Goal: Information Seeking & Learning: Check status

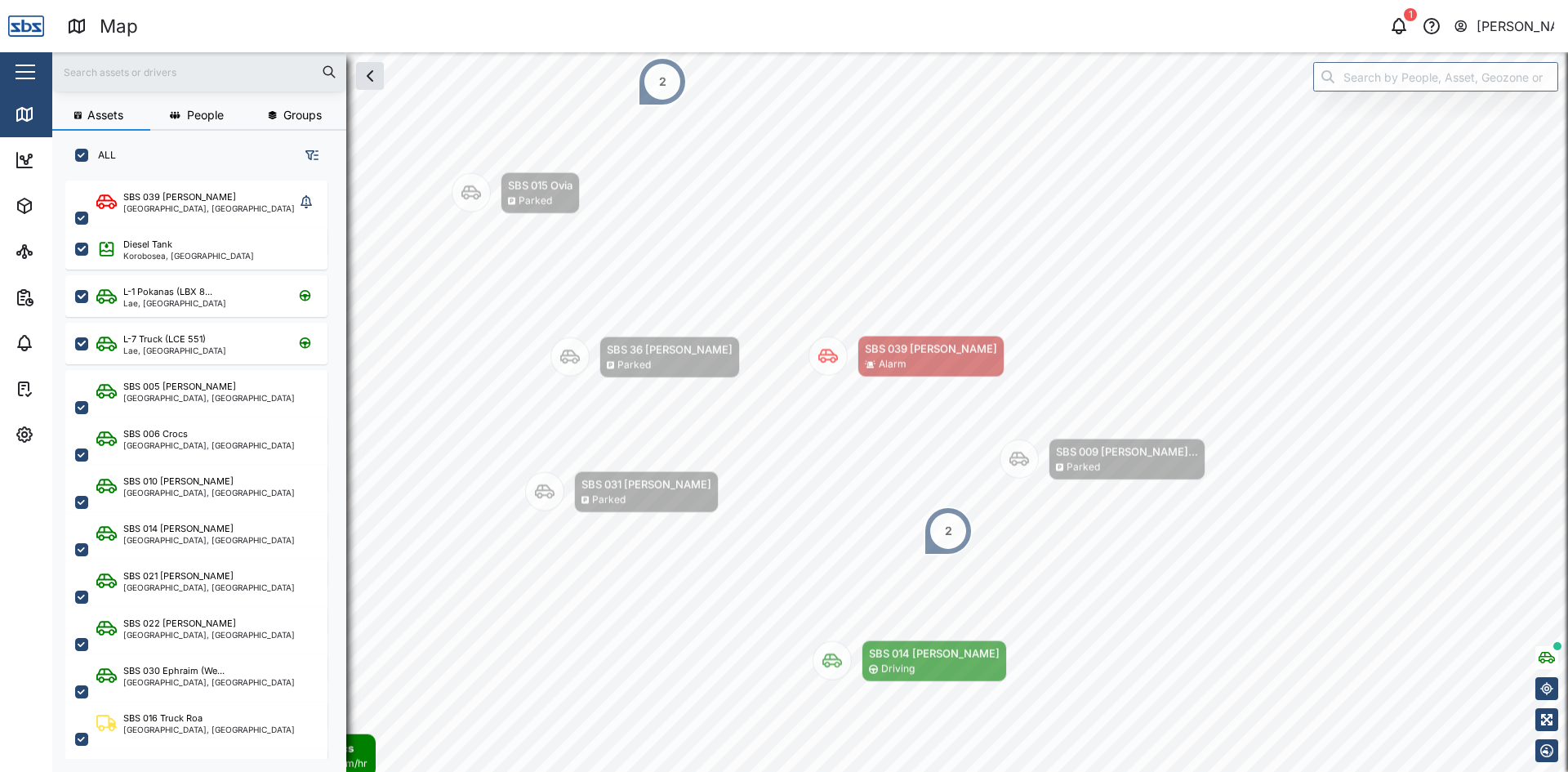
scroll to position [572, 256]
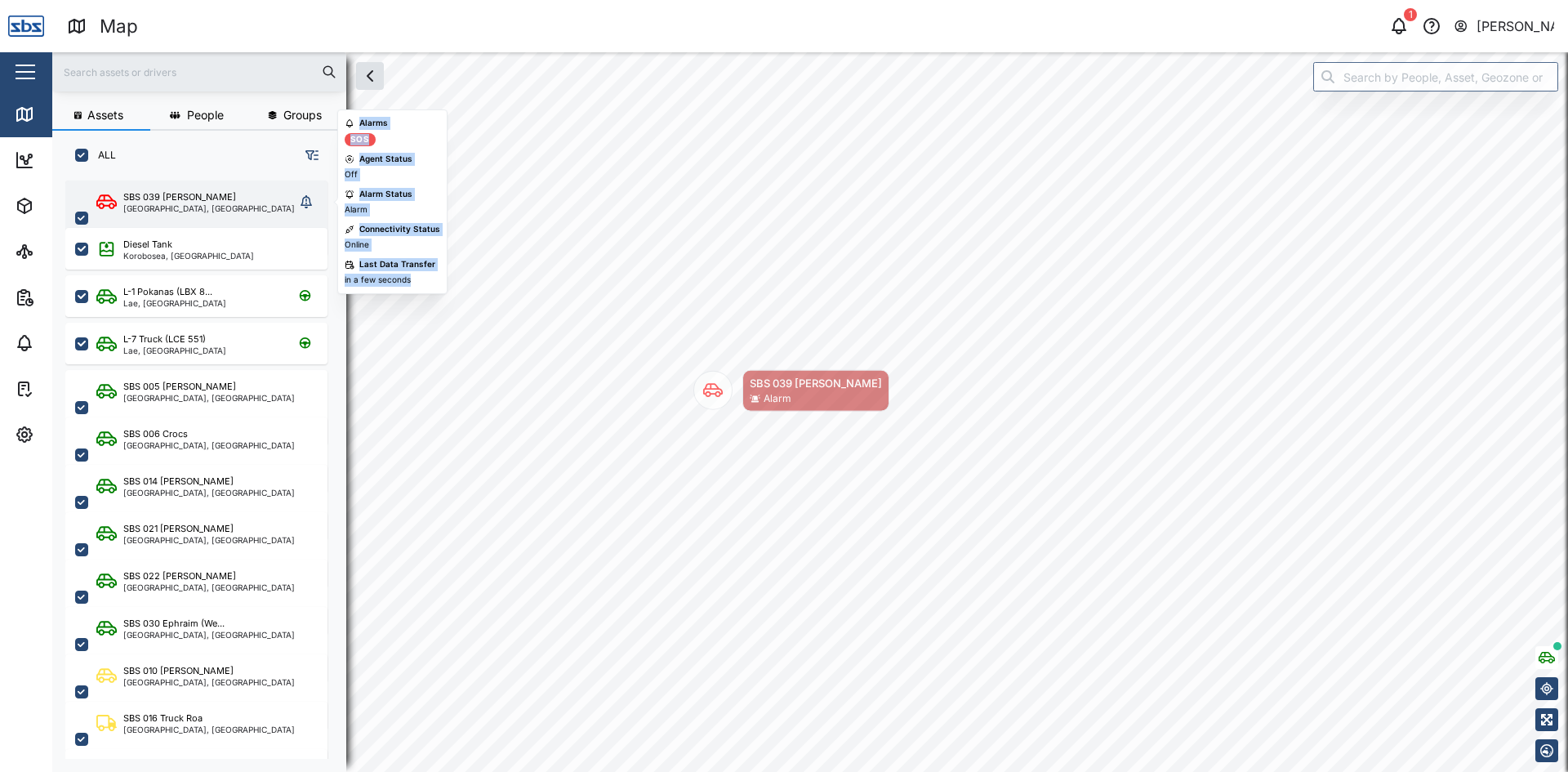
click at [117, 230] on icon "grid" at bounding box center [110, 235] width 15 height 10
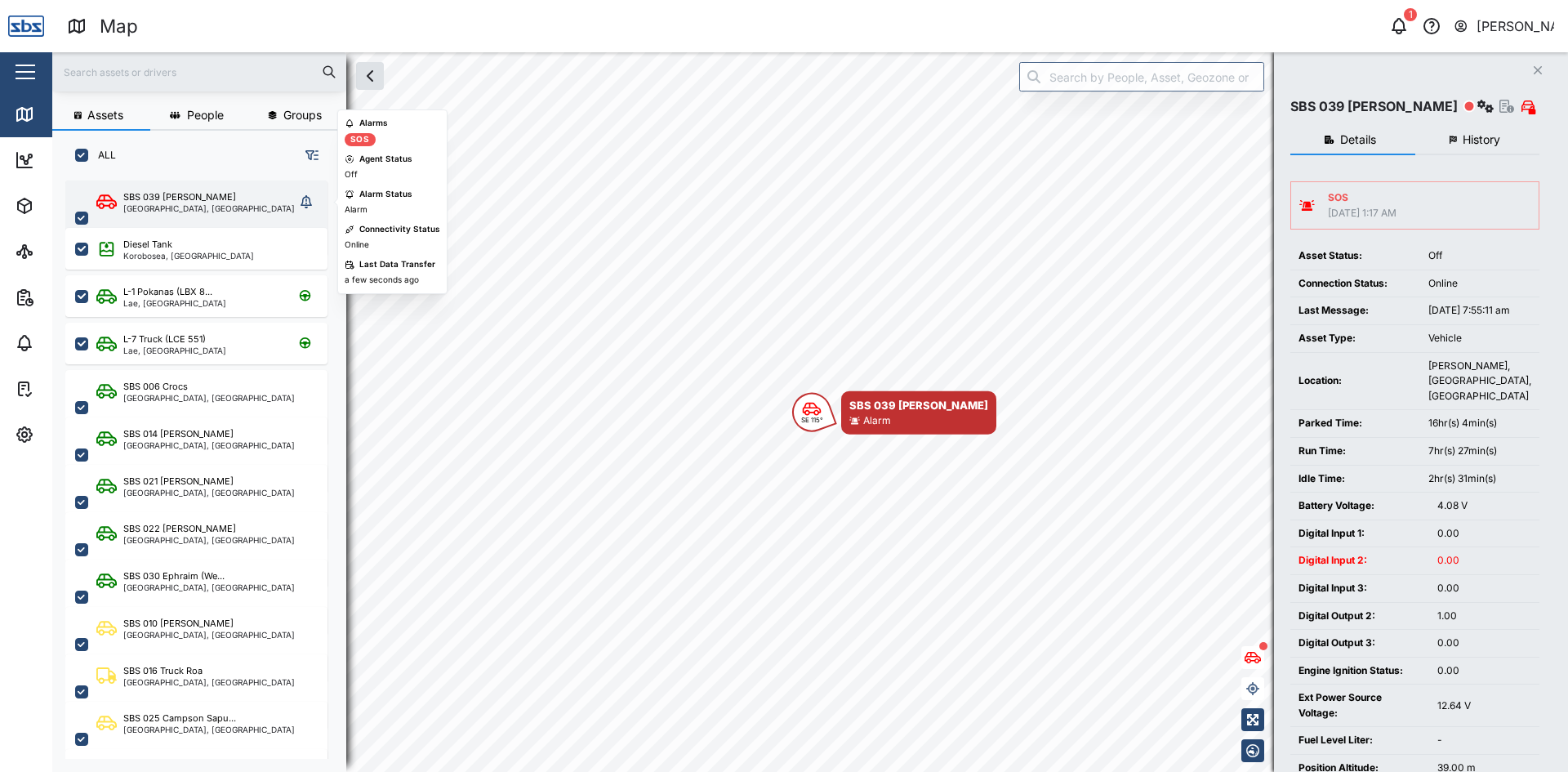
click at [117, 230] on icon "grid" at bounding box center [110, 235] width 15 height 12
click at [177, 205] on div "[GEOGRAPHIC_DATA], [GEOGRAPHIC_DATA]" at bounding box center [209, 208] width 171 height 8
click at [249, 208] on div "SBS 039 ISSAC Port Moresby, Southern Region" at bounding box center [195, 218] width 199 height 55
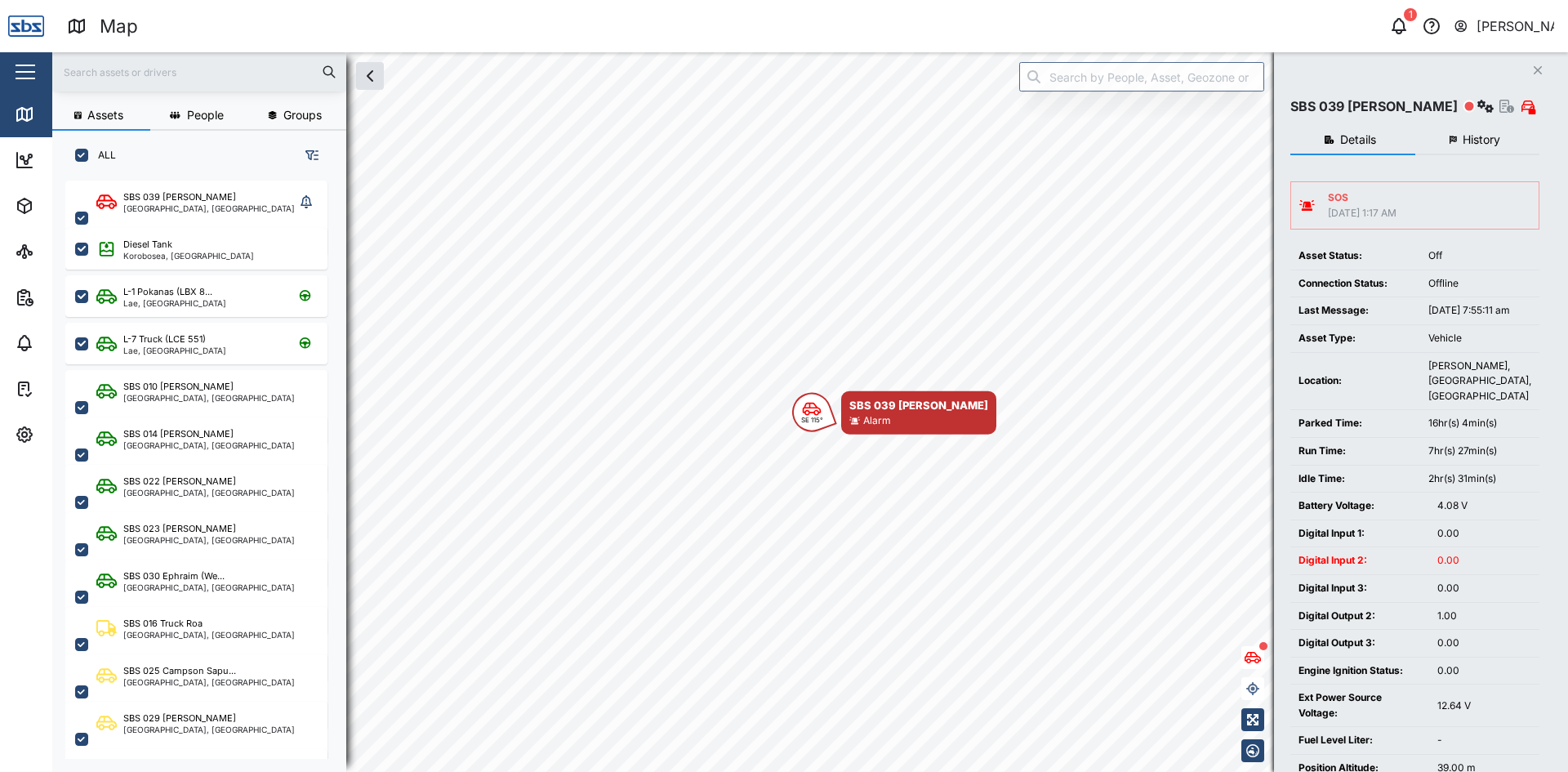
click at [1464, 102] on div at bounding box center [1470, 106] width 13 height 13
click at [1357, 212] on div "20 Sep 2025 1:17 AM" at bounding box center [1362, 213] width 69 height 15
click at [1525, 104] on icon "button" at bounding box center [1528, 106] width 12 height 13
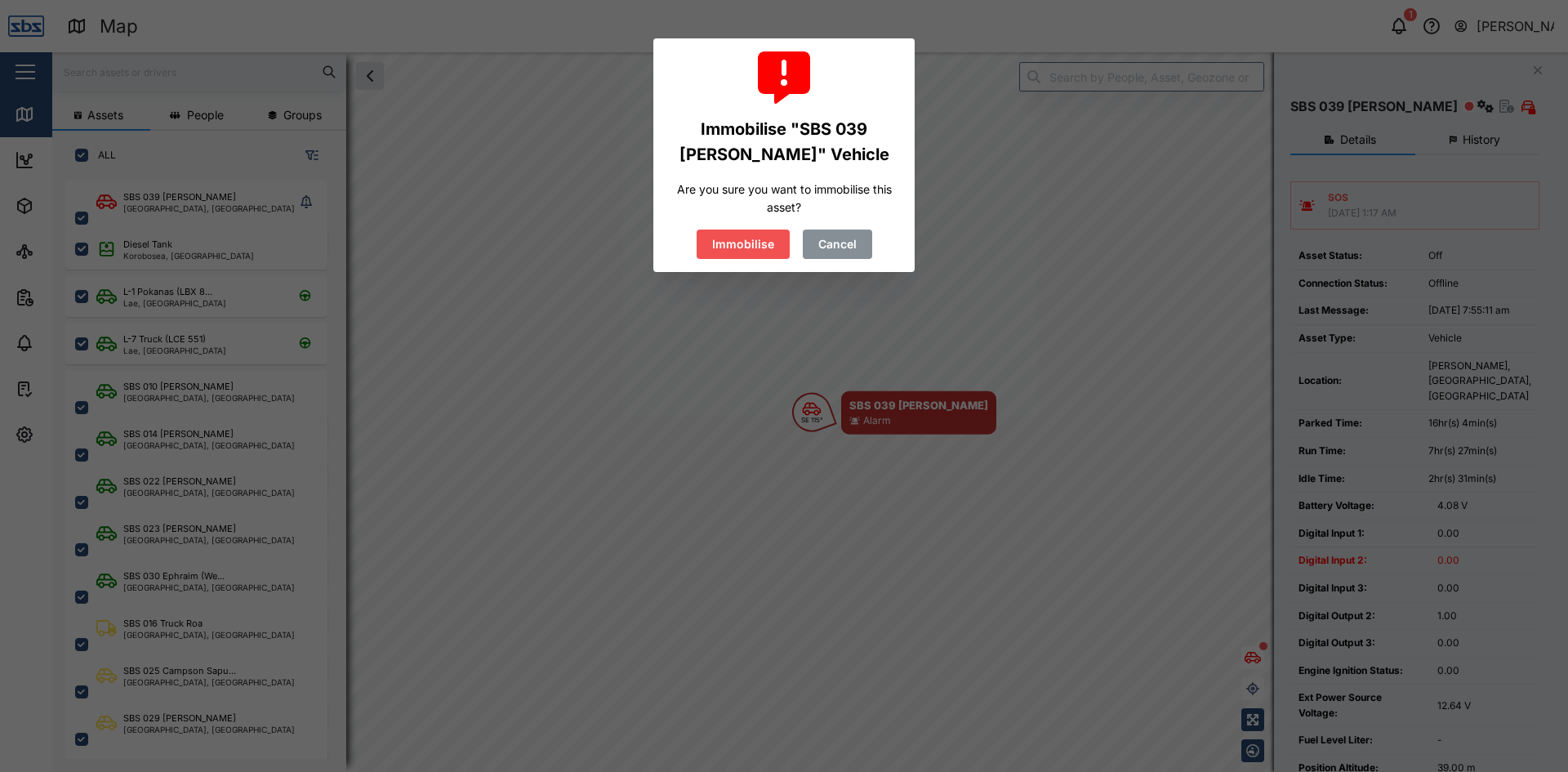
click at [828, 247] on span "Cancel" at bounding box center [837, 244] width 38 height 28
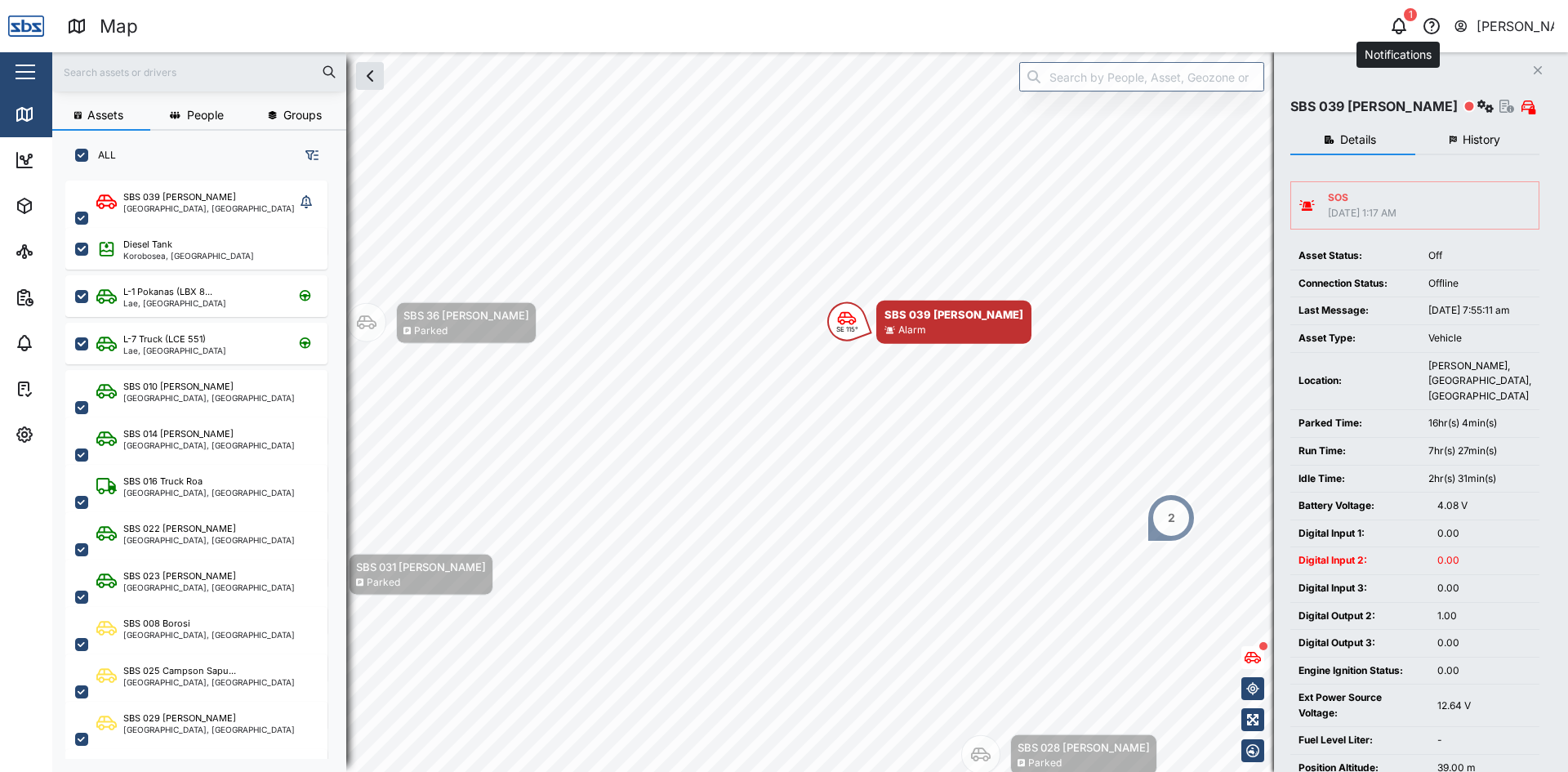
click at [1401, 25] on icon "button" at bounding box center [1399, 26] width 20 height 20
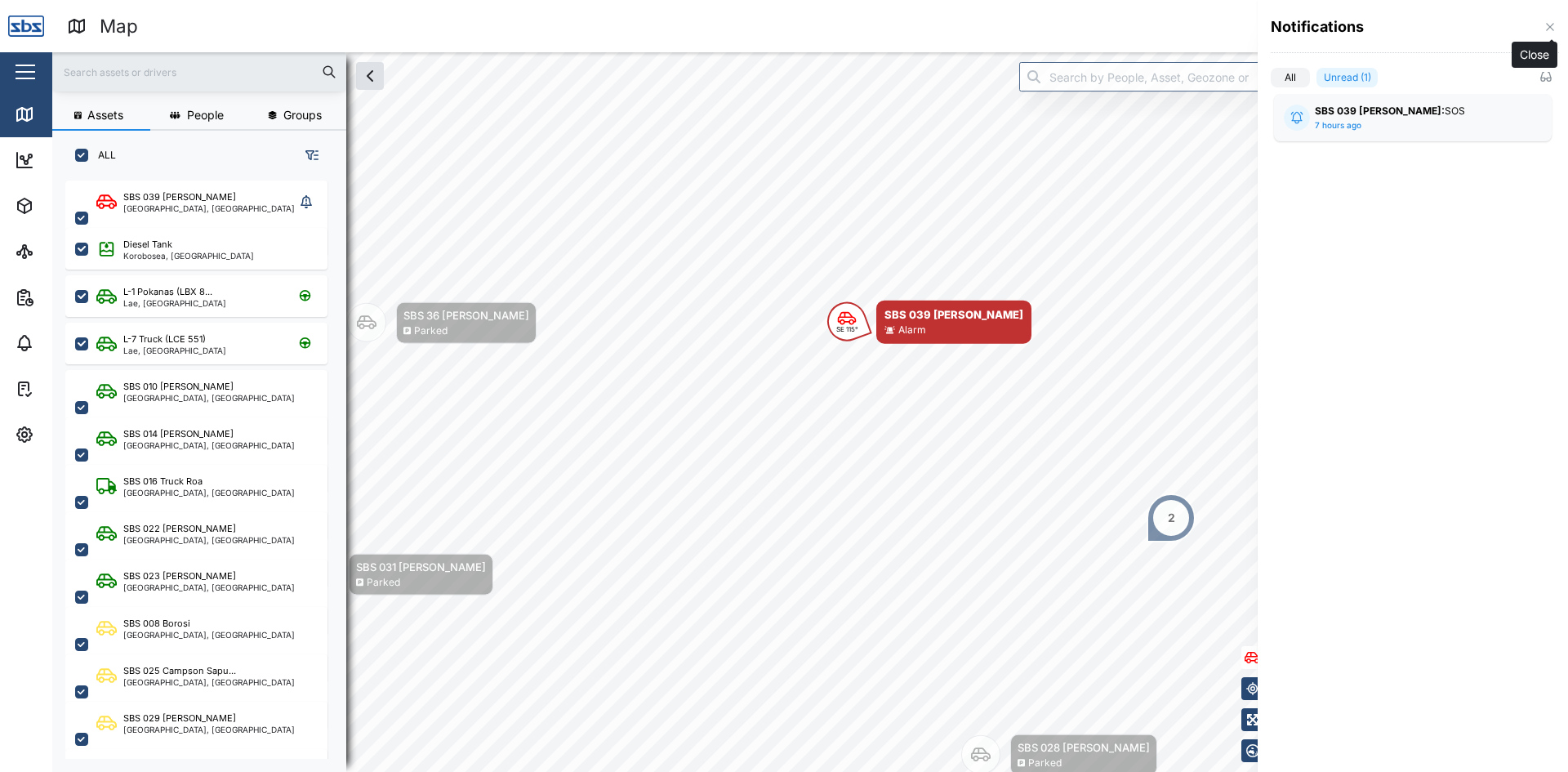
click at [1548, 26] on icon "button" at bounding box center [1550, 27] width 13 height 13
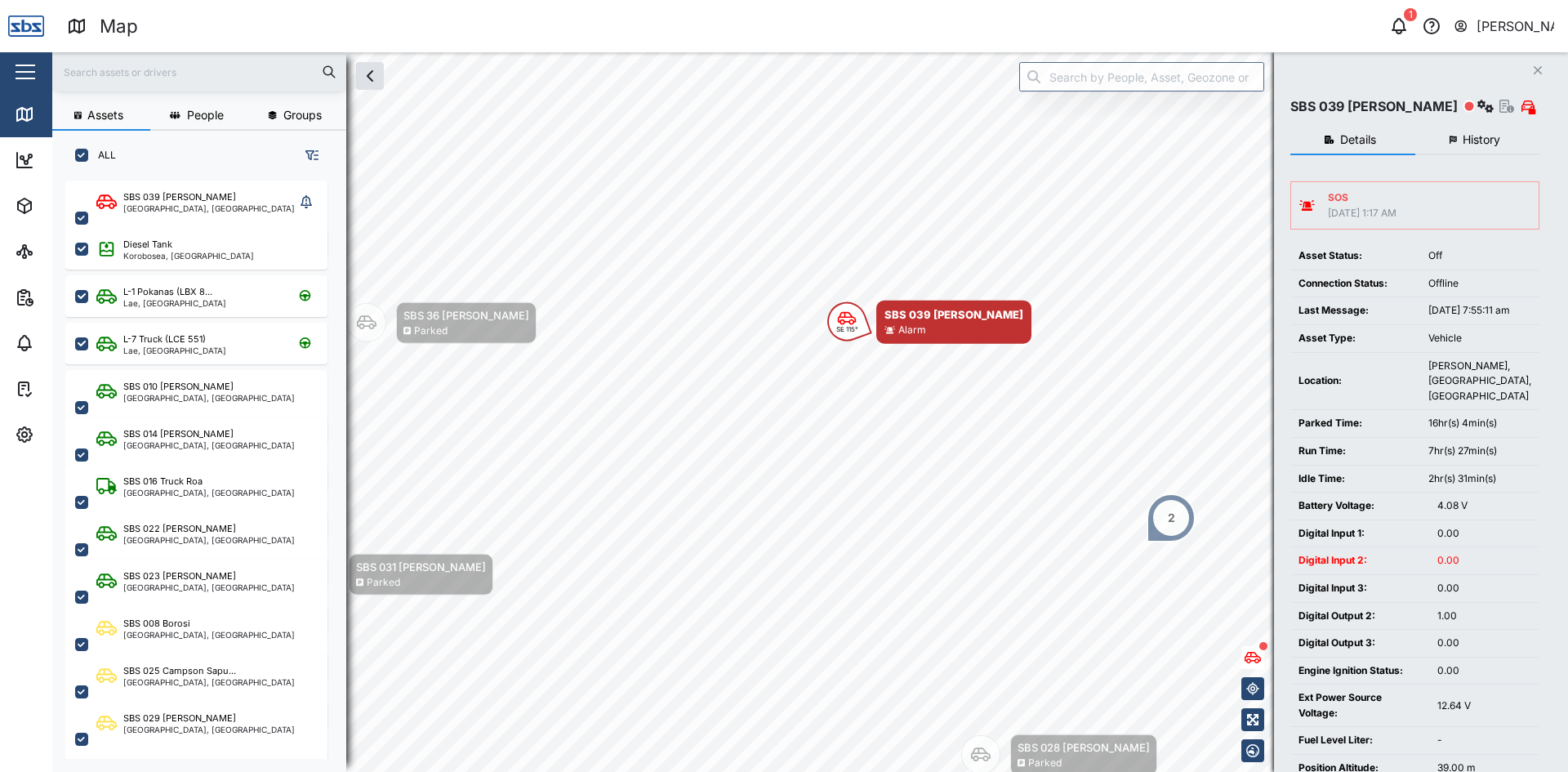
click at [1483, 138] on span "History" at bounding box center [1481, 140] width 37 height 12
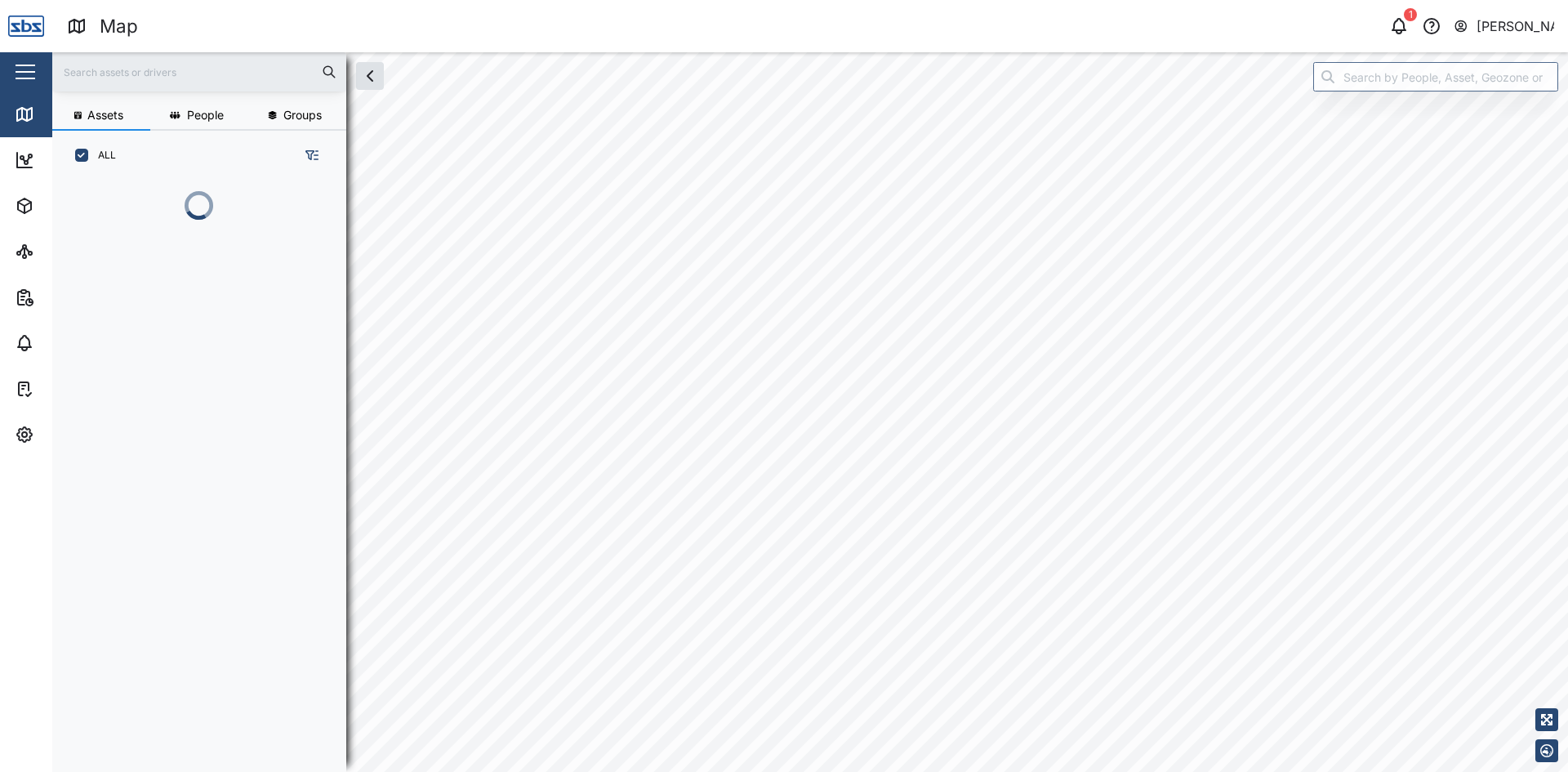
scroll to position [572, 256]
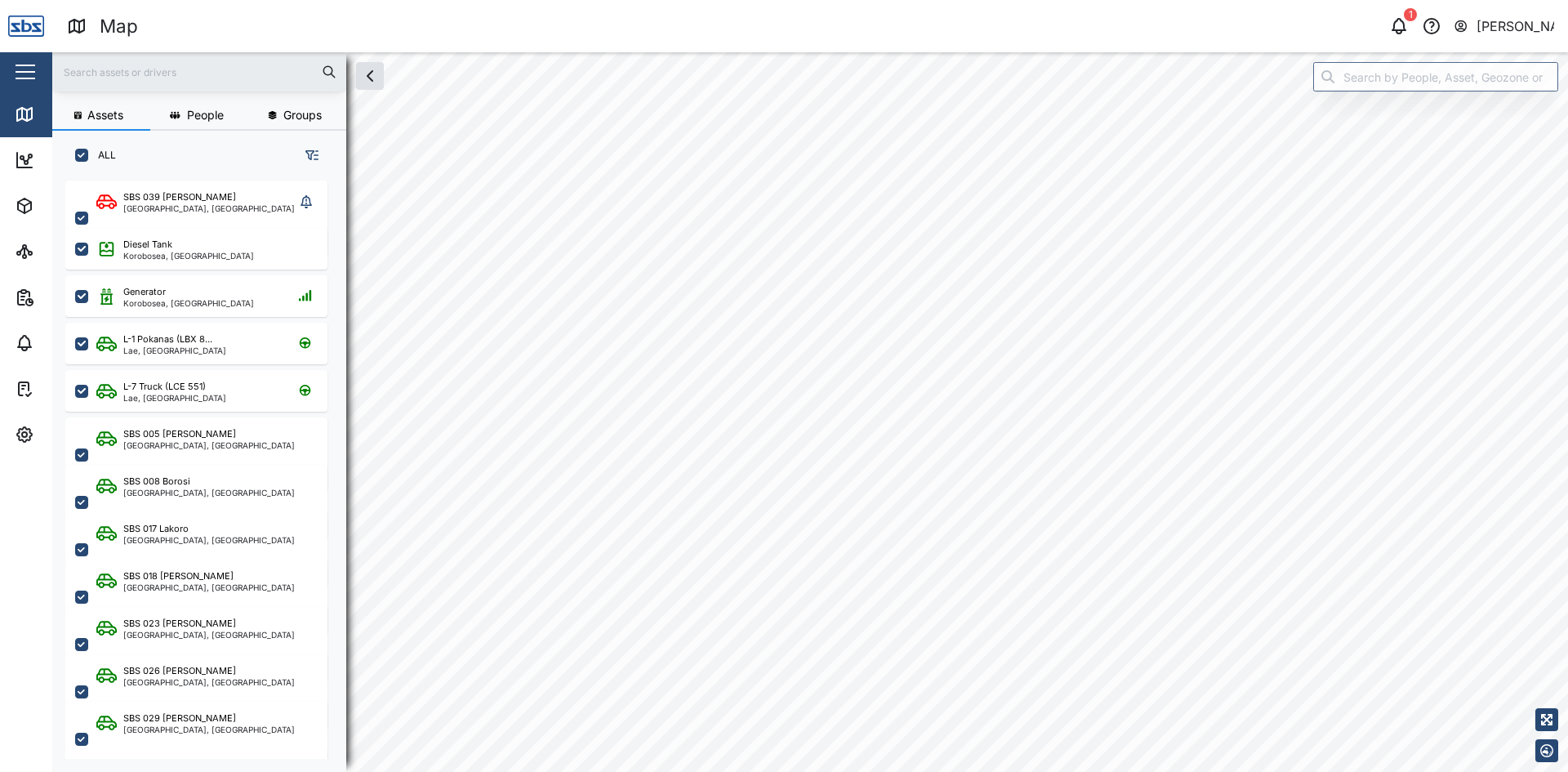
checkbox input "true"
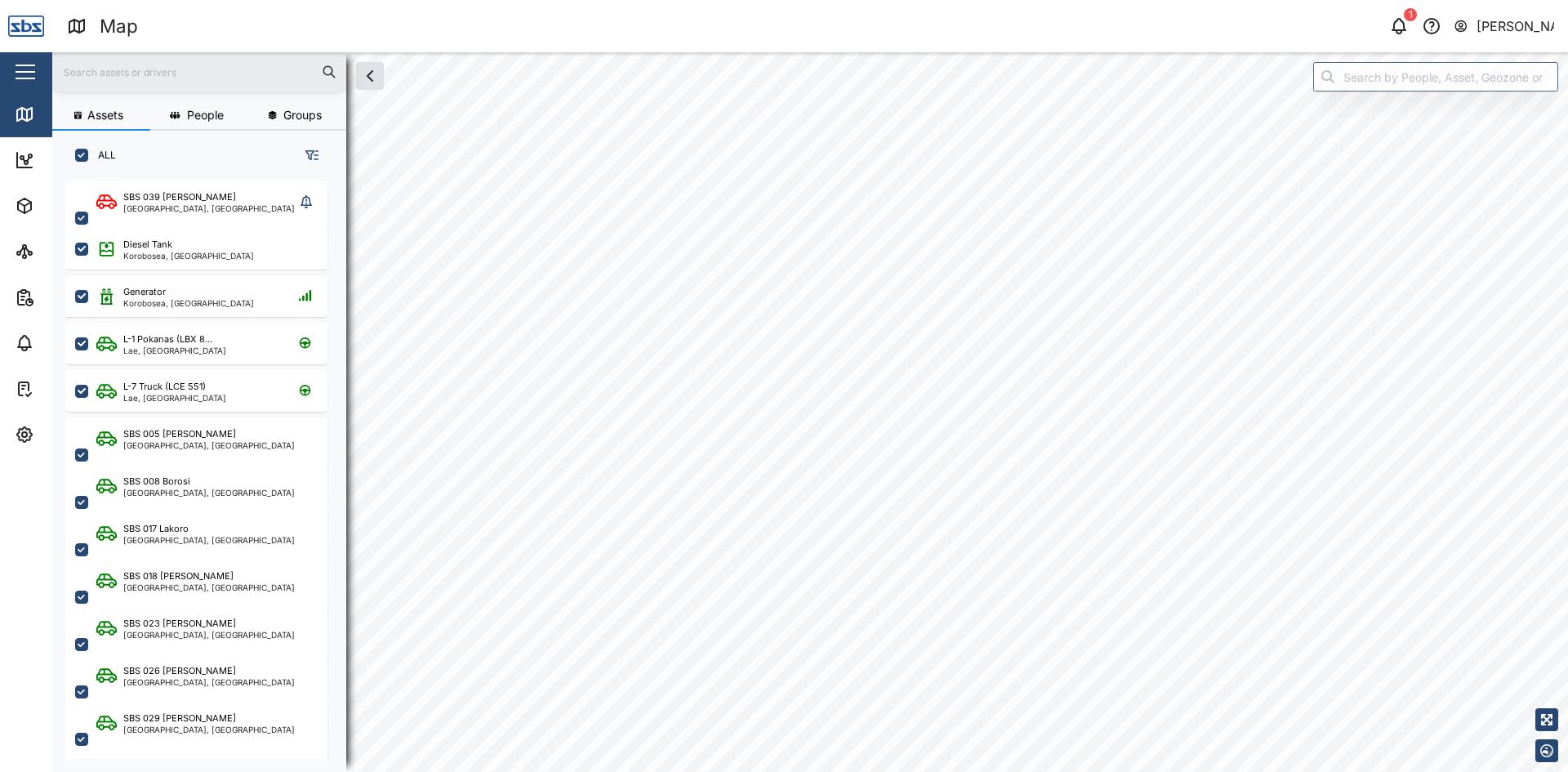
checkbox input "true"
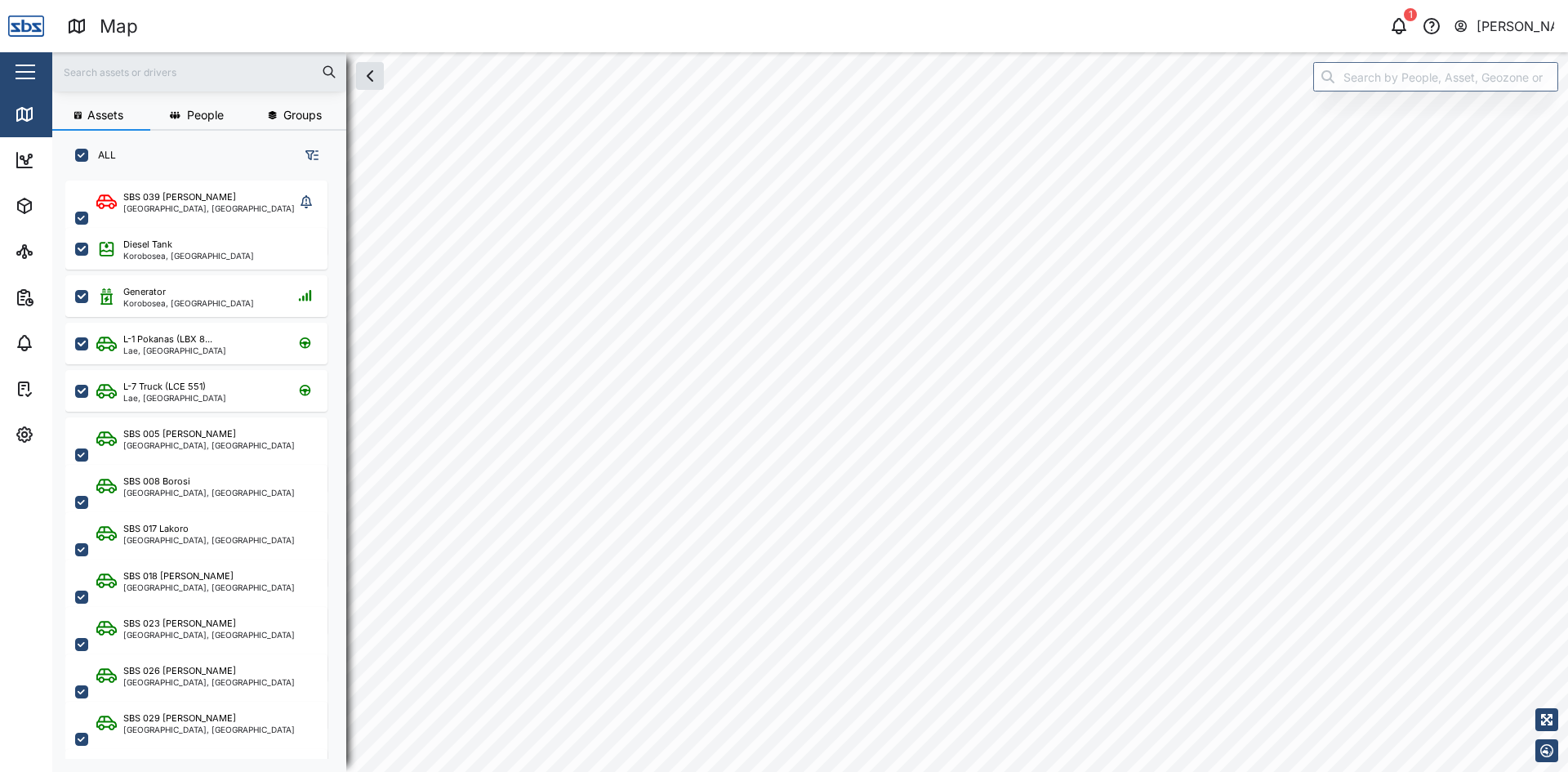
checkbox input "true"
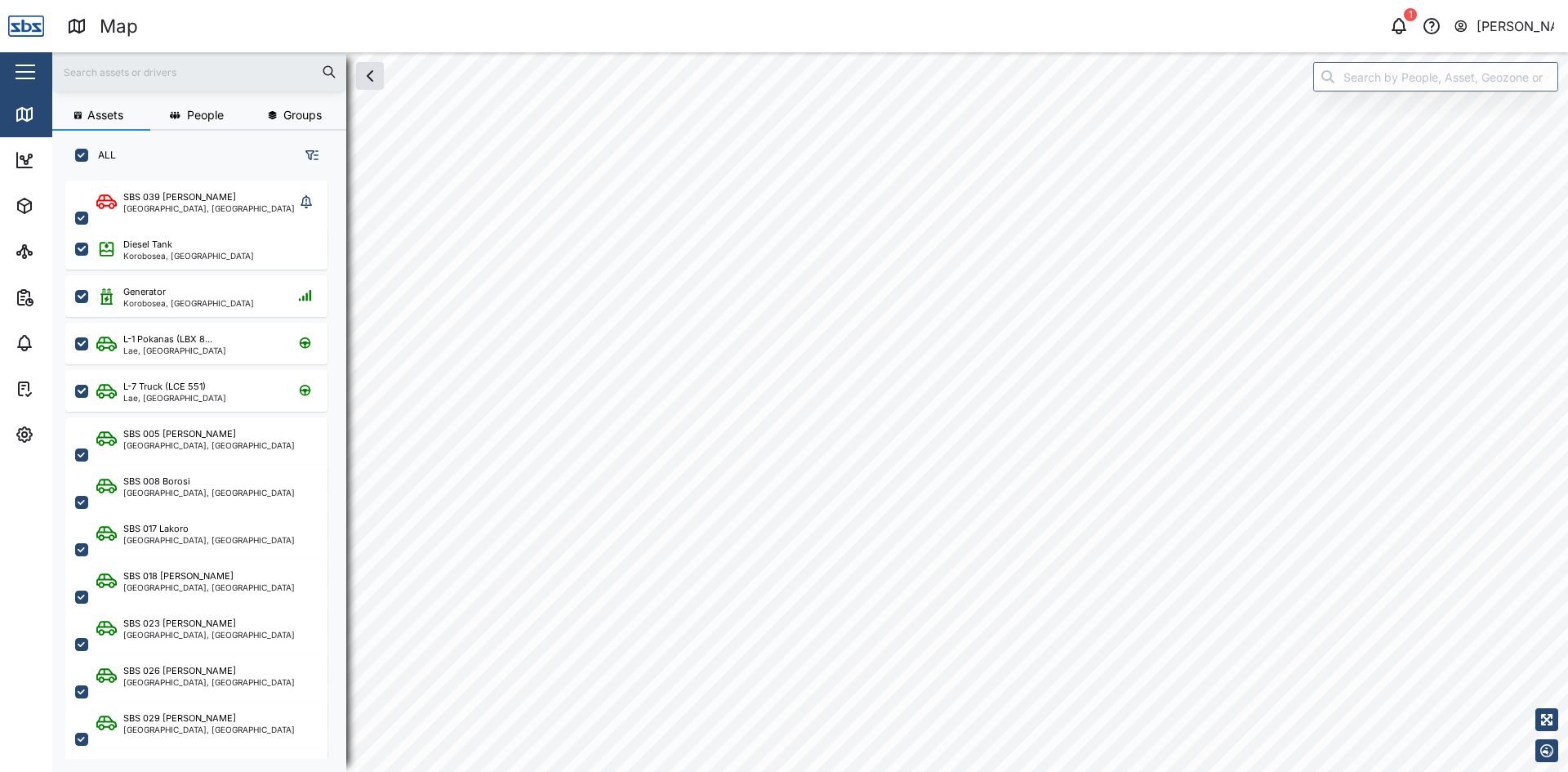
checkbox input "true"
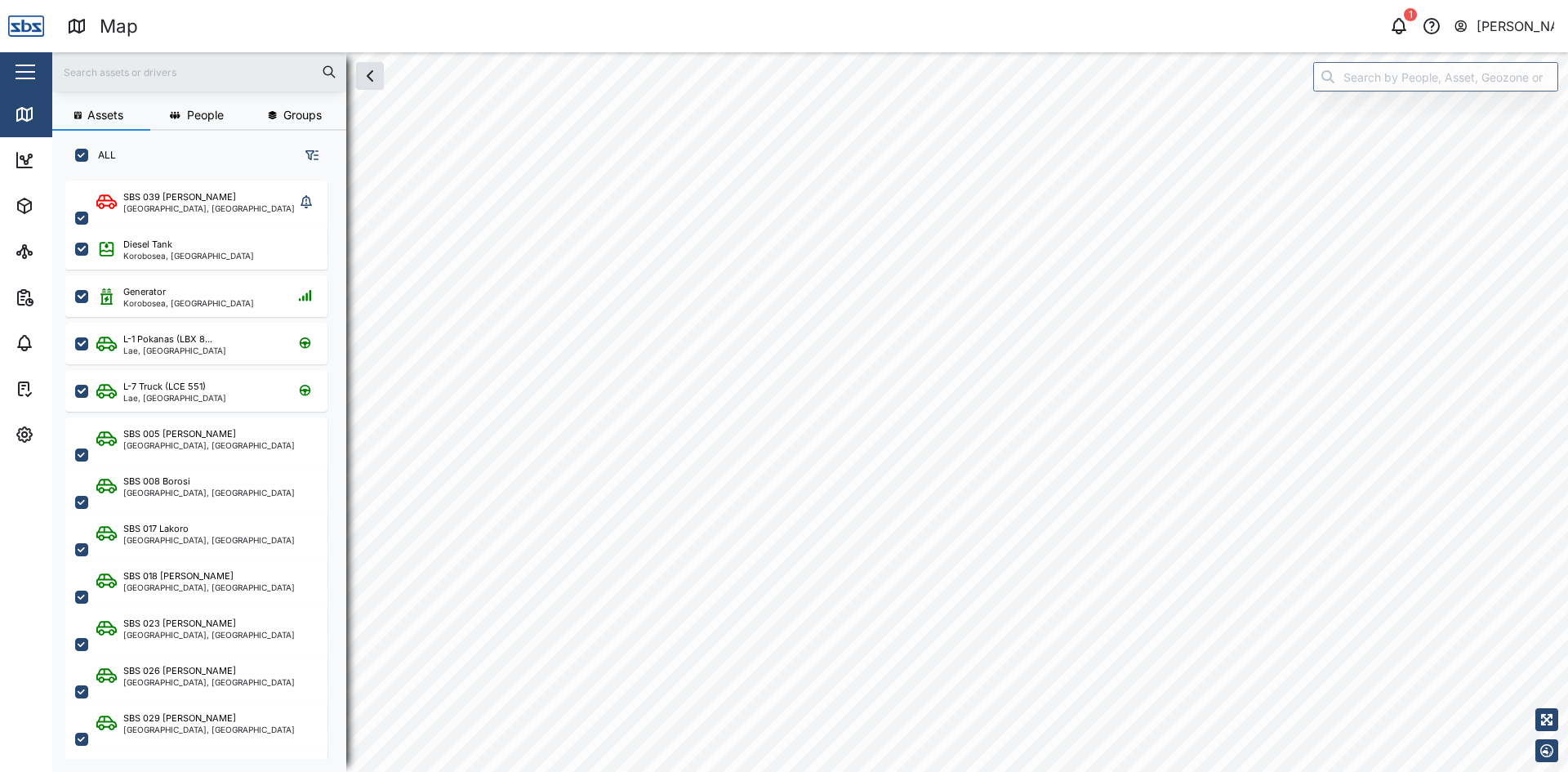
checkbox input "true"
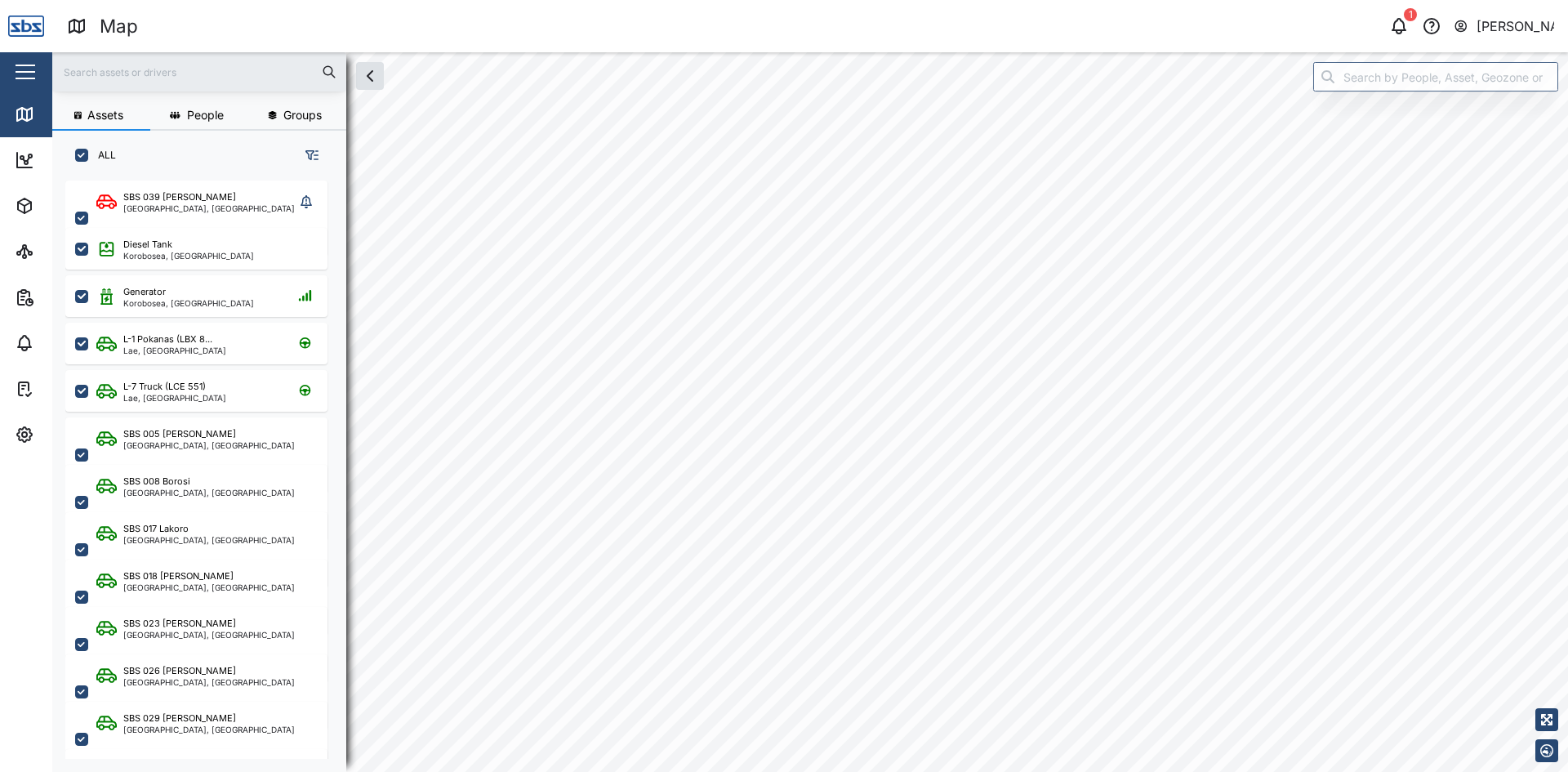
checkbox input "true"
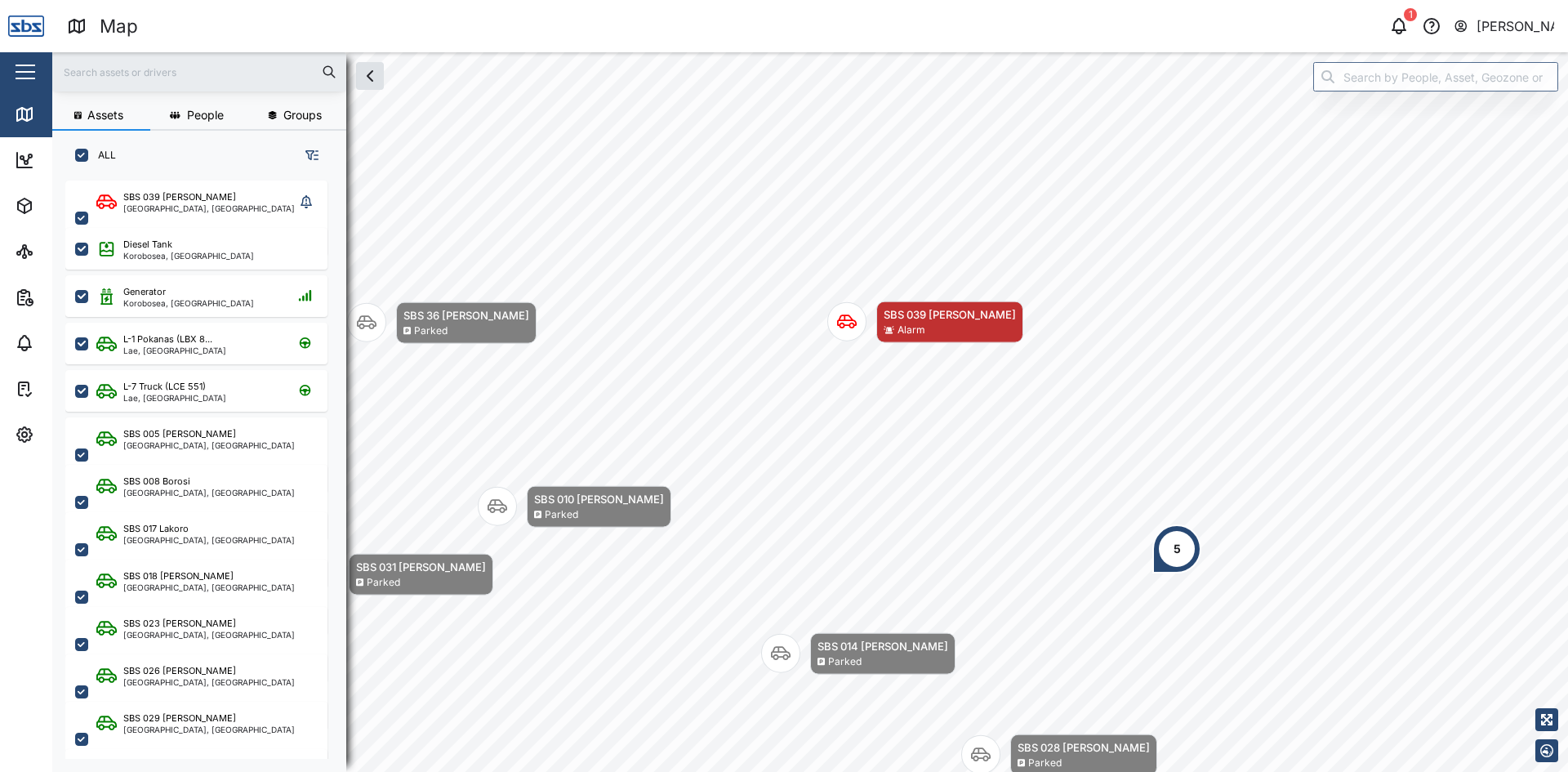
scroll to position [0, 0]
click at [845, 325] on icon "Map marker" at bounding box center [847, 322] width 20 height 20
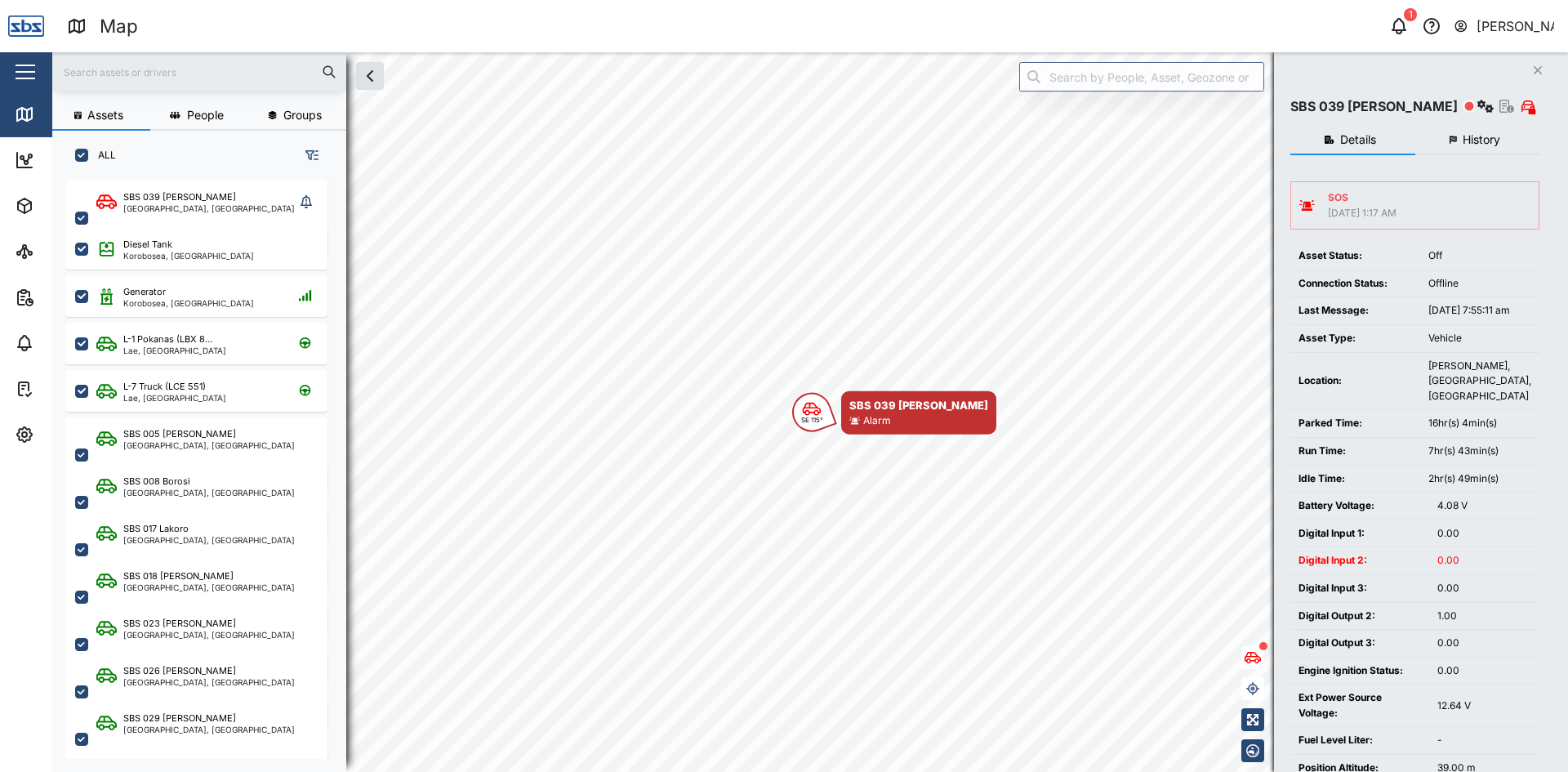
click at [1475, 136] on span "History" at bounding box center [1481, 140] width 37 height 12
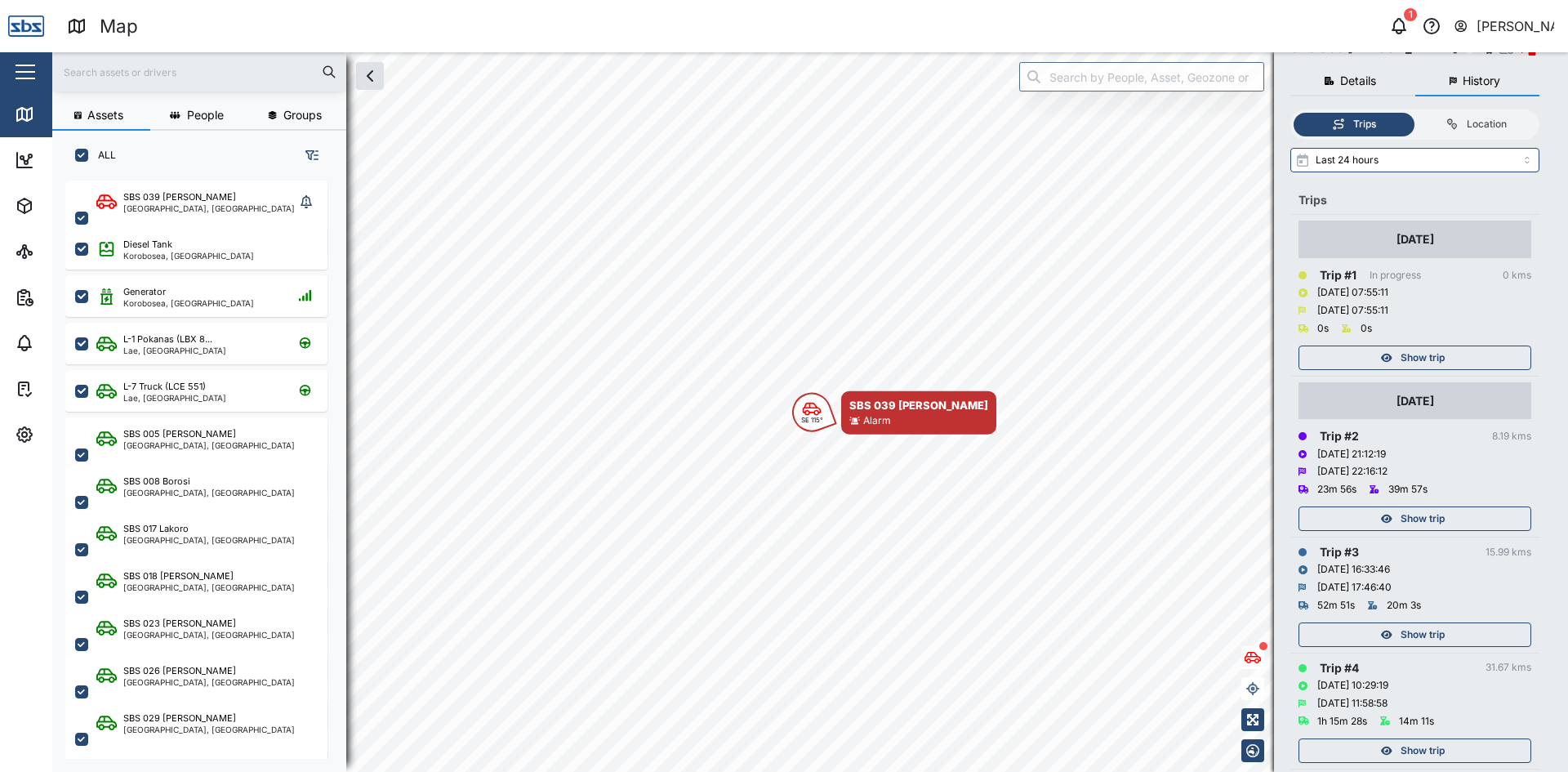
scroll to position [82, 0]
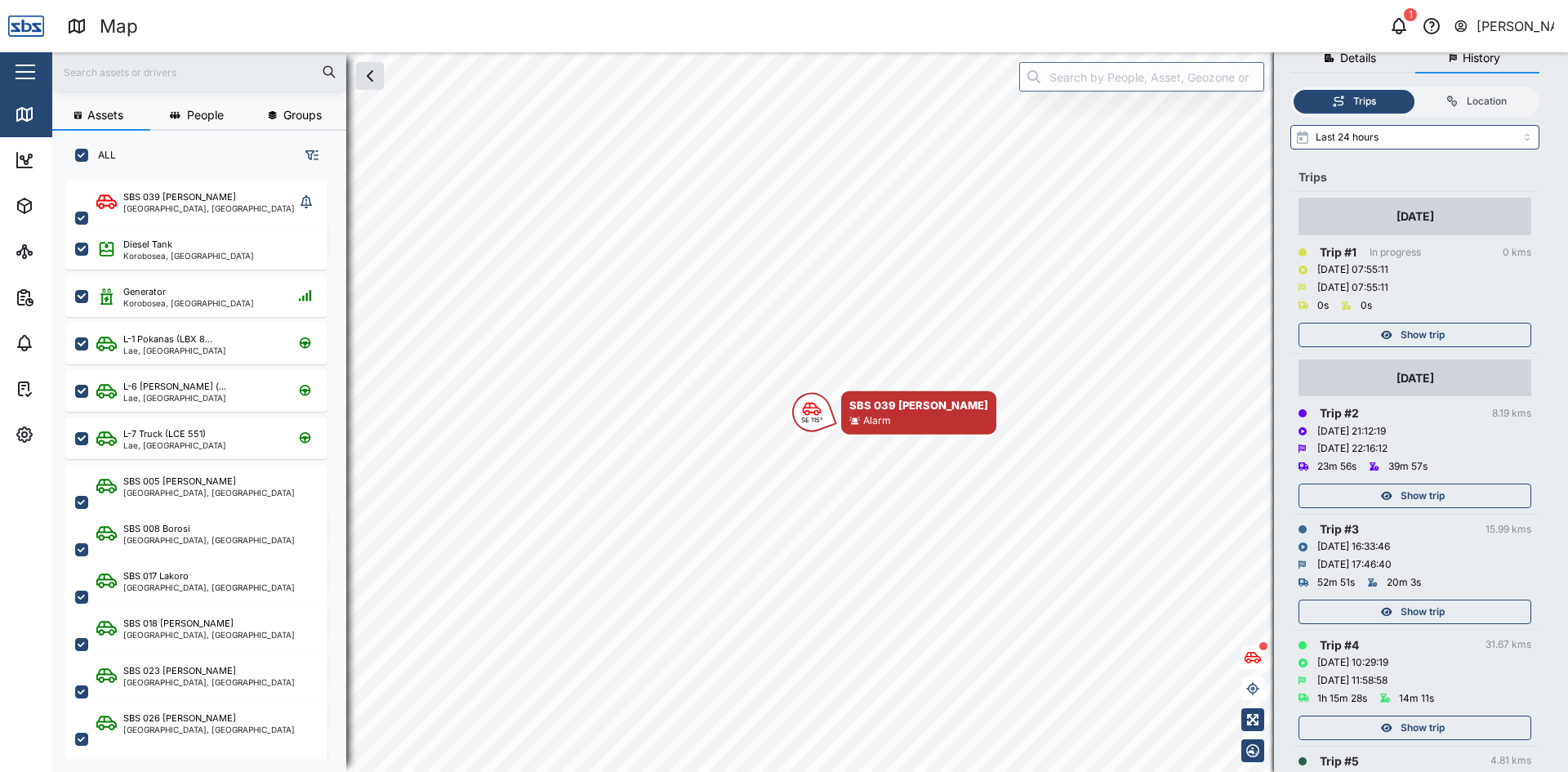
click at [1420, 489] on span "Show trip" at bounding box center [1423, 495] width 44 height 23
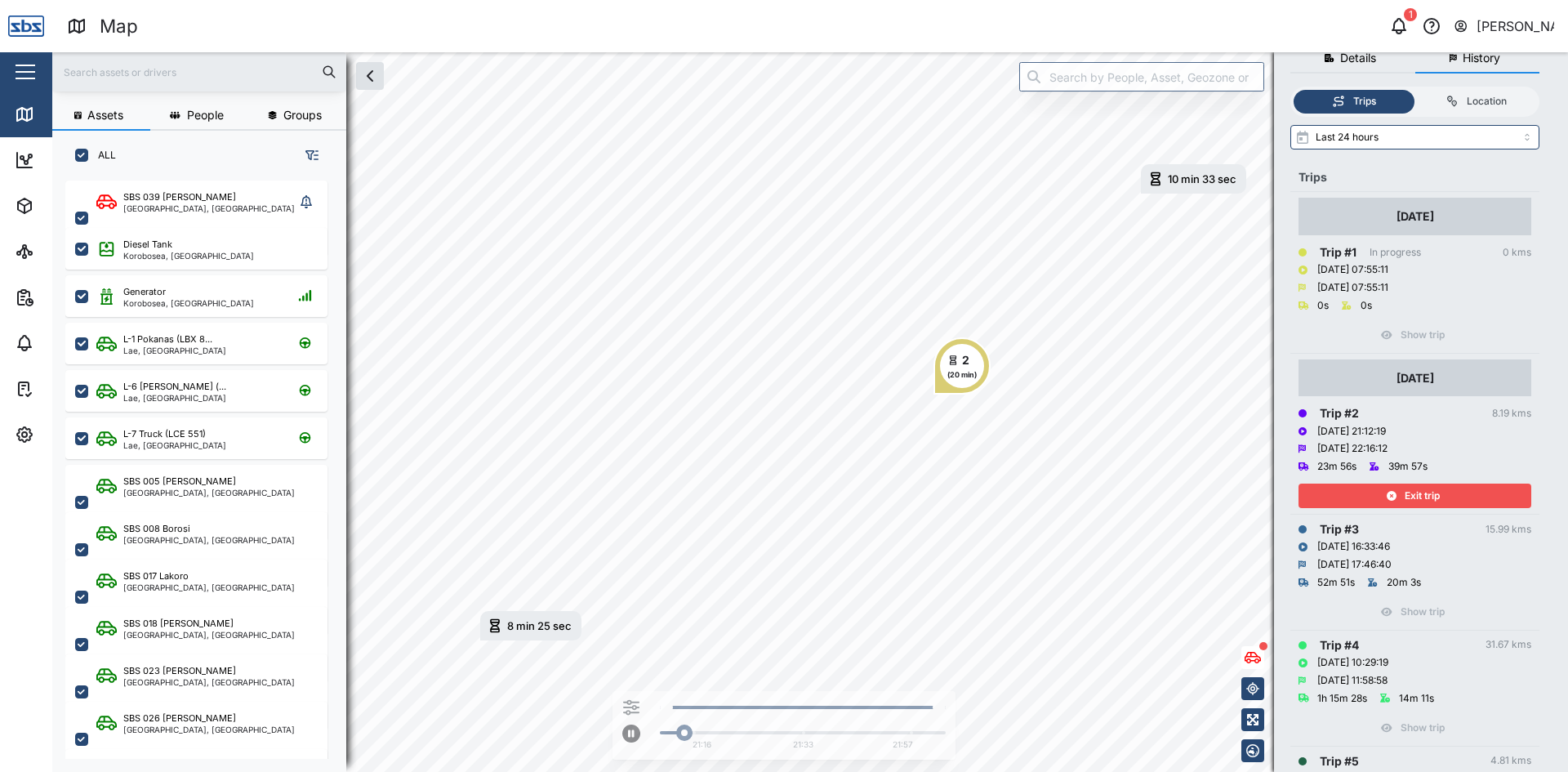
click at [1420, 489] on span "Exit trip" at bounding box center [1422, 495] width 35 height 23
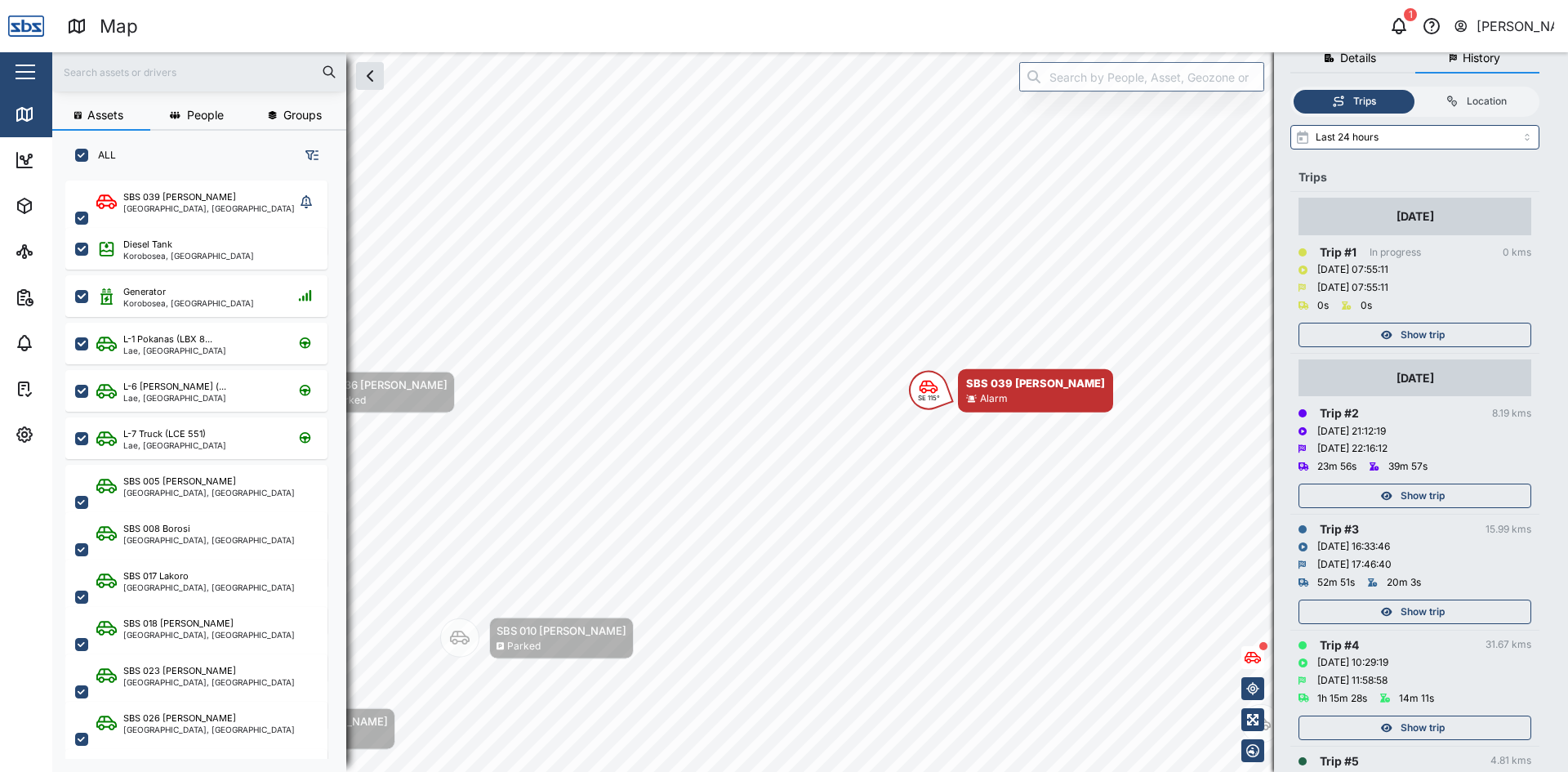
click at [1419, 615] on span "Show trip" at bounding box center [1423, 611] width 44 height 23
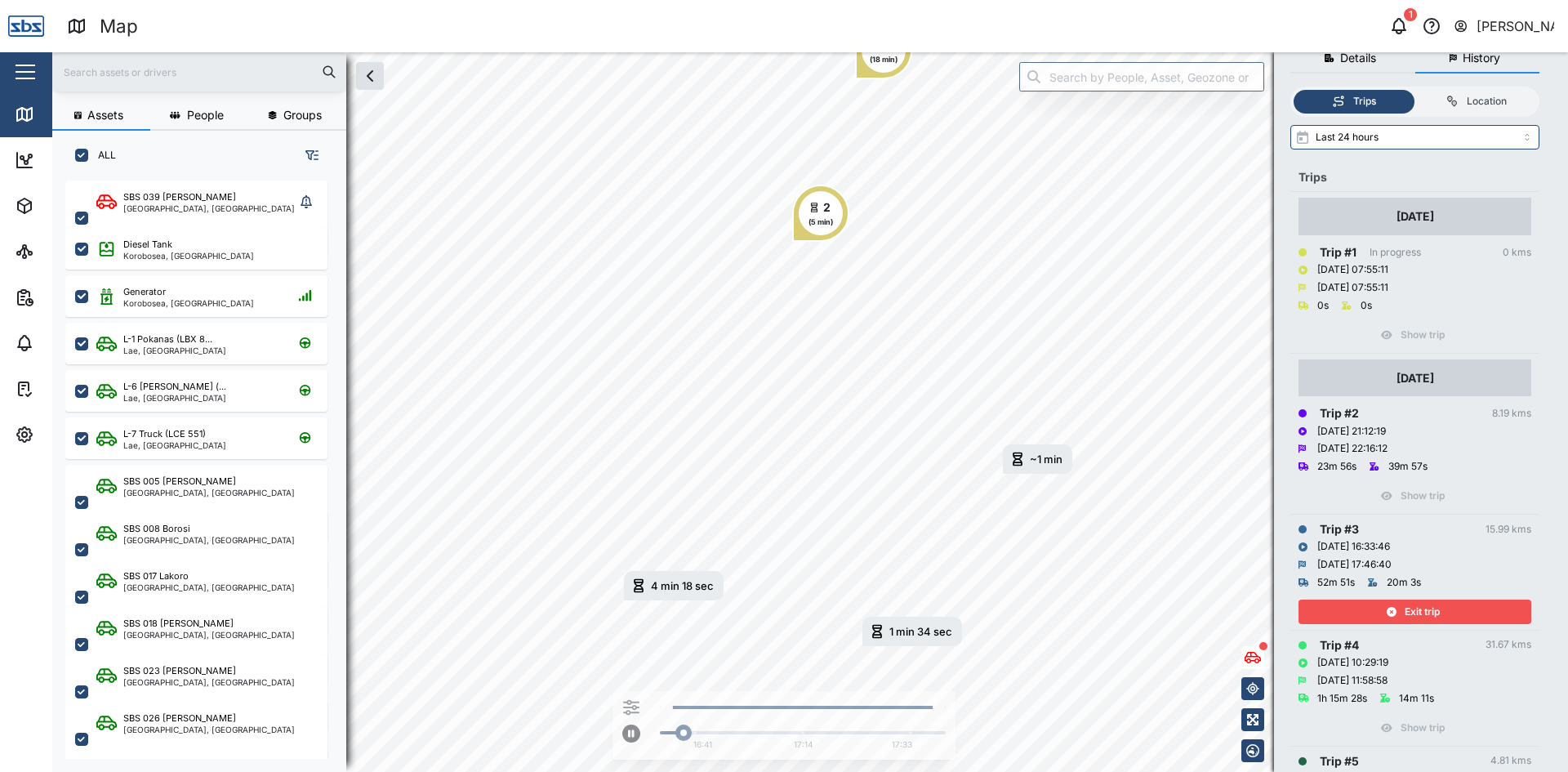
click at [1419, 615] on span "Exit trip" at bounding box center [1422, 611] width 35 height 23
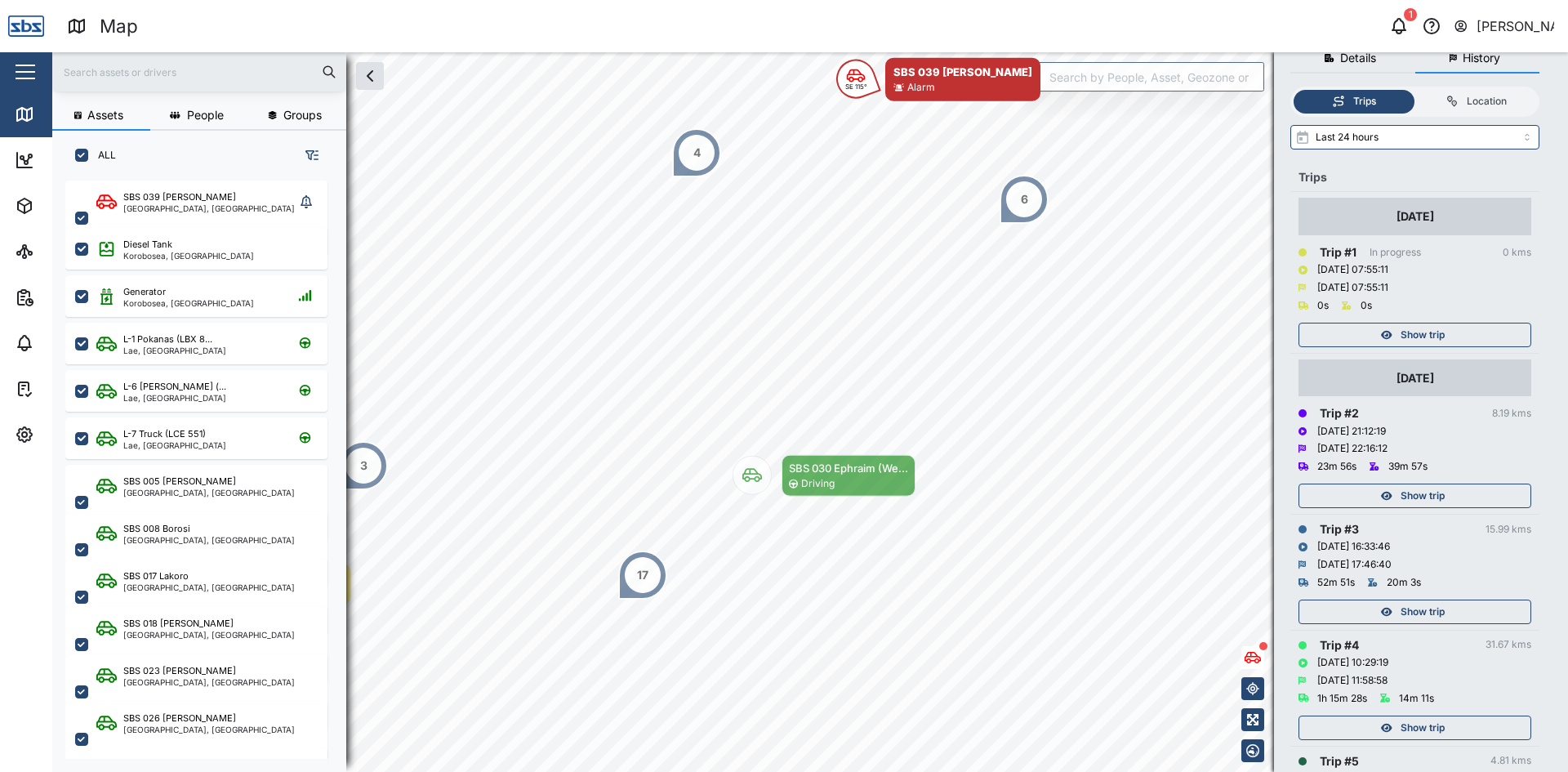
click at [1431, 498] on span "Show trip" at bounding box center [1423, 495] width 44 height 23
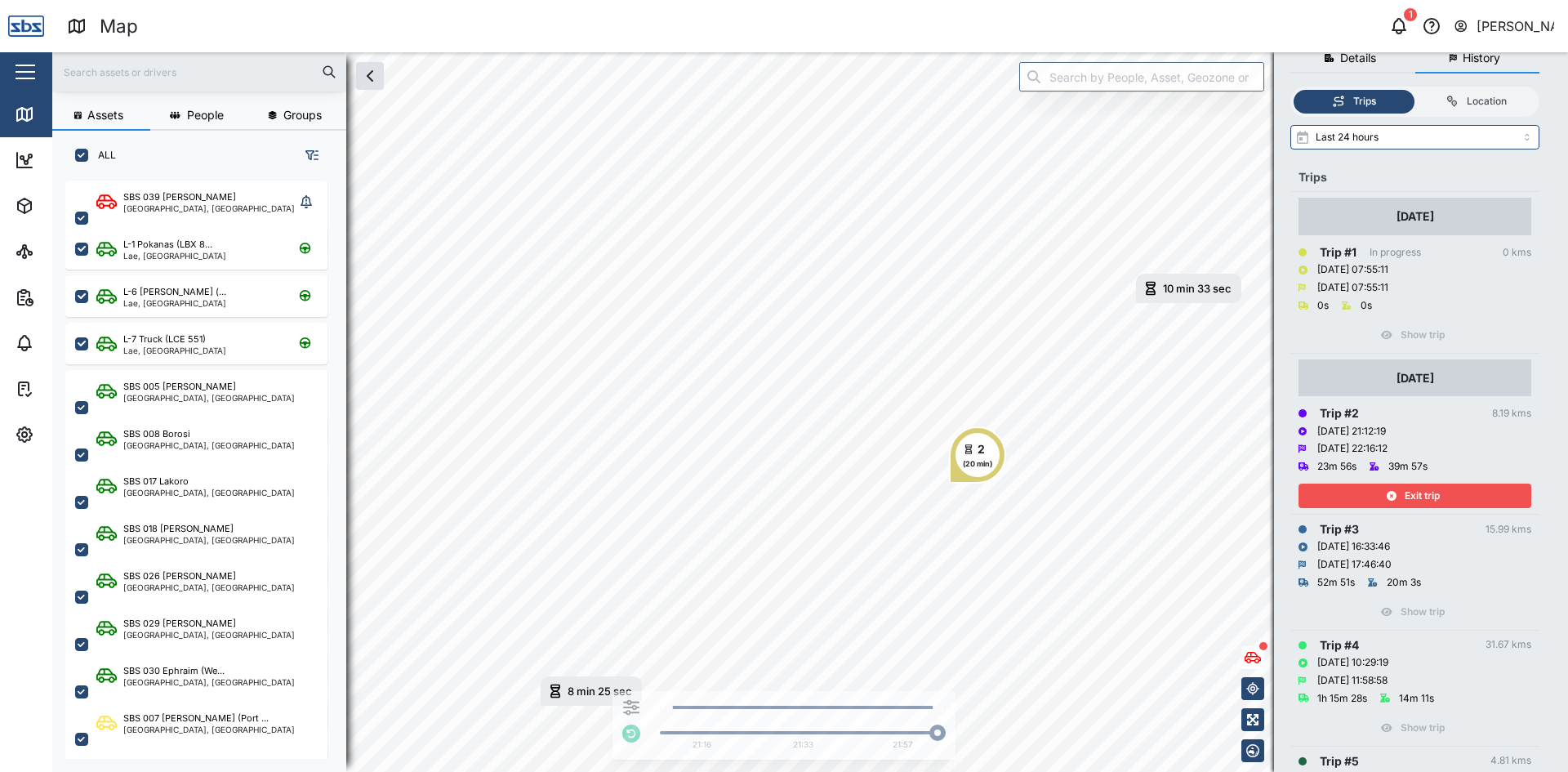
click at [1443, 493] on div "Exit trip" at bounding box center [1413, 495] width 212 height 23
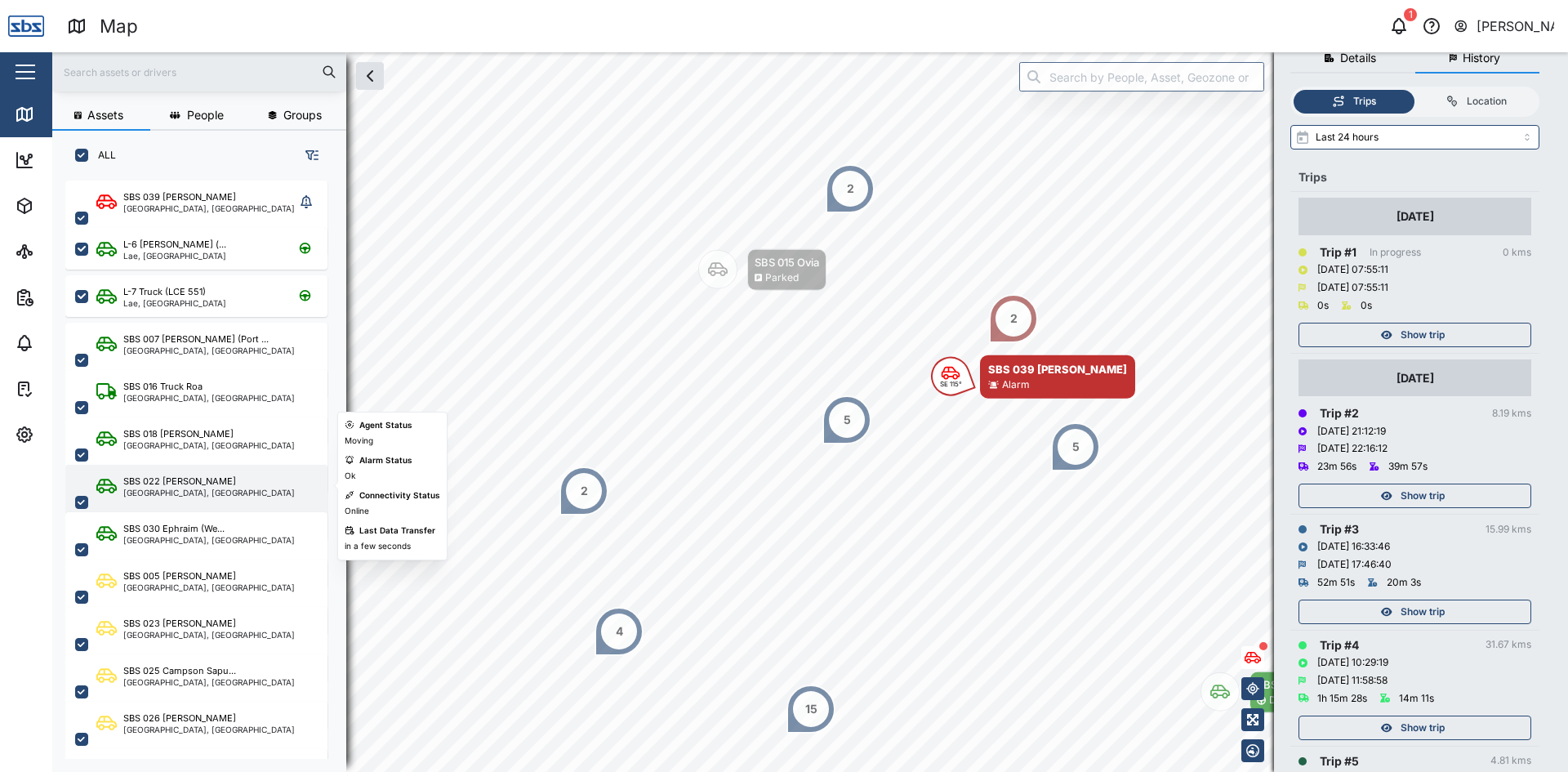
click at [187, 490] on div "[GEOGRAPHIC_DATA], [GEOGRAPHIC_DATA]" at bounding box center [209, 493] width 171 height 8
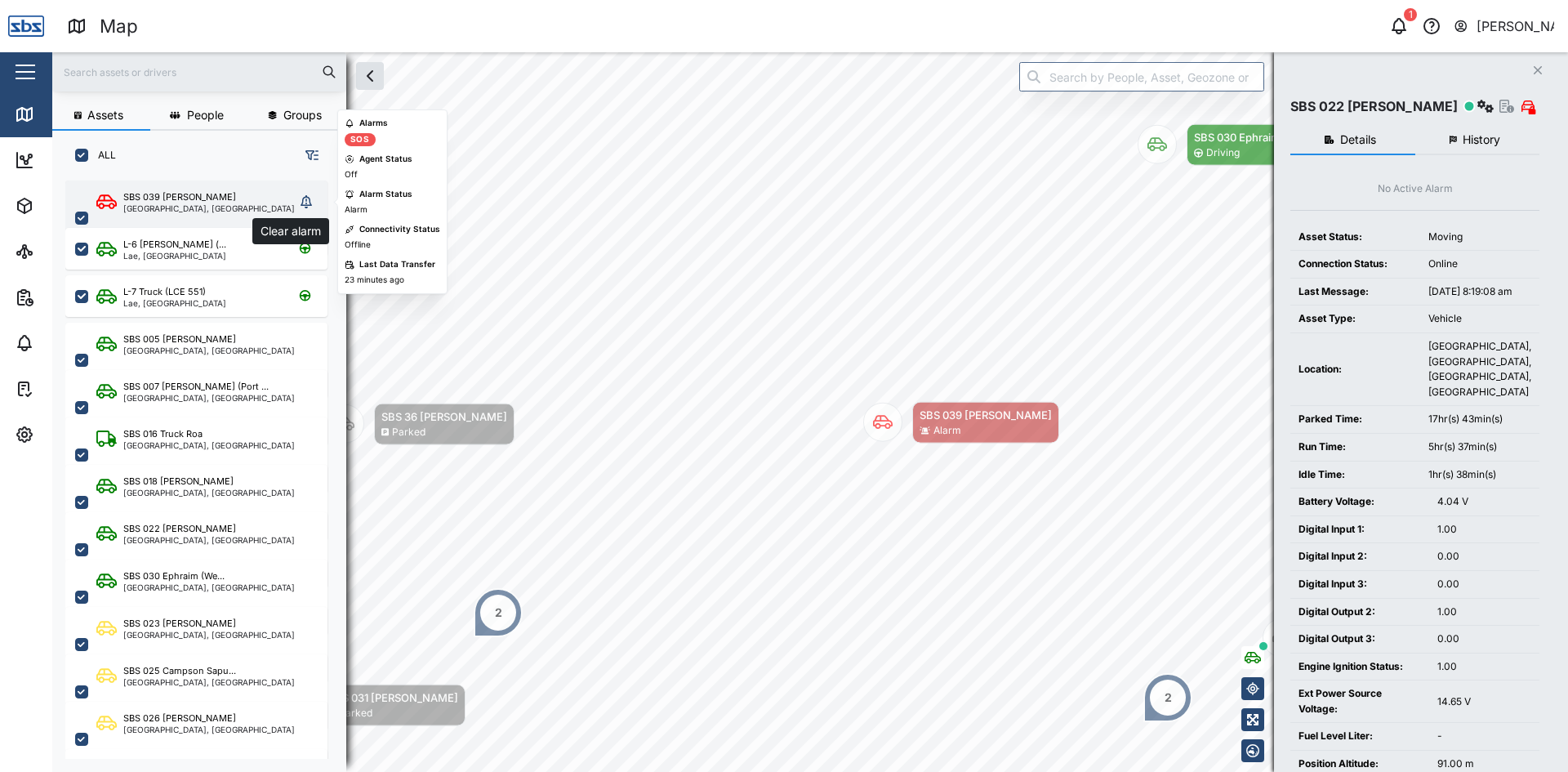
click at [307, 204] on icon "grid" at bounding box center [306, 201] width 12 height 13
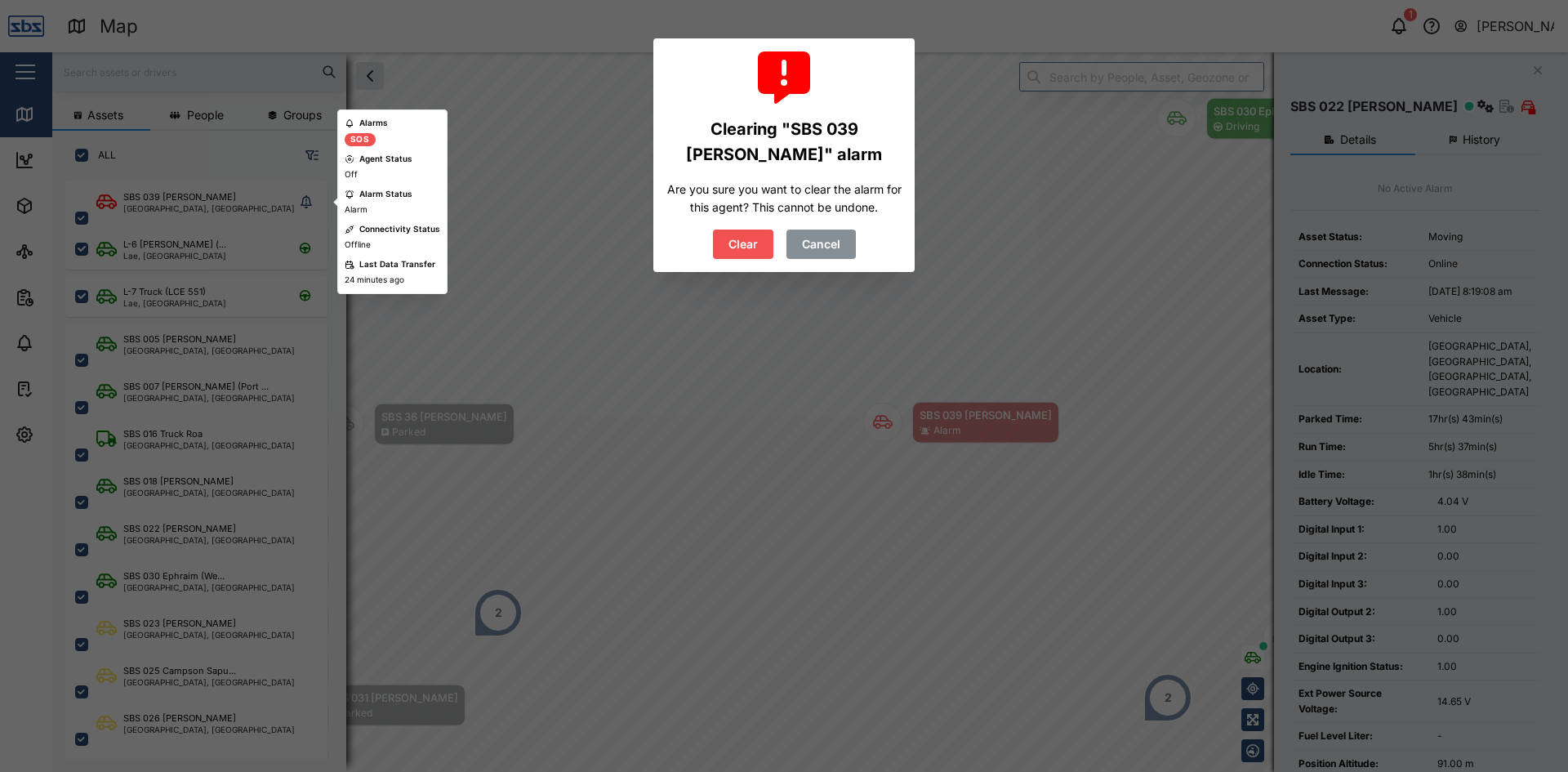
click at [831, 243] on span "Cancel" at bounding box center [821, 244] width 38 height 28
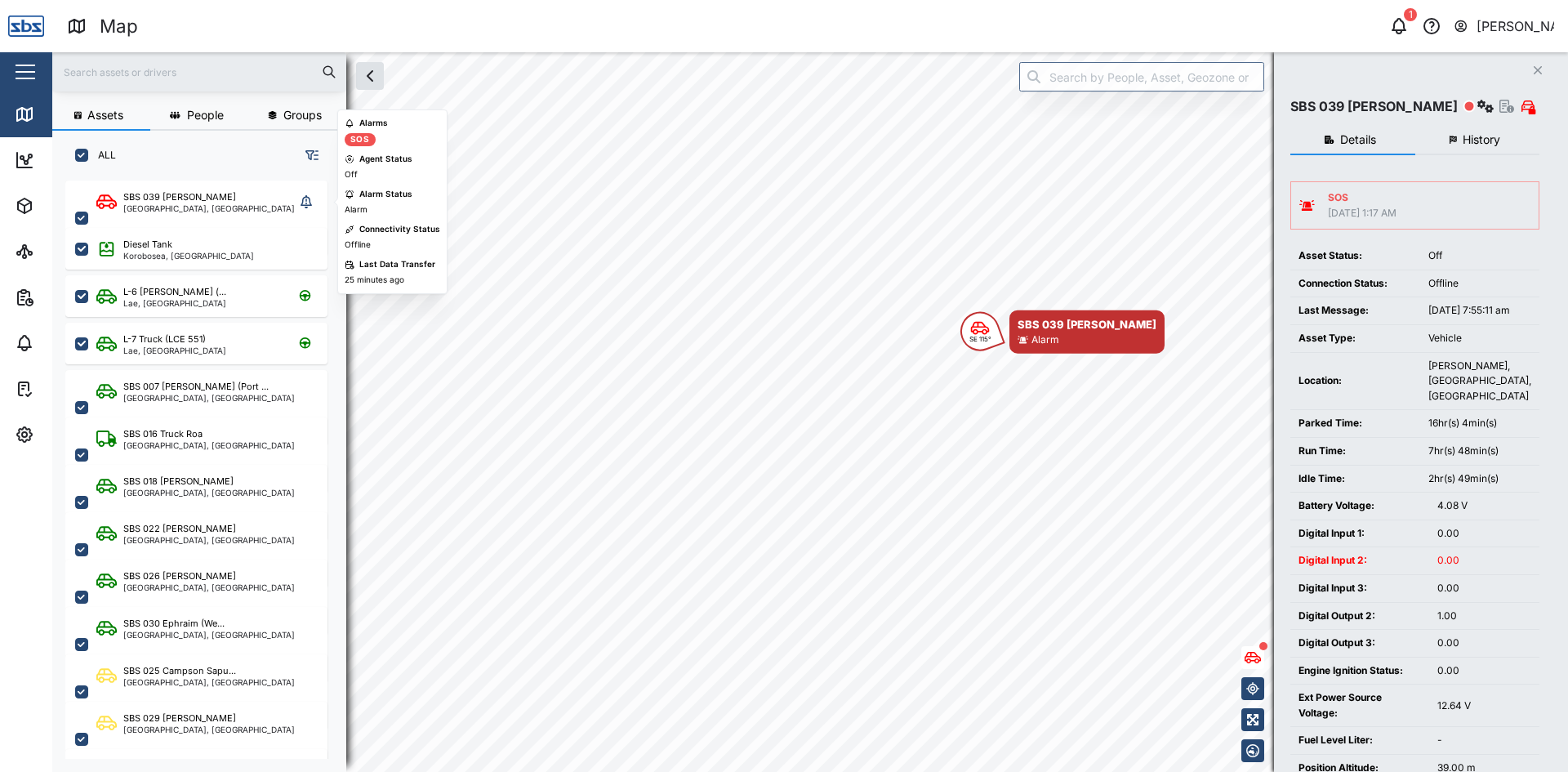
click at [1533, 72] on button "Close" at bounding box center [1537, 70] width 23 height 23
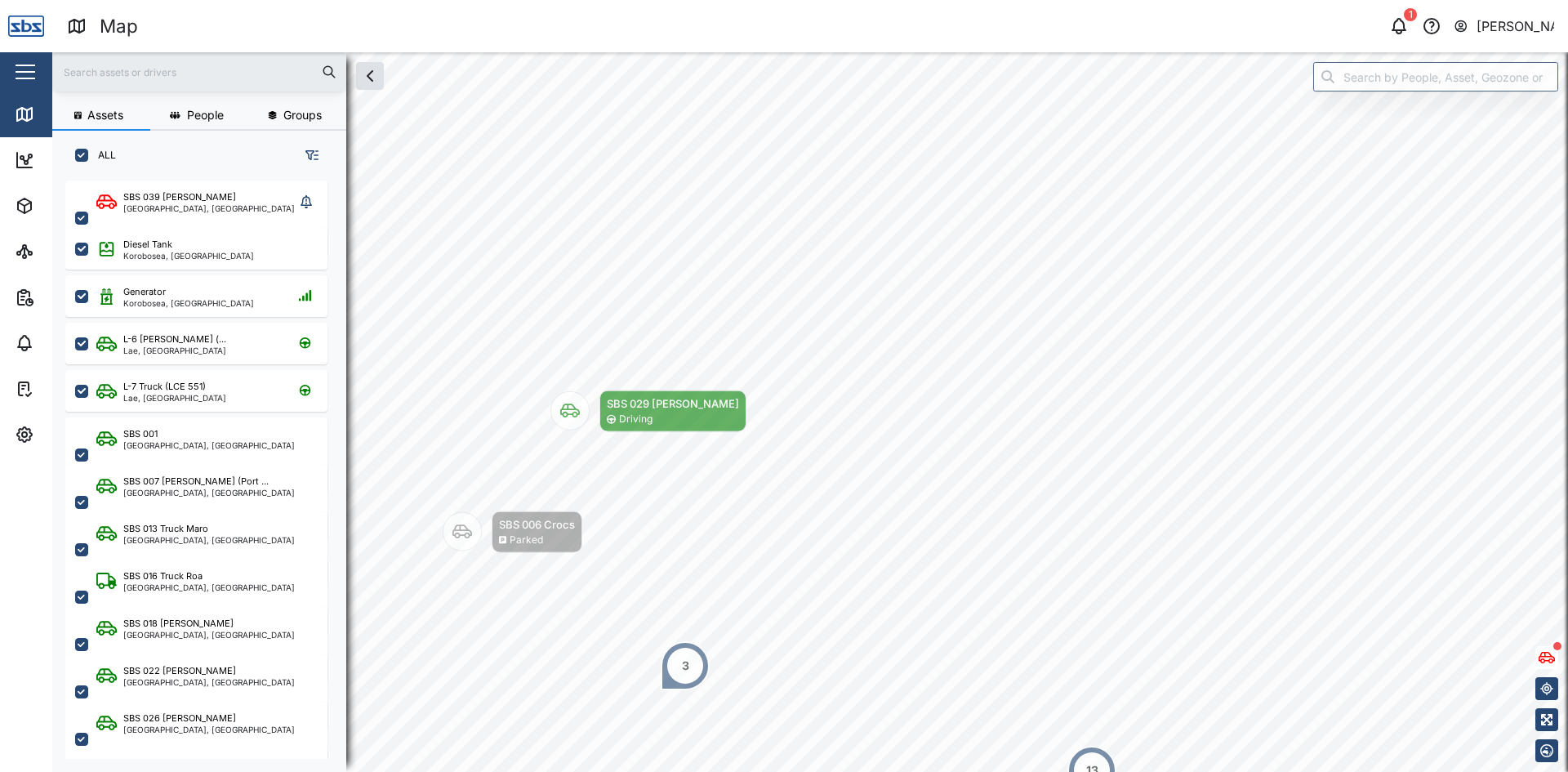
click at [1406, 771] on html "Map 1 Vijay Kumar Close Map Dashboard Assets ATS Camera Generator Personnel Tan…" at bounding box center [784, 386] width 1568 height 772
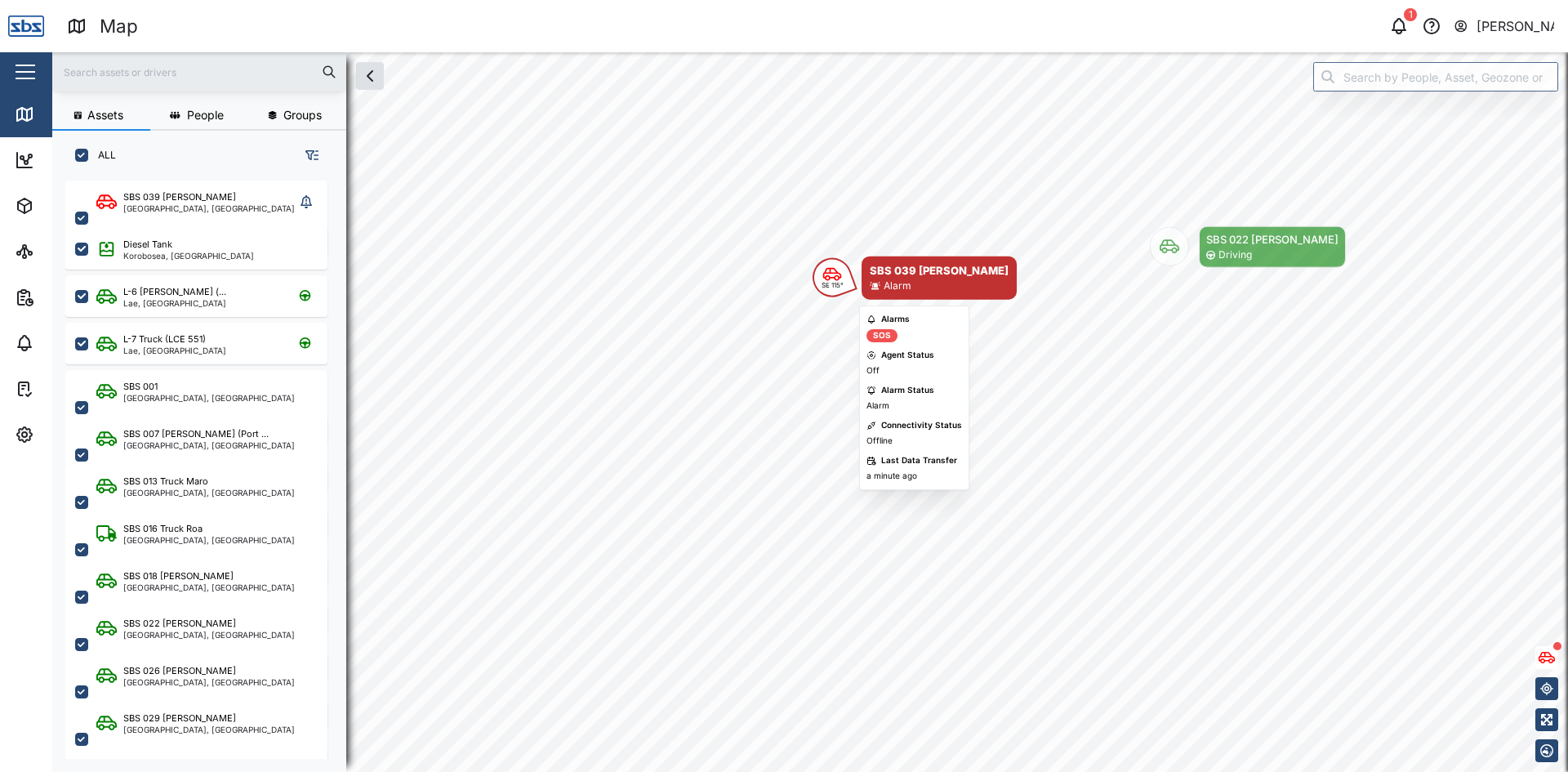
click at [826, 292] on div "SE 115°" at bounding box center [832, 278] width 39 height 39
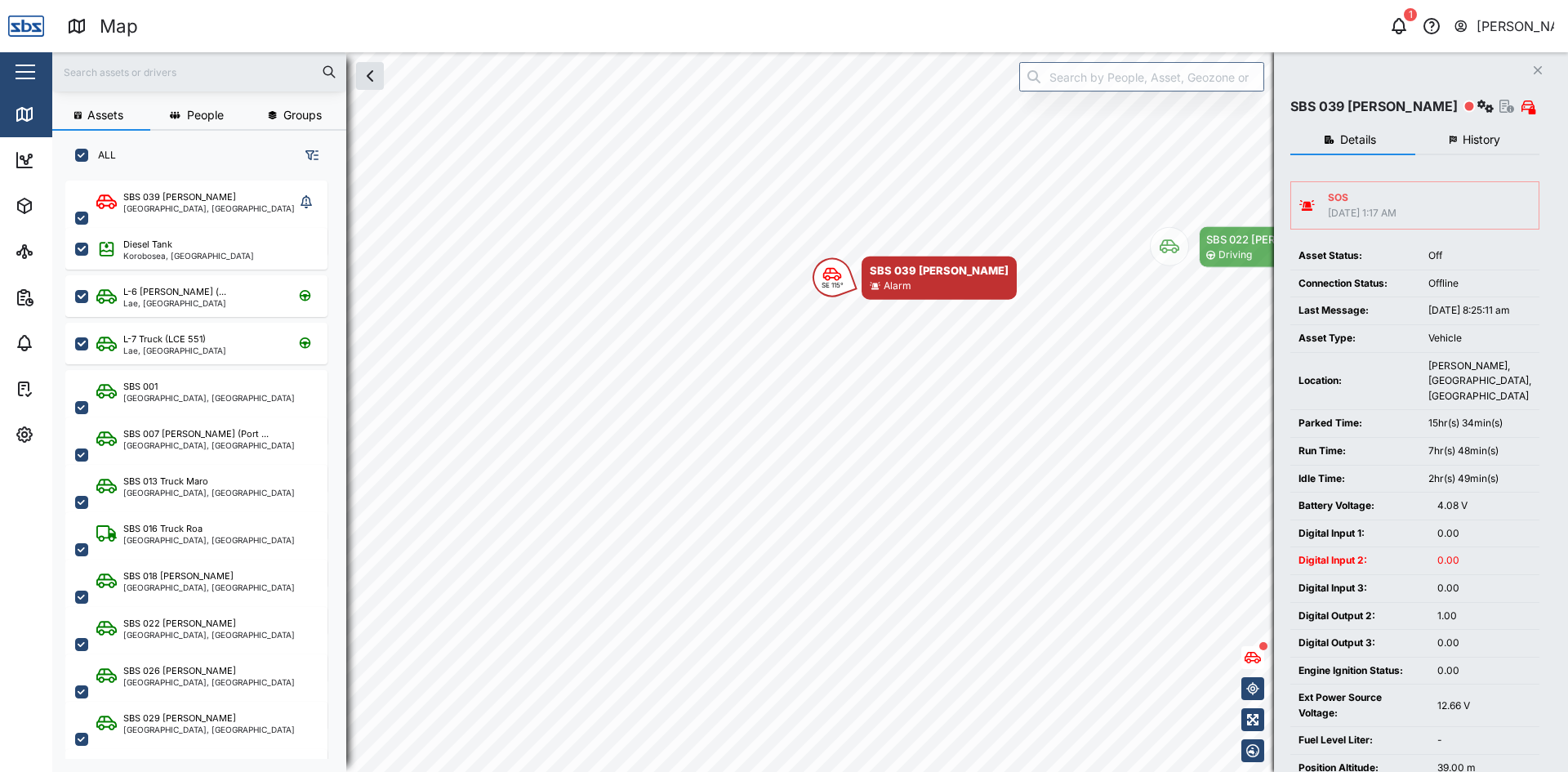
click at [1468, 140] on span "History" at bounding box center [1481, 140] width 37 height 12
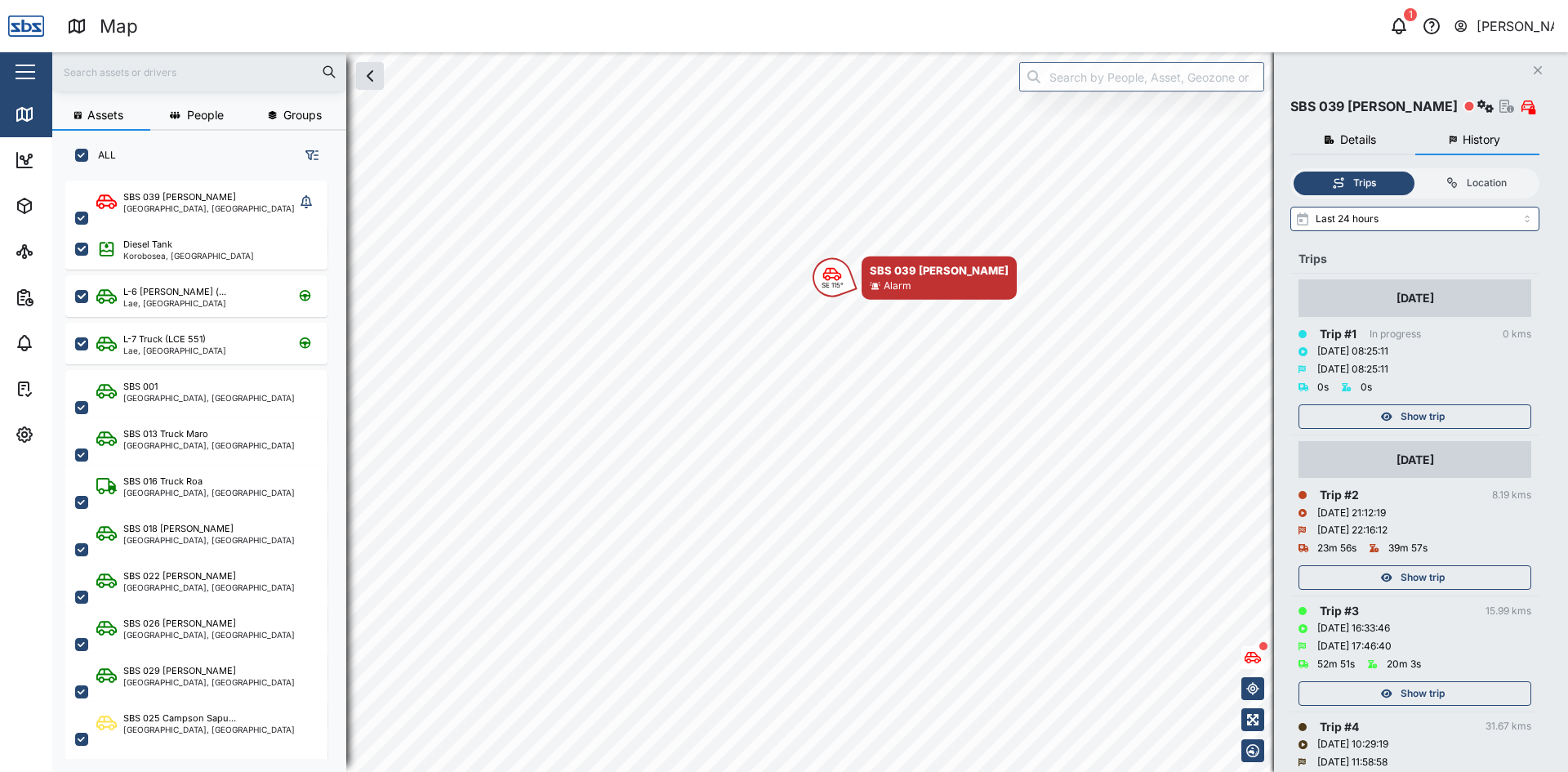
click at [1426, 580] on span "Show trip" at bounding box center [1423, 577] width 44 height 23
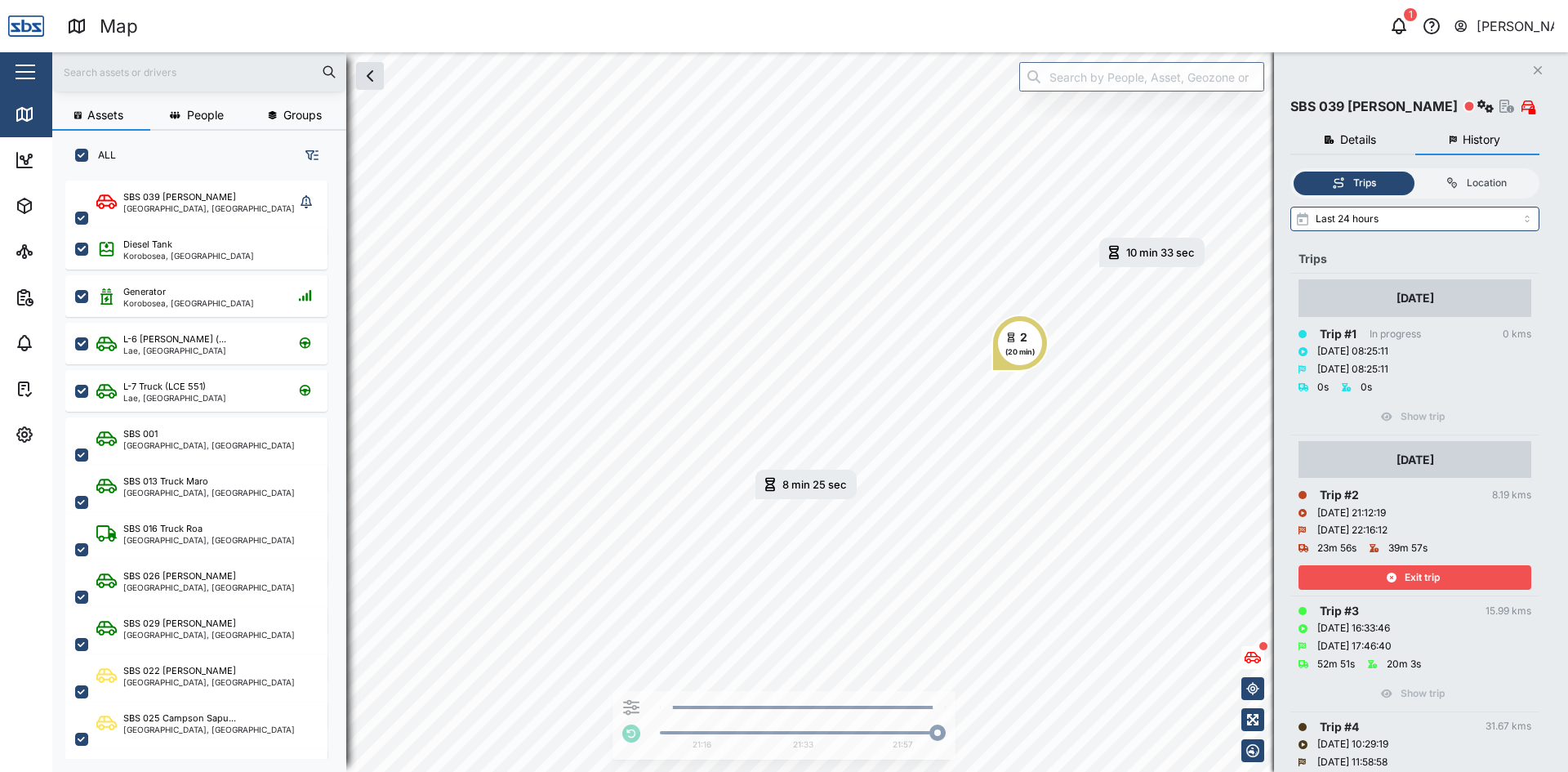
click at [1535, 64] on icon "Close" at bounding box center [1537, 70] width 10 height 13
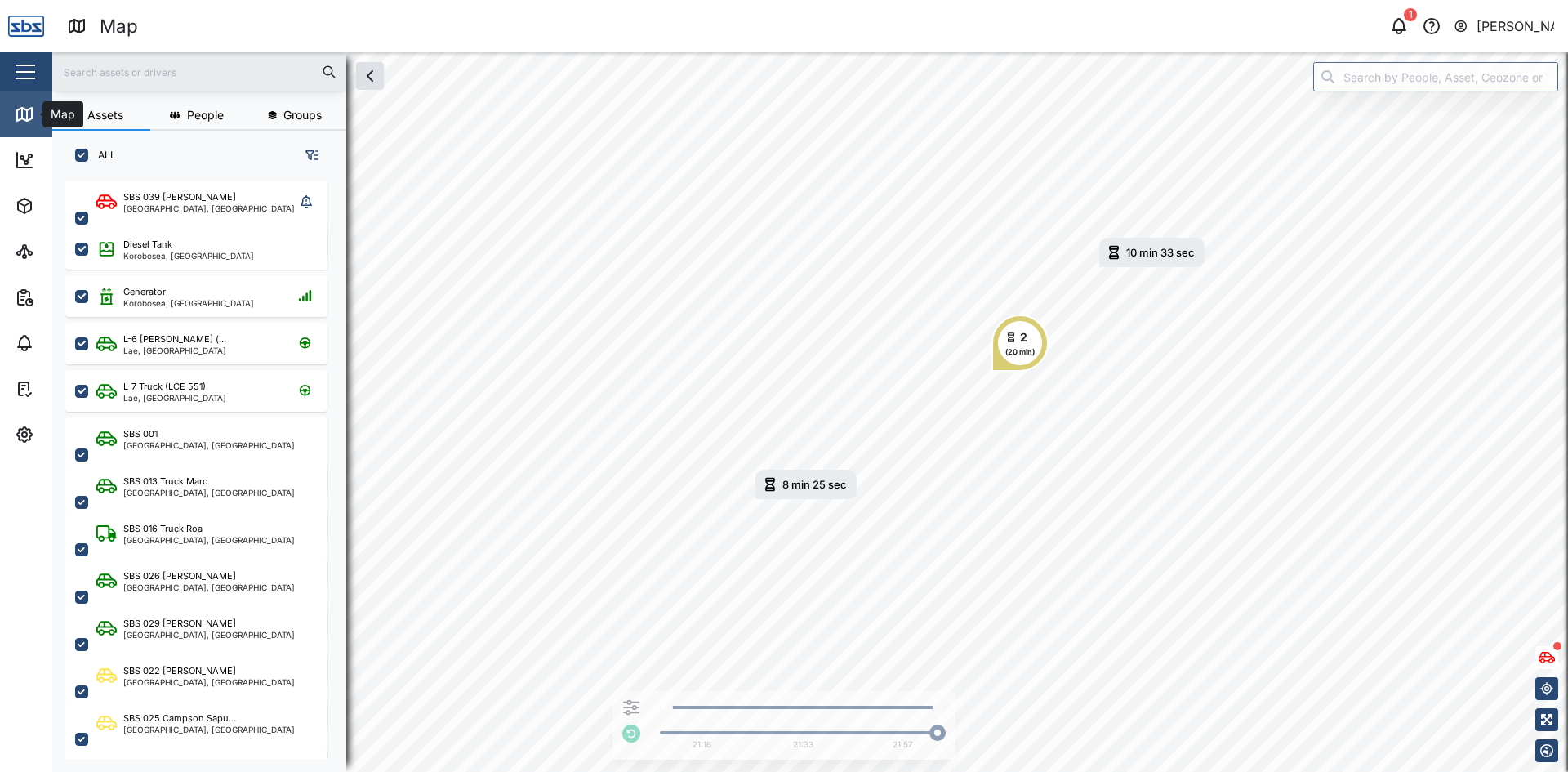
click at [17, 116] on icon at bounding box center [24, 114] width 15 height 13
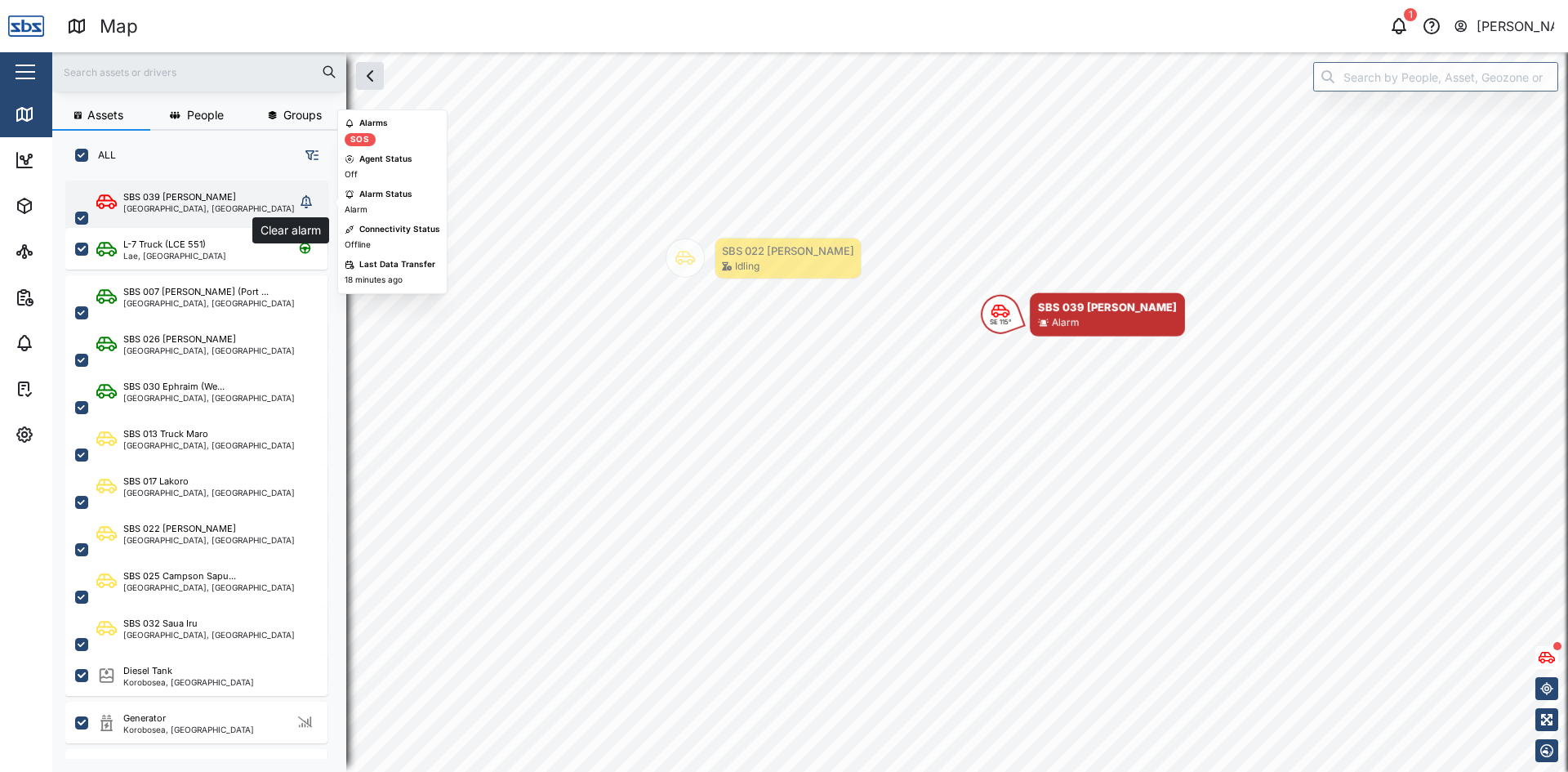
click at [307, 203] on icon "grid" at bounding box center [306, 201] width 12 height 13
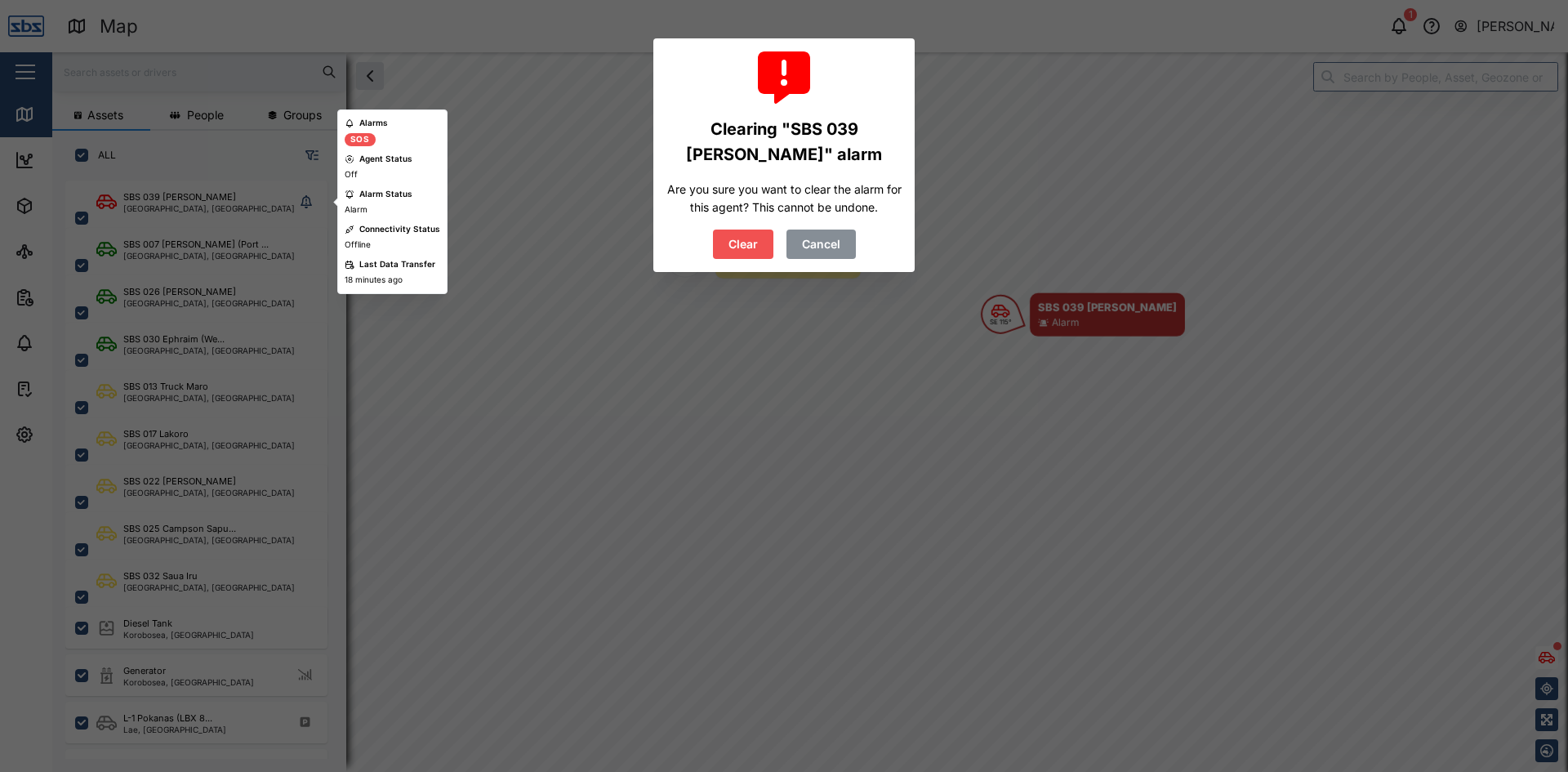
click at [754, 246] on span "Clear" at bounding box center [743, 244] width 29 height 28
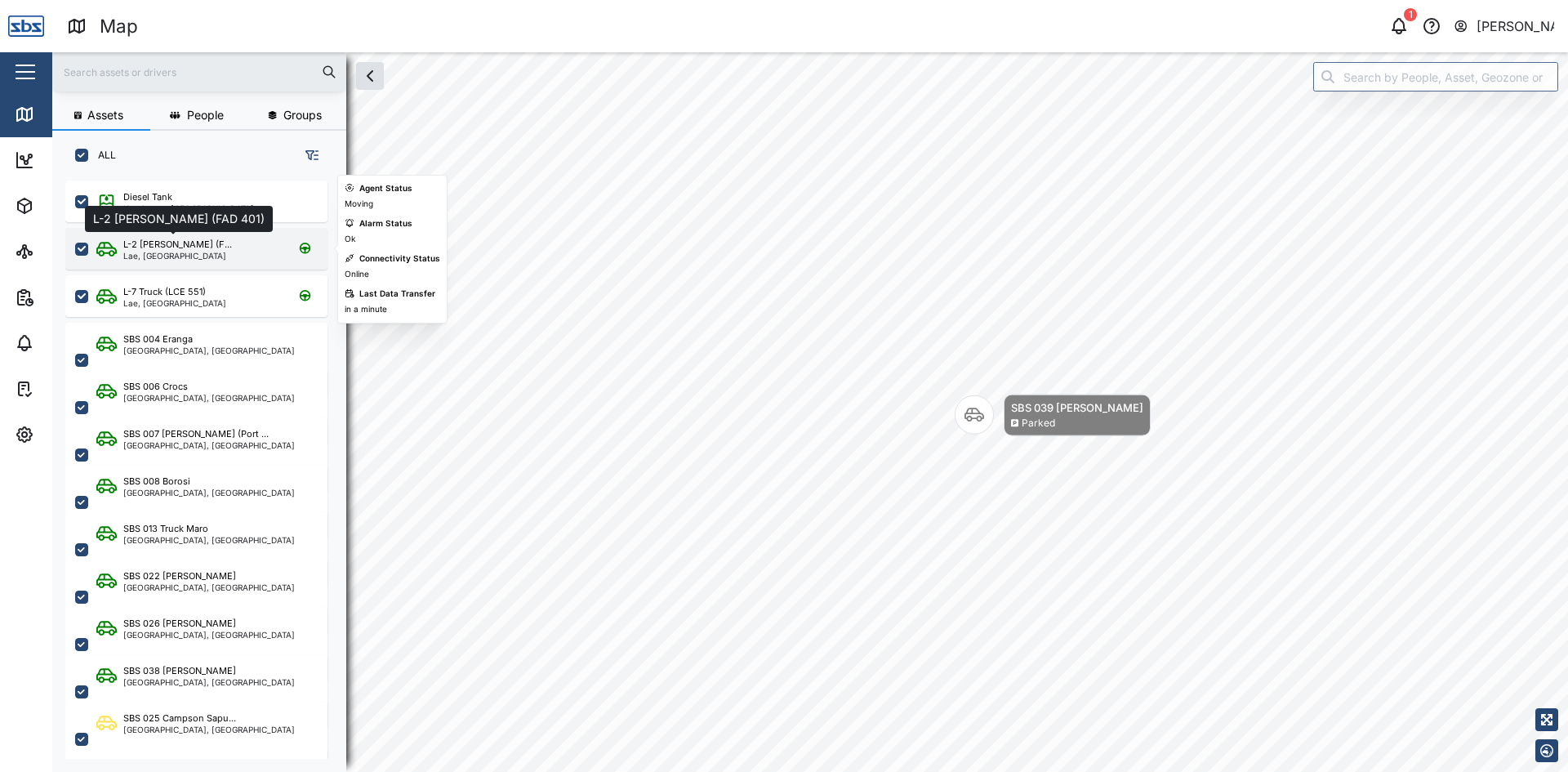
click at [168, 242] on div "L-2 [PERSON_NAME] (F..." at bounding box center [178, 244] width 109 height 14
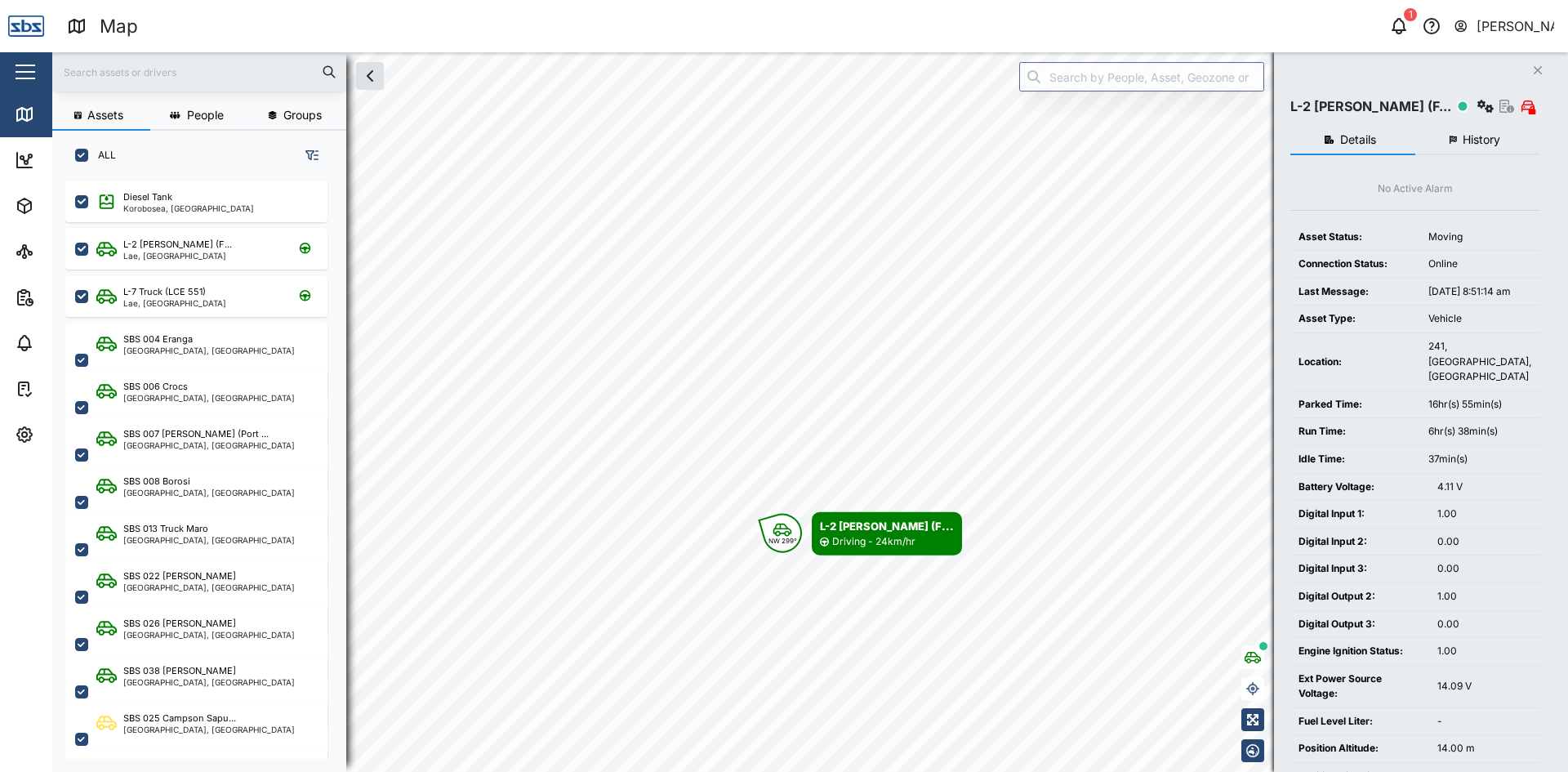
click at [1478, 139] on span "History" at bounding box center [1481, 140] width 37 height 12
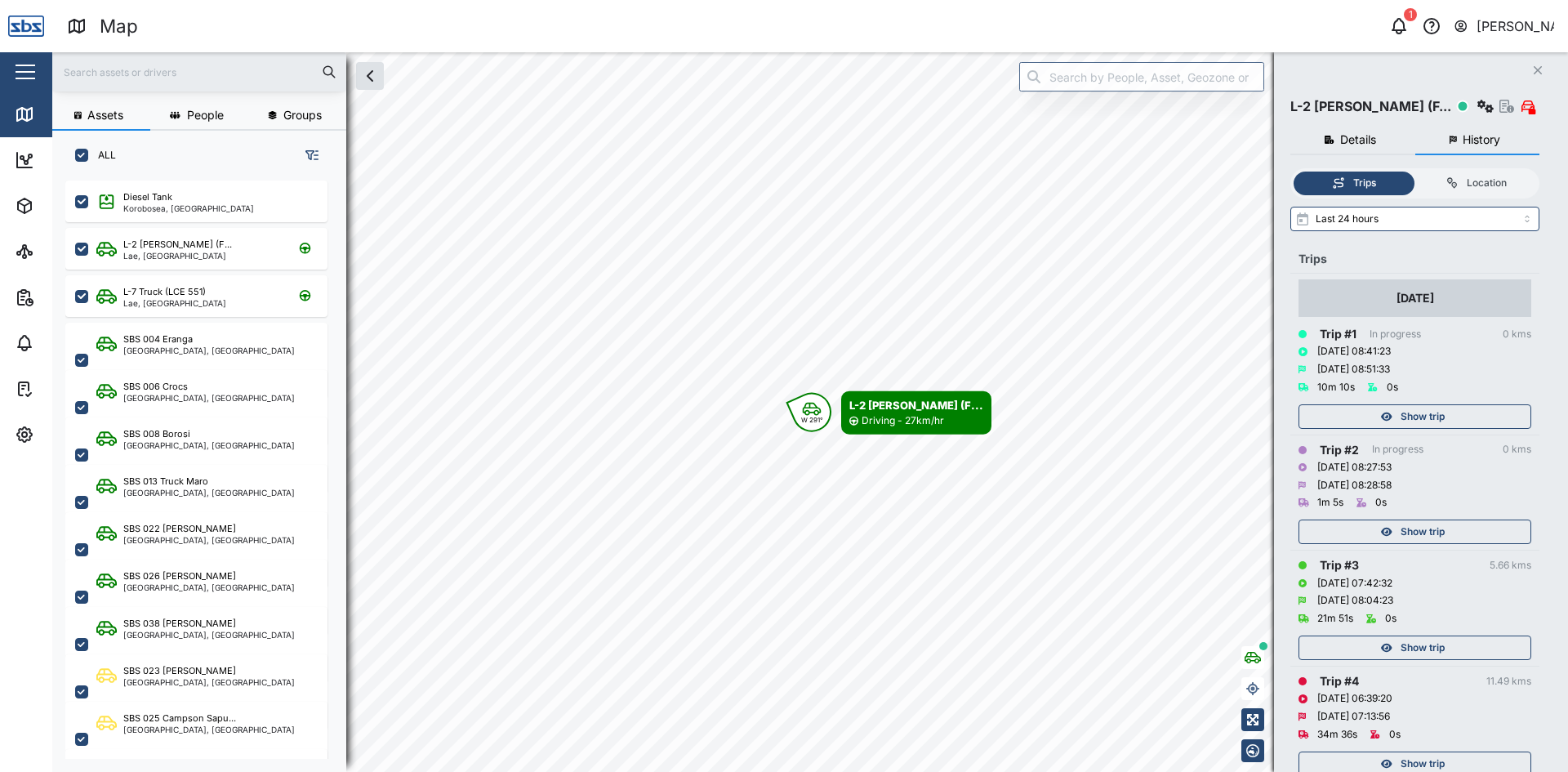
click at [1426, 417] on span "Show trip" at bounding box center [1423, 416] width 44 height 23
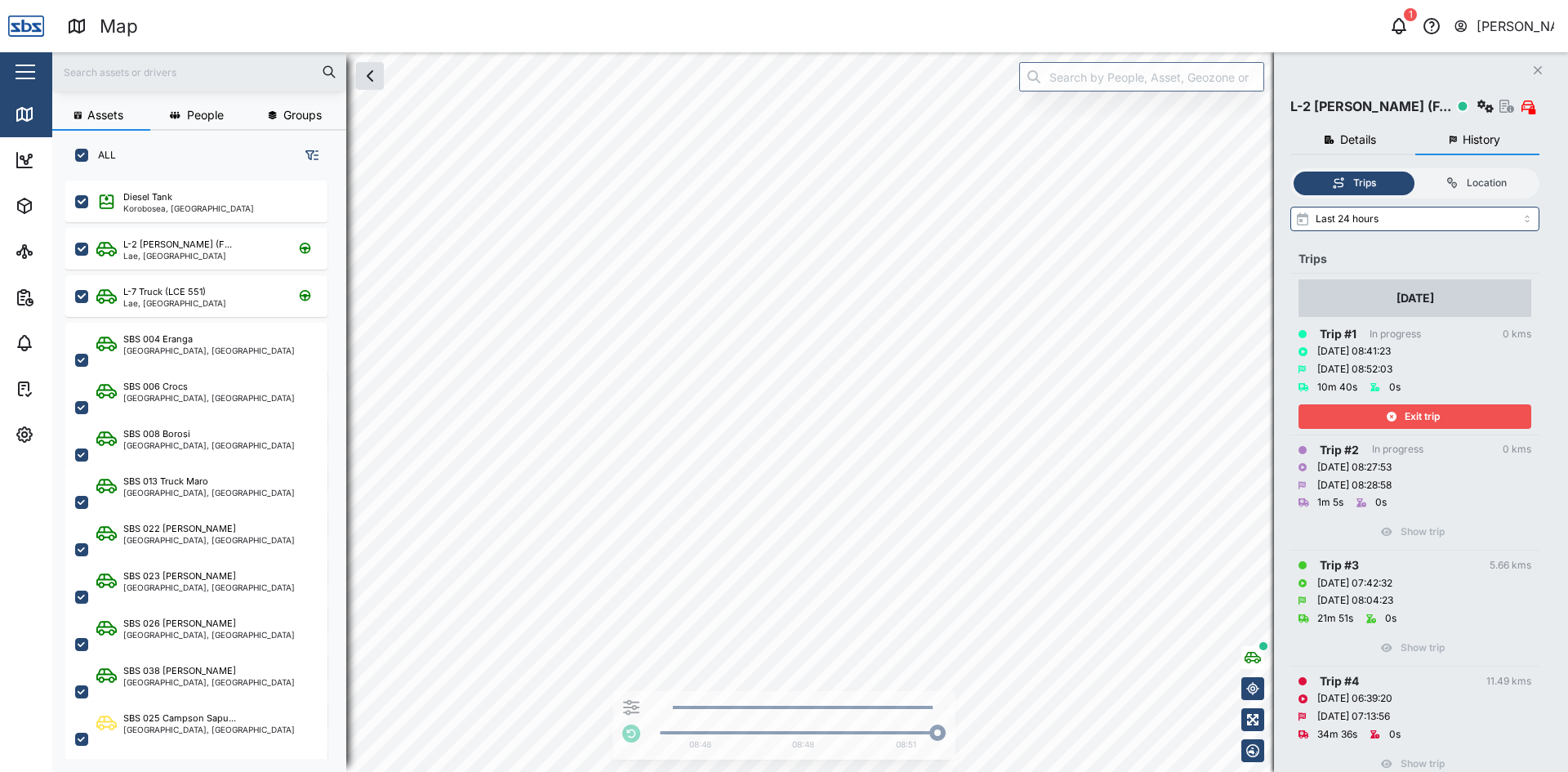
click at [103, 73] on input "text" at bounding box center [199, 72] width 275 height 24
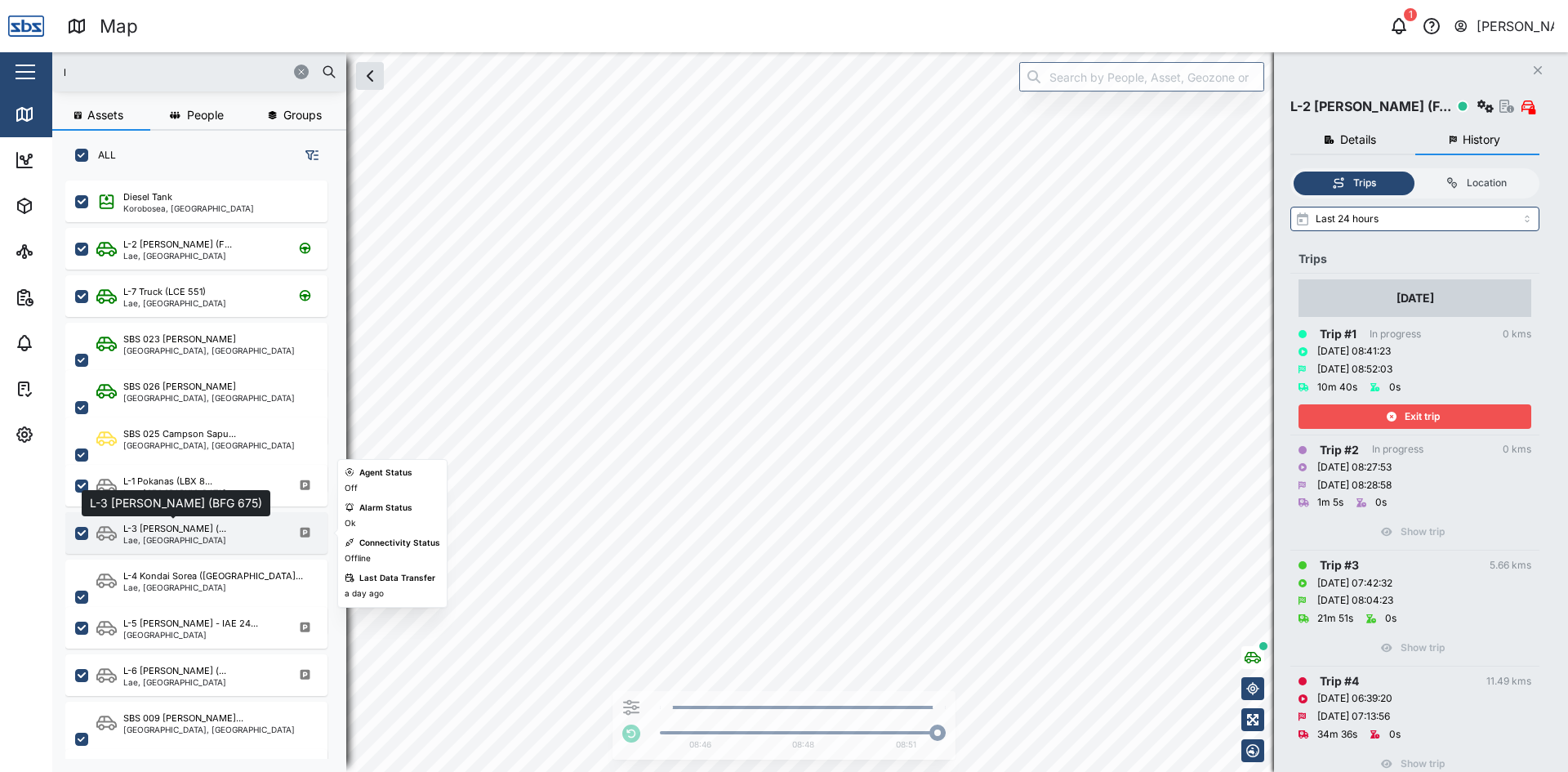
type input "l"
click at [159, 525] on div "L-3 [PERSON_NAME] (..." at bounding box center [174, 528] width 102 height 14
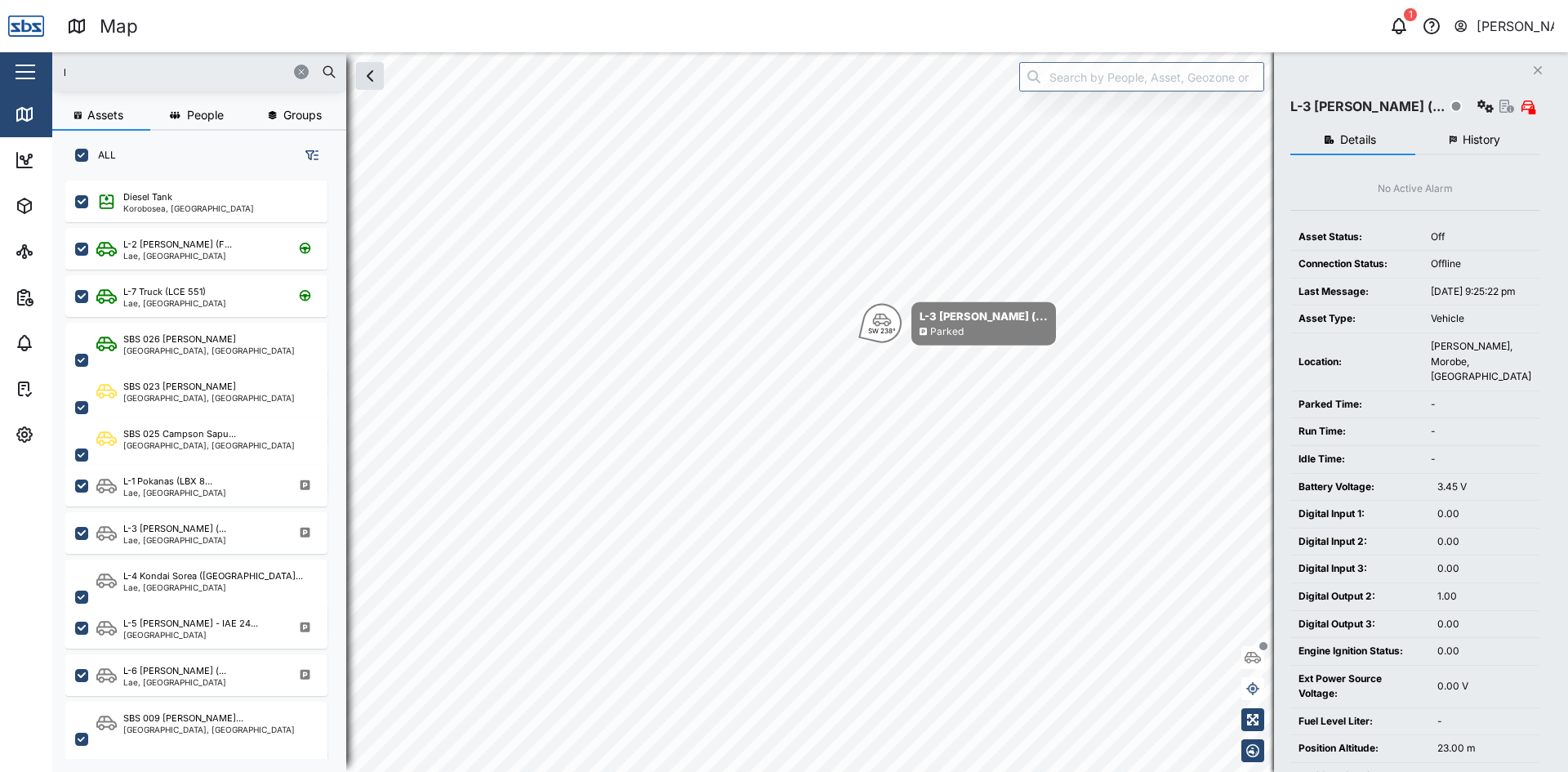
click at [1542, 70] on icon "Close" at bounding box center [1537, 70] width 10 height 13
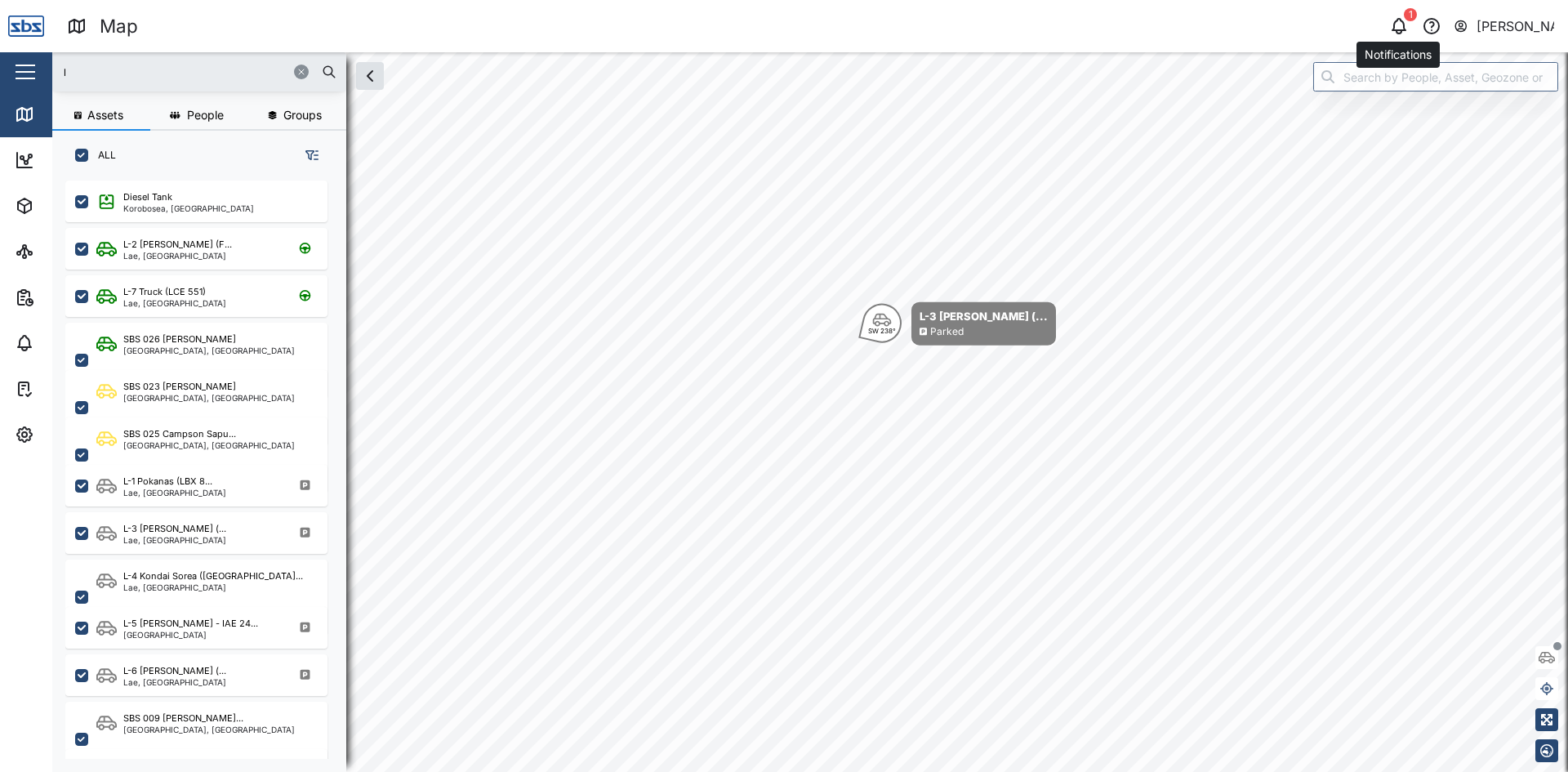
click at [1396, 24] on icon "button" at bounding box center [1399, 26] width 20 height 20
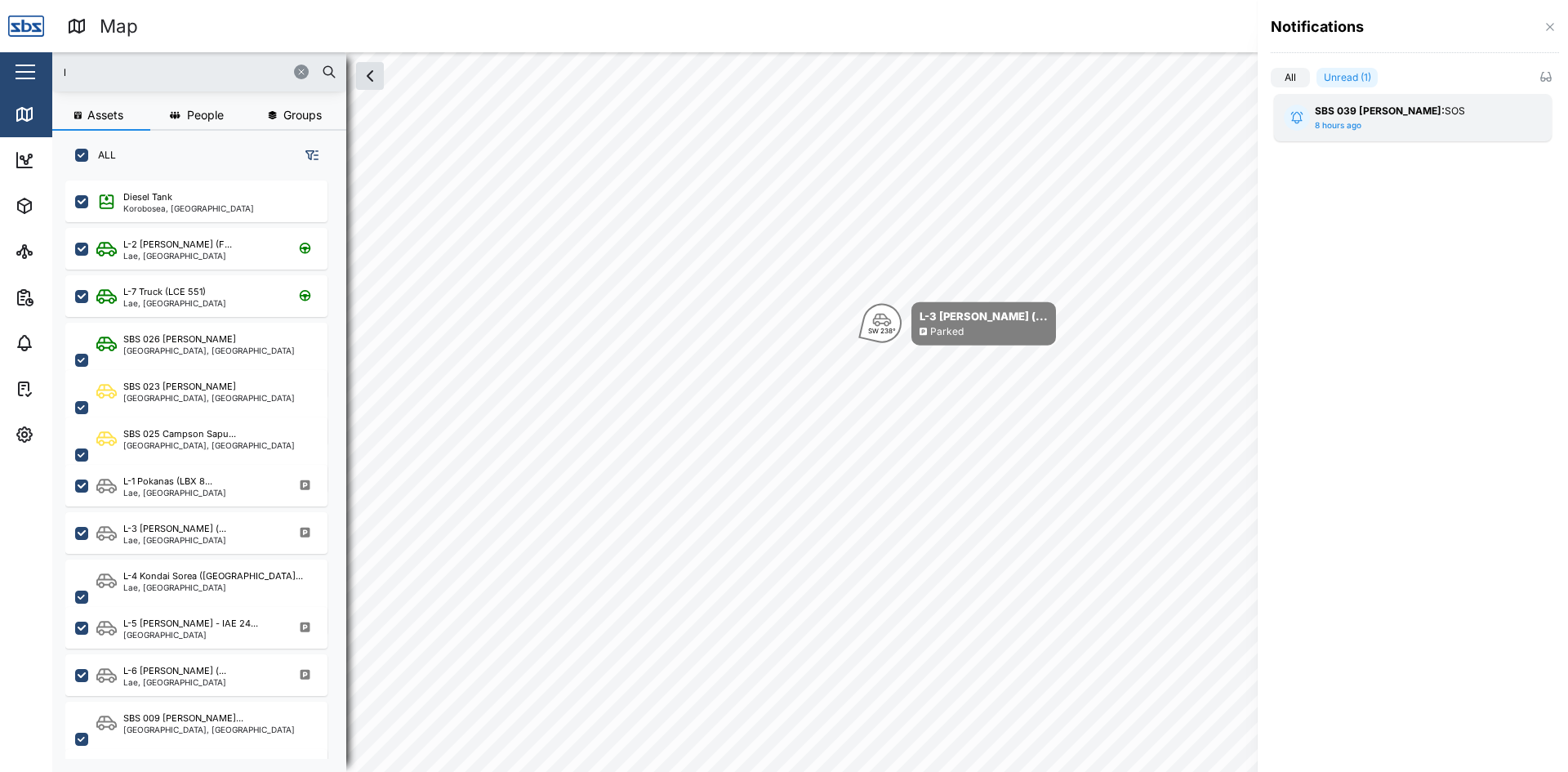
click at [1363, 116] on strong "SBS 039 ISSAC:" at bounding box center [1379, 111] width 130 height 13
click at [1164, 259] on div at bounding box center [784, 386] width 1568 height 772
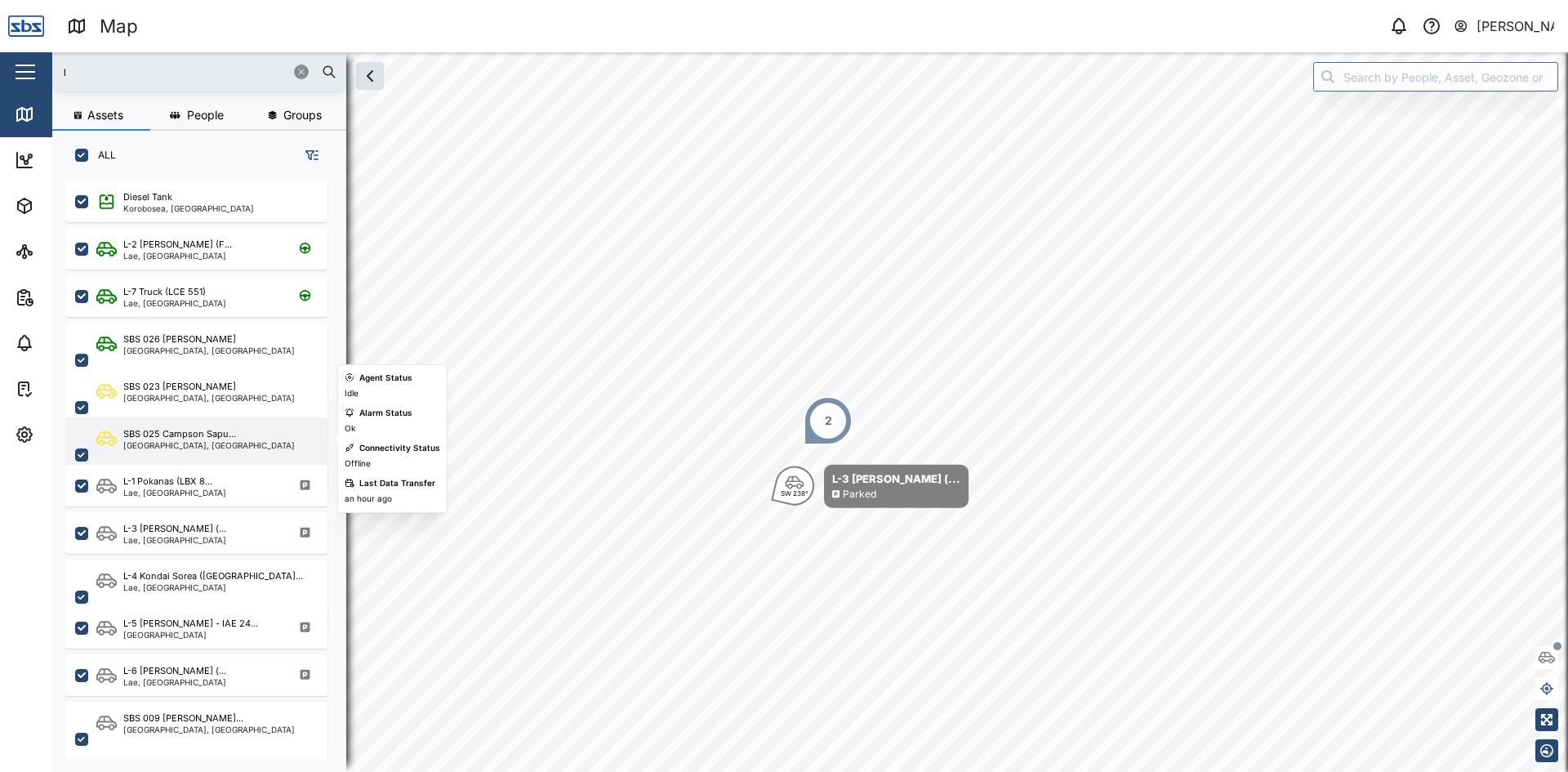
click at [161, 445] on div "[GEOGRAPHIC_DATA], [GEOGRAPHIC_DATA]" at bounding box center [209, 445] width 171 height 8
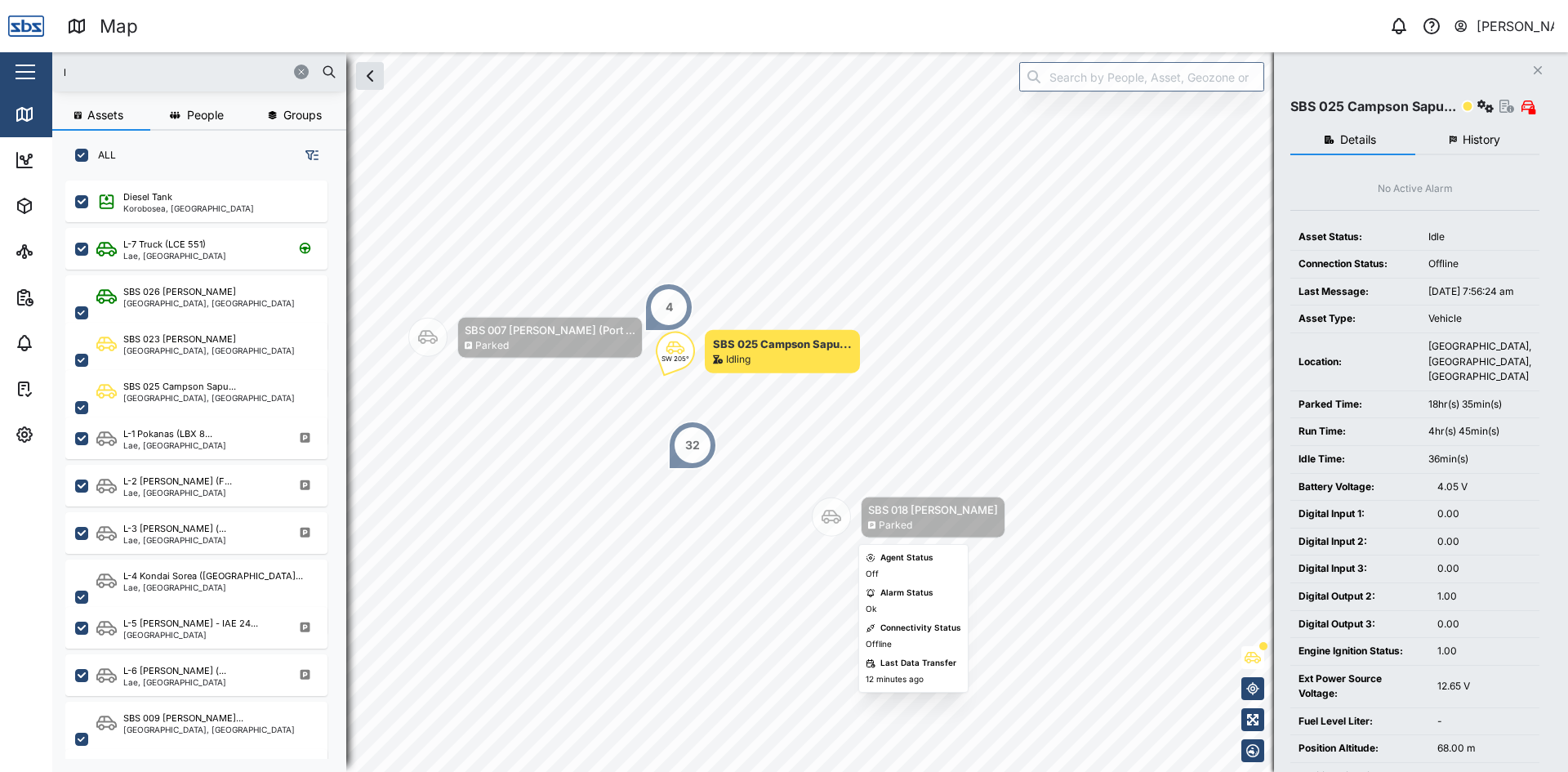
click at [834, 518] on icon "Map marker" at bounding box center [832, 517] width 20 height 20
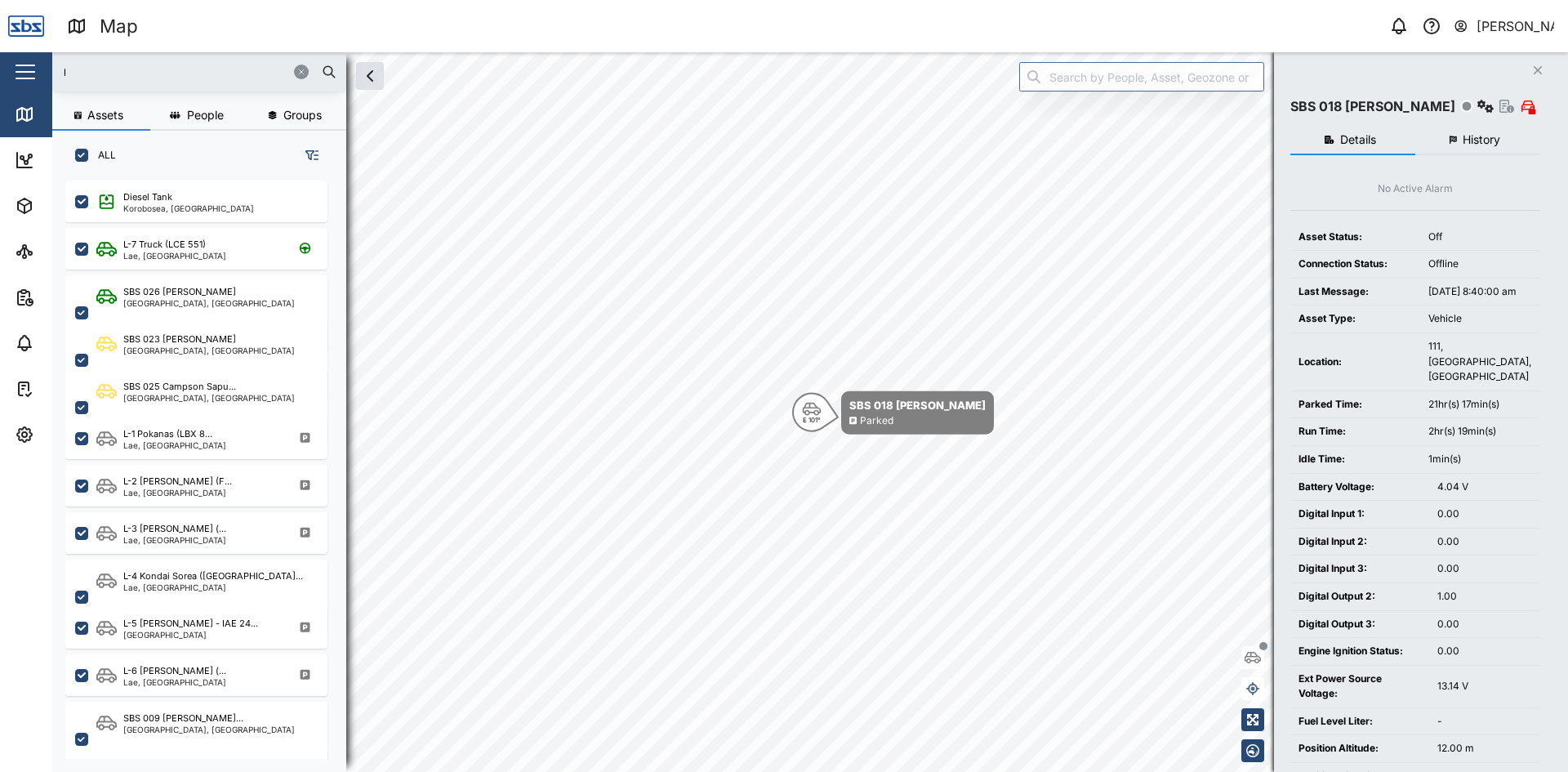
click at [1490, 141] on span "History" at bounding box center [1481, 140] width 37 height 12
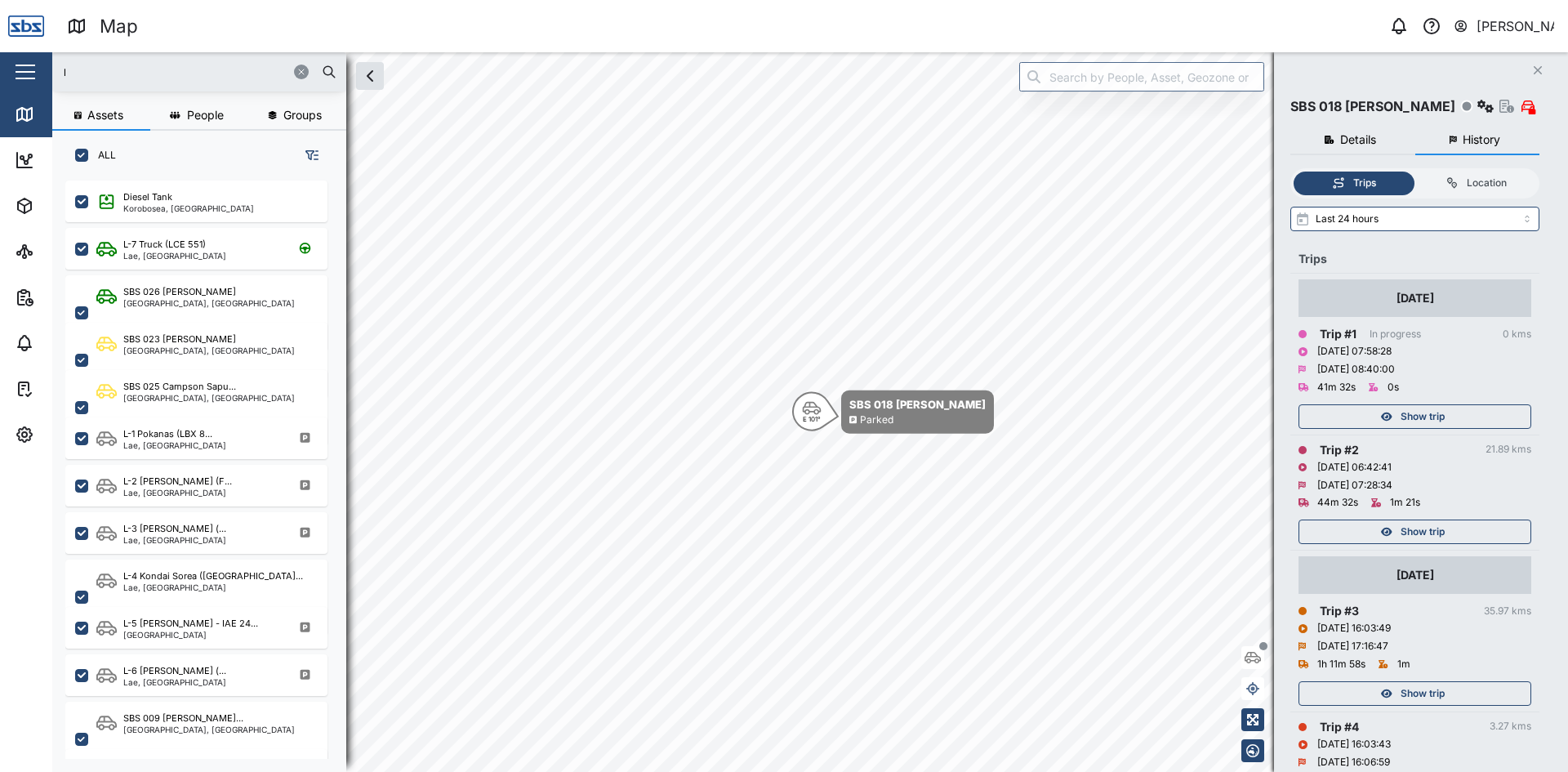
click at [1407, 414] on span "Show trip" at bounding box center [1423, 416] width 44 height 23
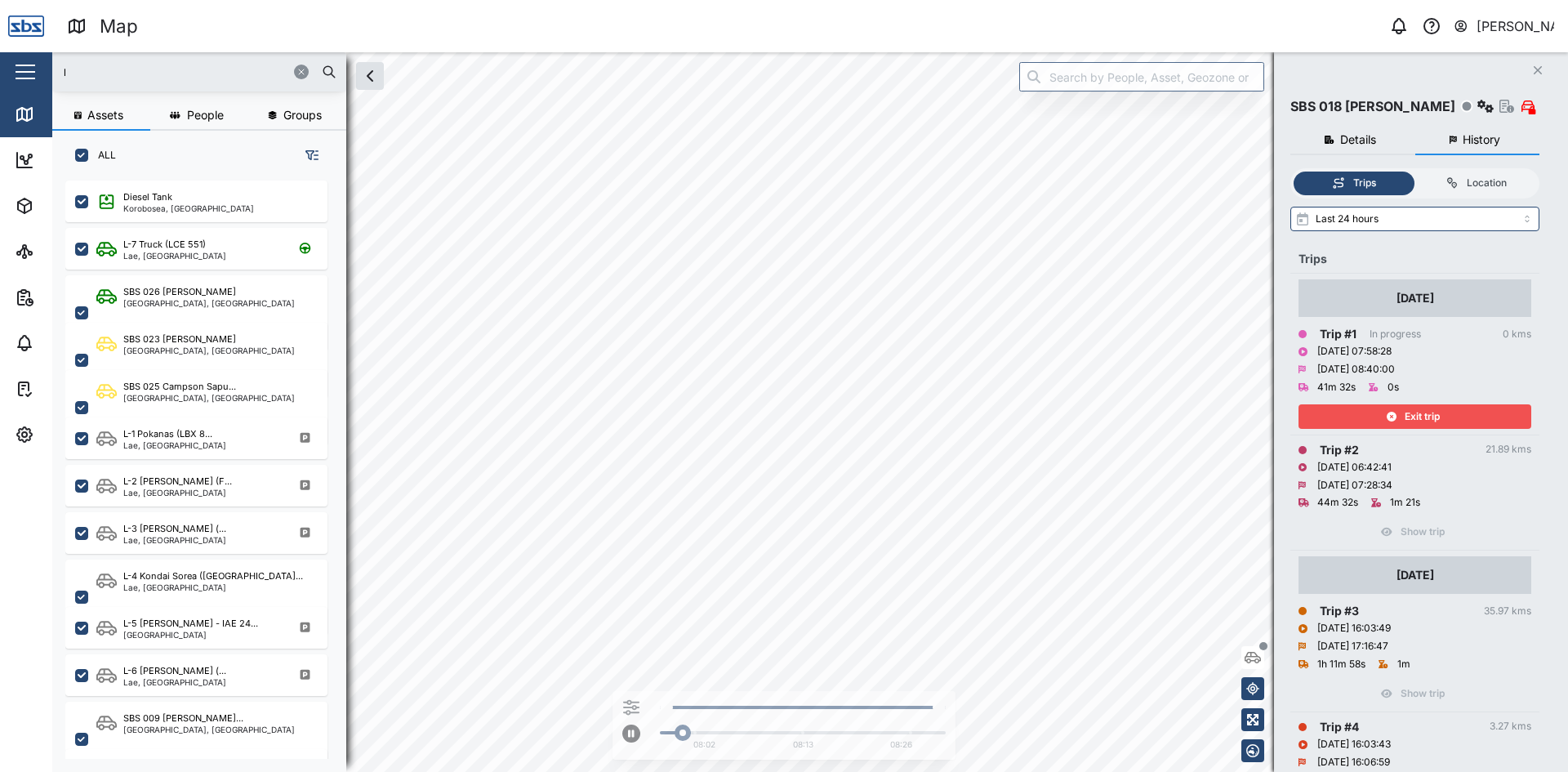
click at [1407, 414] on span "Exit trip" at bounding box center [1422, 416] width 35 height 23
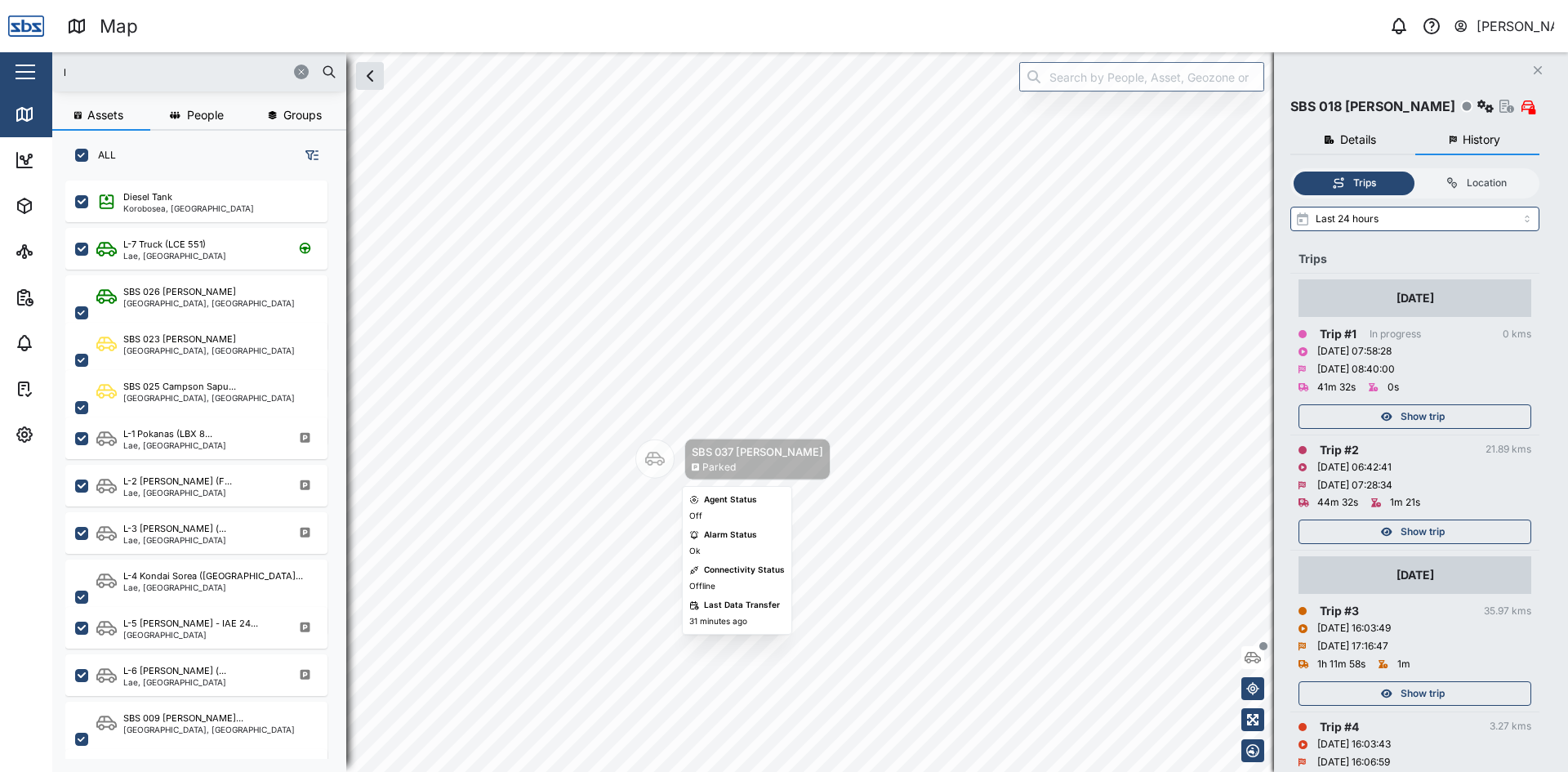
click at [657, 479] on div "SBS 037 Jason P Parked" at bounding box center [733, 460] width 195 height 42
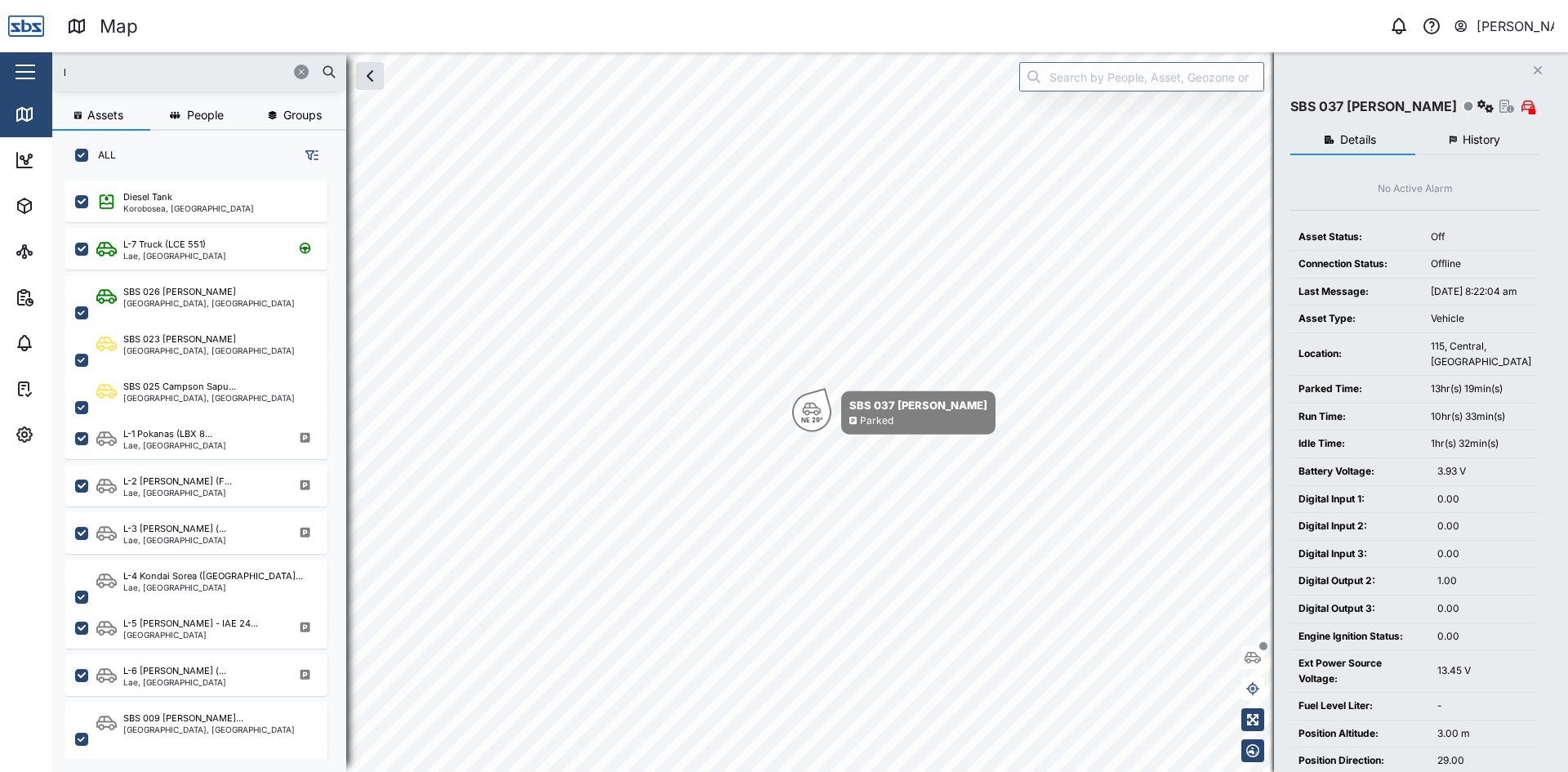
click at [1476, 136] on span "History" at bounding box center [1481, 140] width 37 height 12
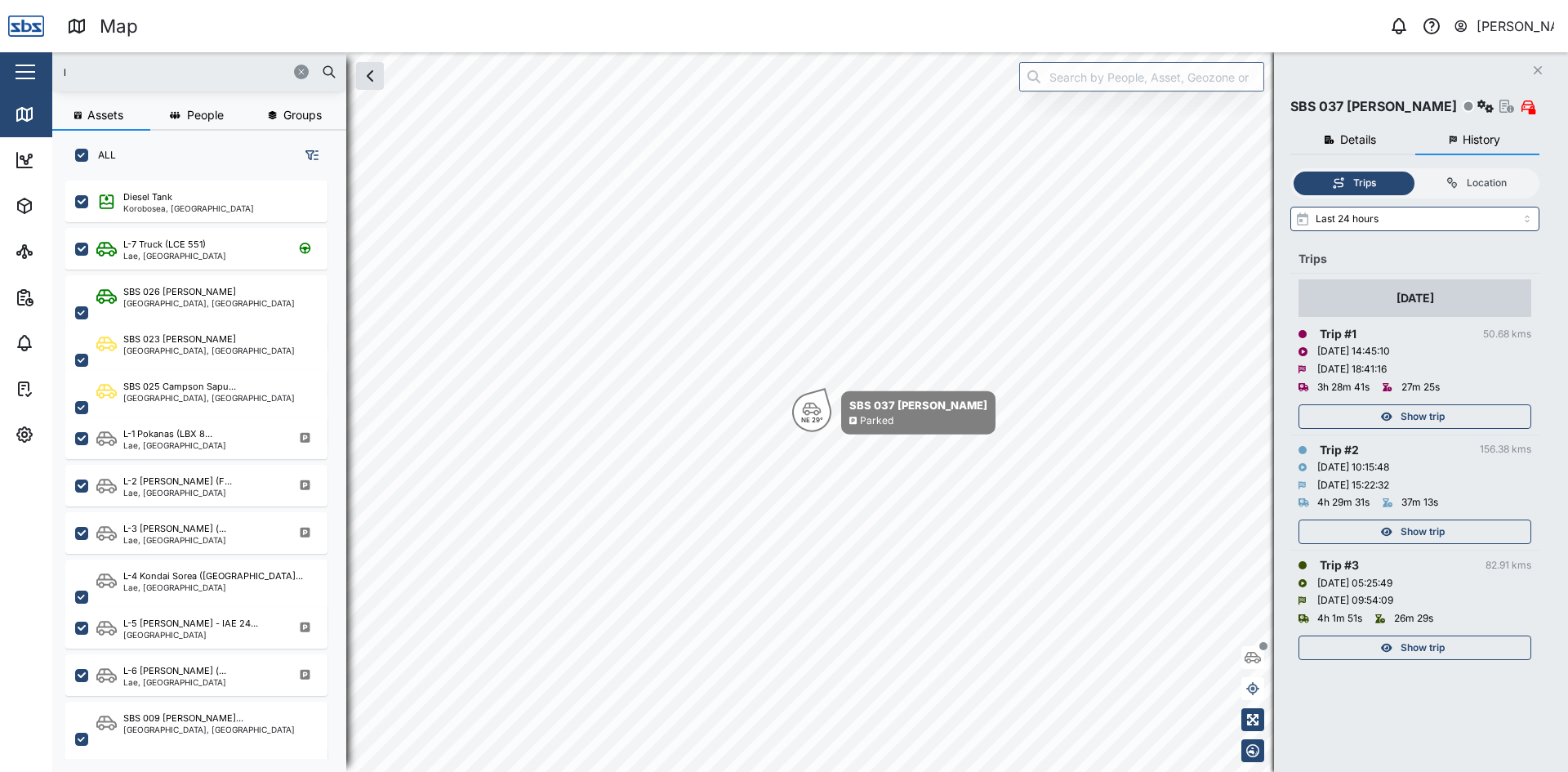
click at [1440, 417] on span "Show trip" at bounding box center [1423, 416] width 44 height 23
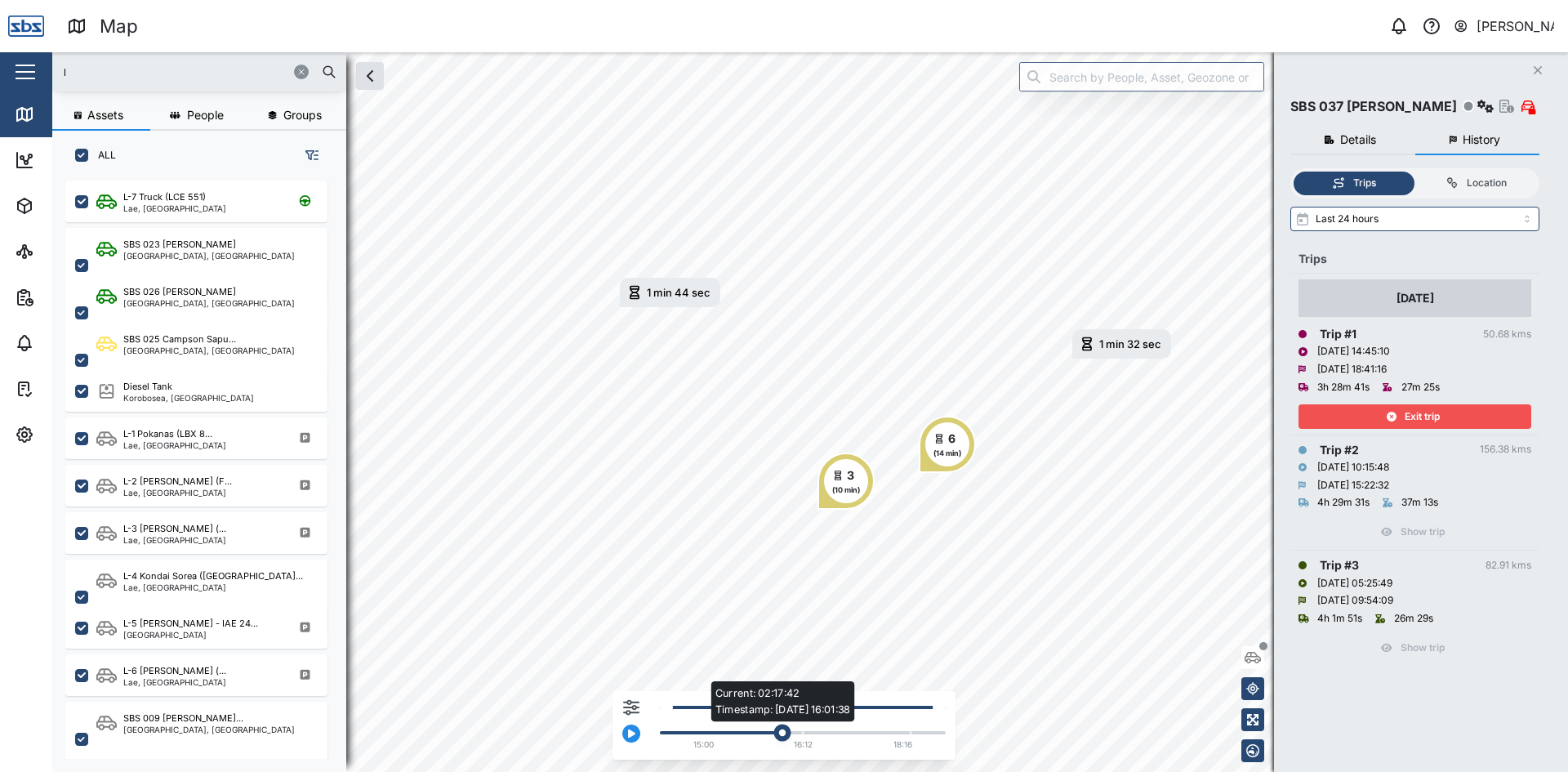
drag, startPoint x: 726, startPoint y: 731, endPoint x: 781, endPoint y: 737, distance: 55.3
click at [781, 737] on div "Current: 02:17:42 Timestamp: 19/09/25 16:01:38" at bounding box center [782, 733] width 17 height 17
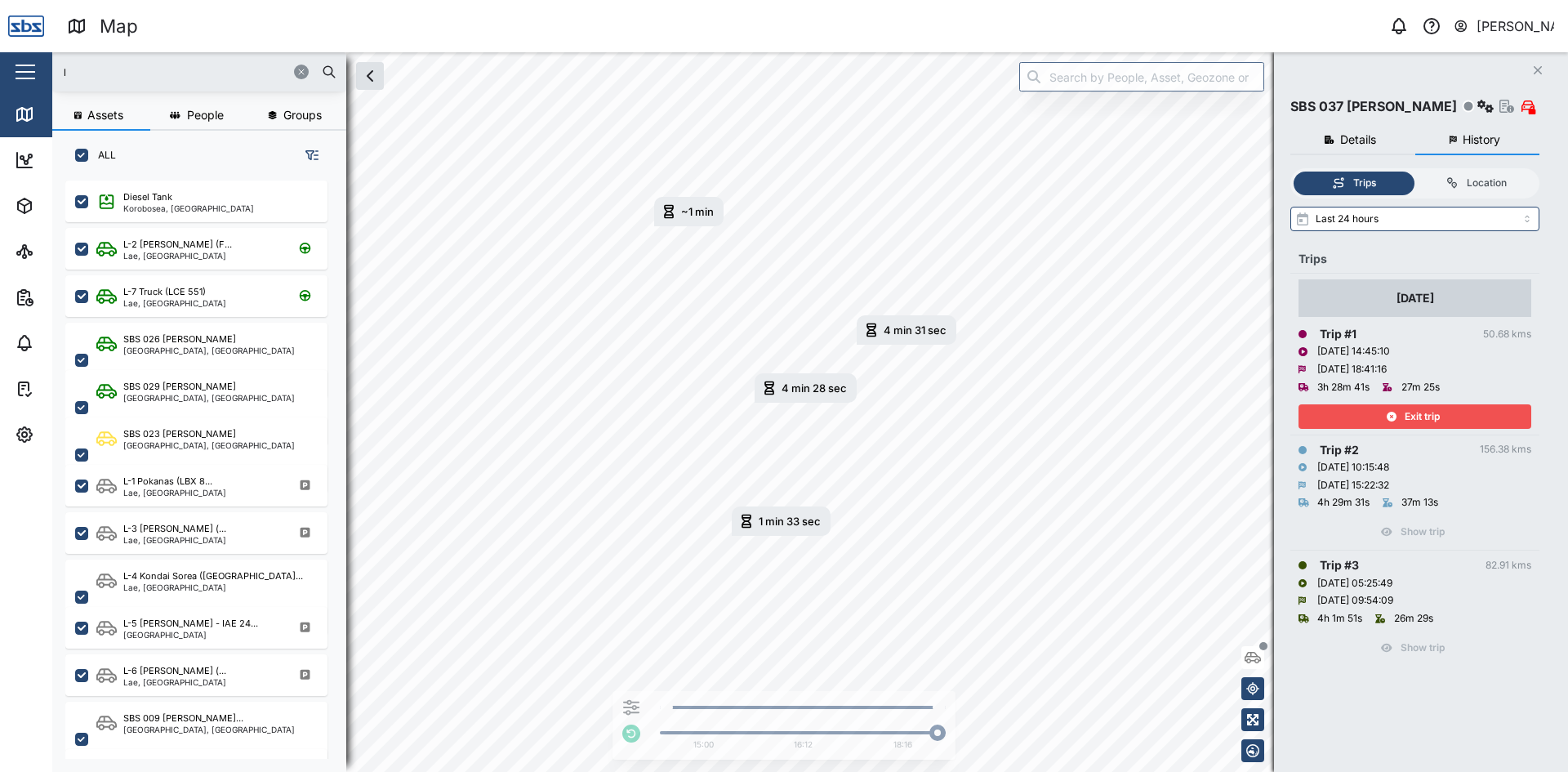
click at [1534, 69] on icon "Close" at bounding box center [1537, 70] width 10 height 13
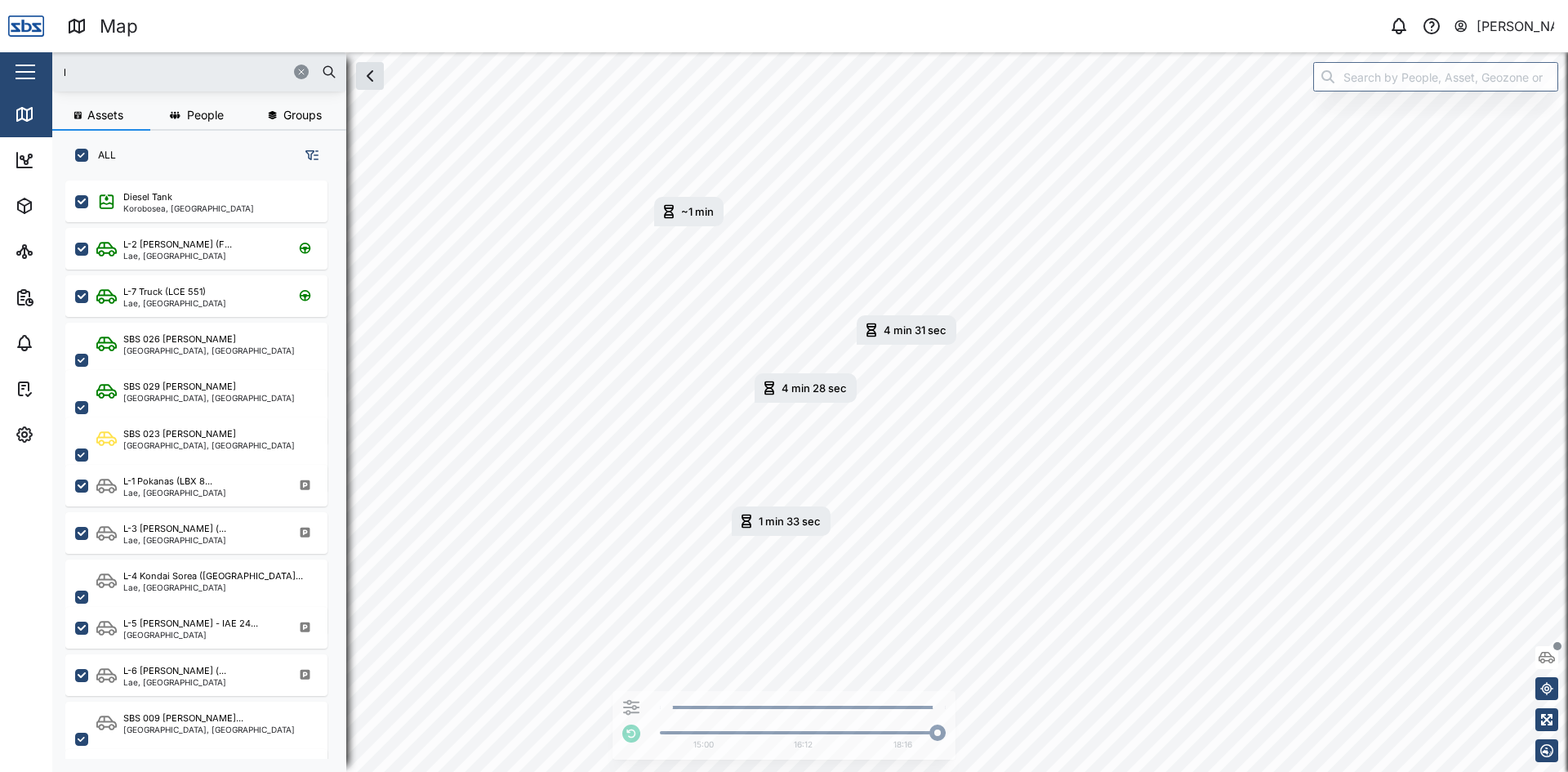
click at [132, 76] on input "l" at bounding box center [199, 72] width 275 height 24
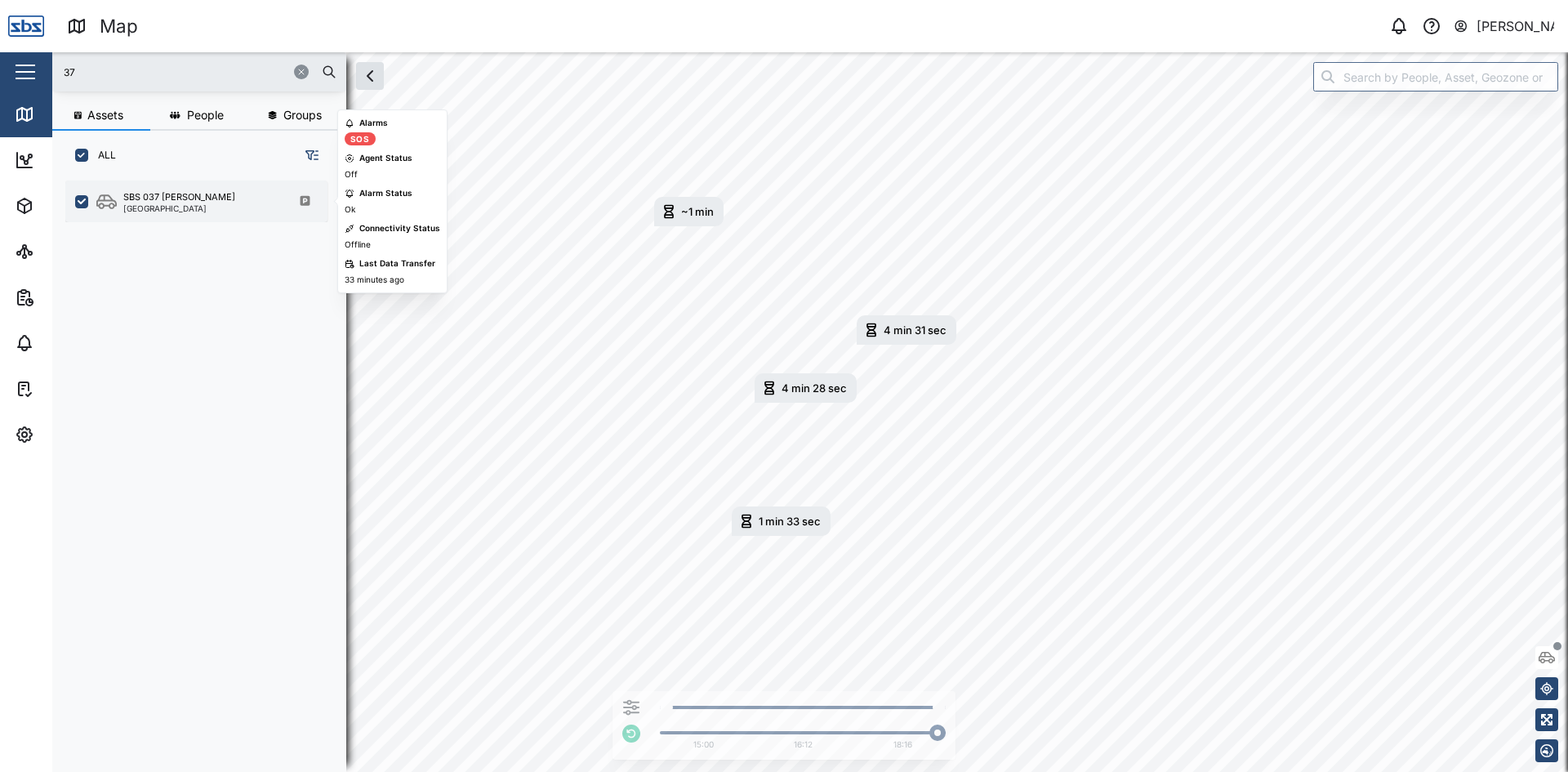
type input "37"
click at [151, 204] on div "[GEOGRAPHIC_DATA]" at bounding box center [179, 208] width 112 height 8
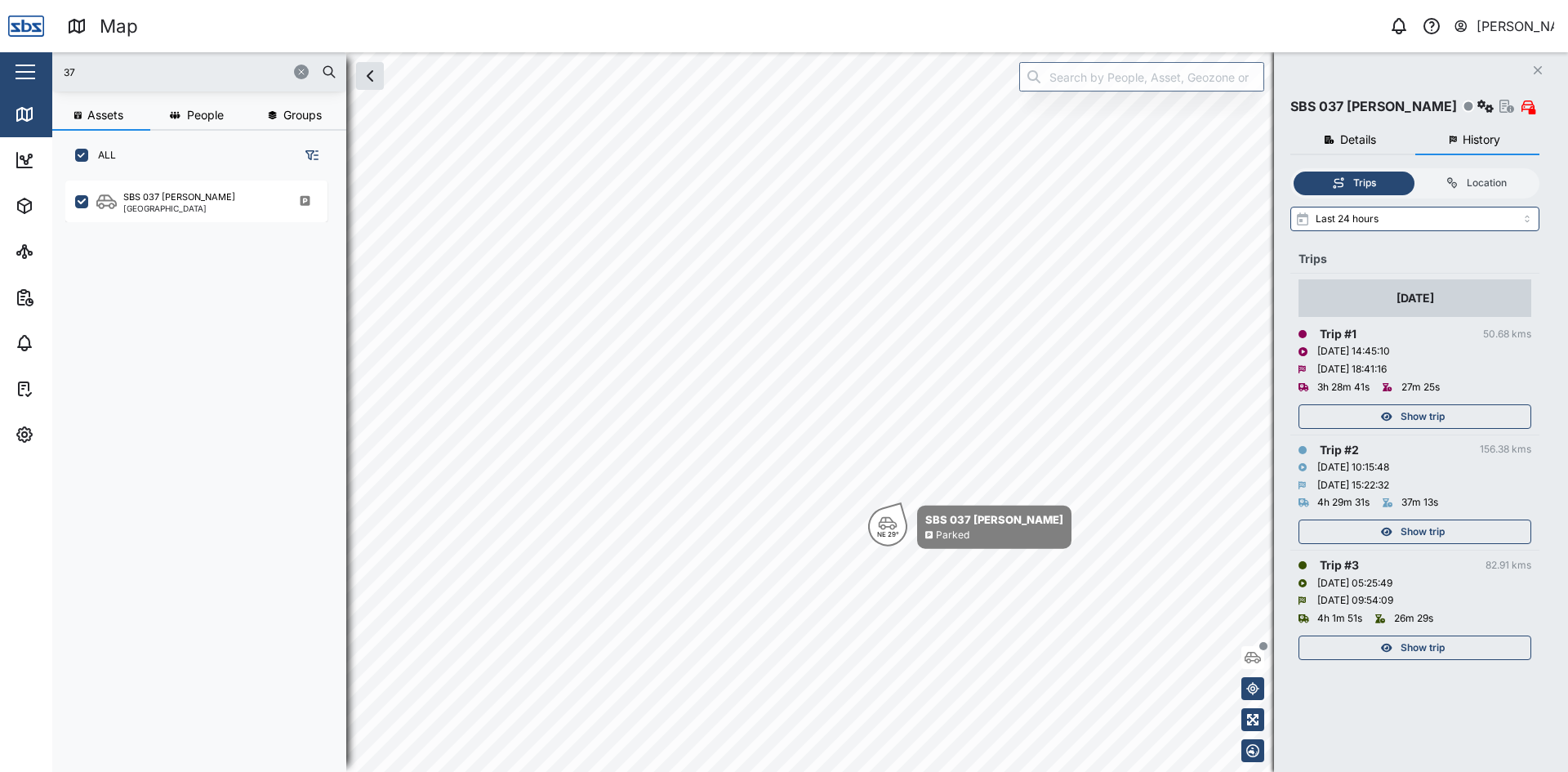
click at [1433, 415] on span "Show trip" at bounding box center [1423, 416] width 44 height 23
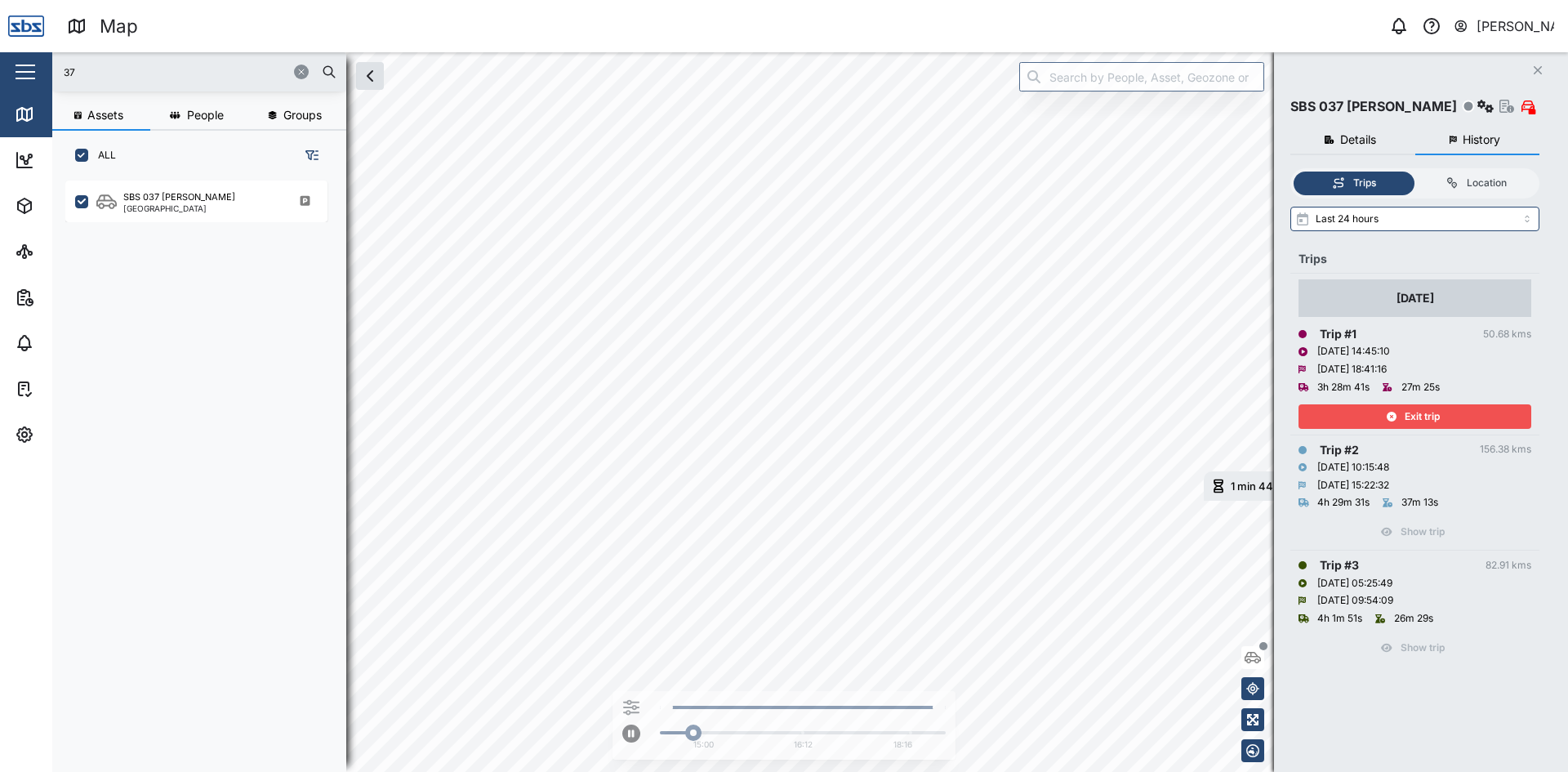
click at [1430, 407] on span "Exit trip" at bounding box center [1422, 416] width 35 height 23
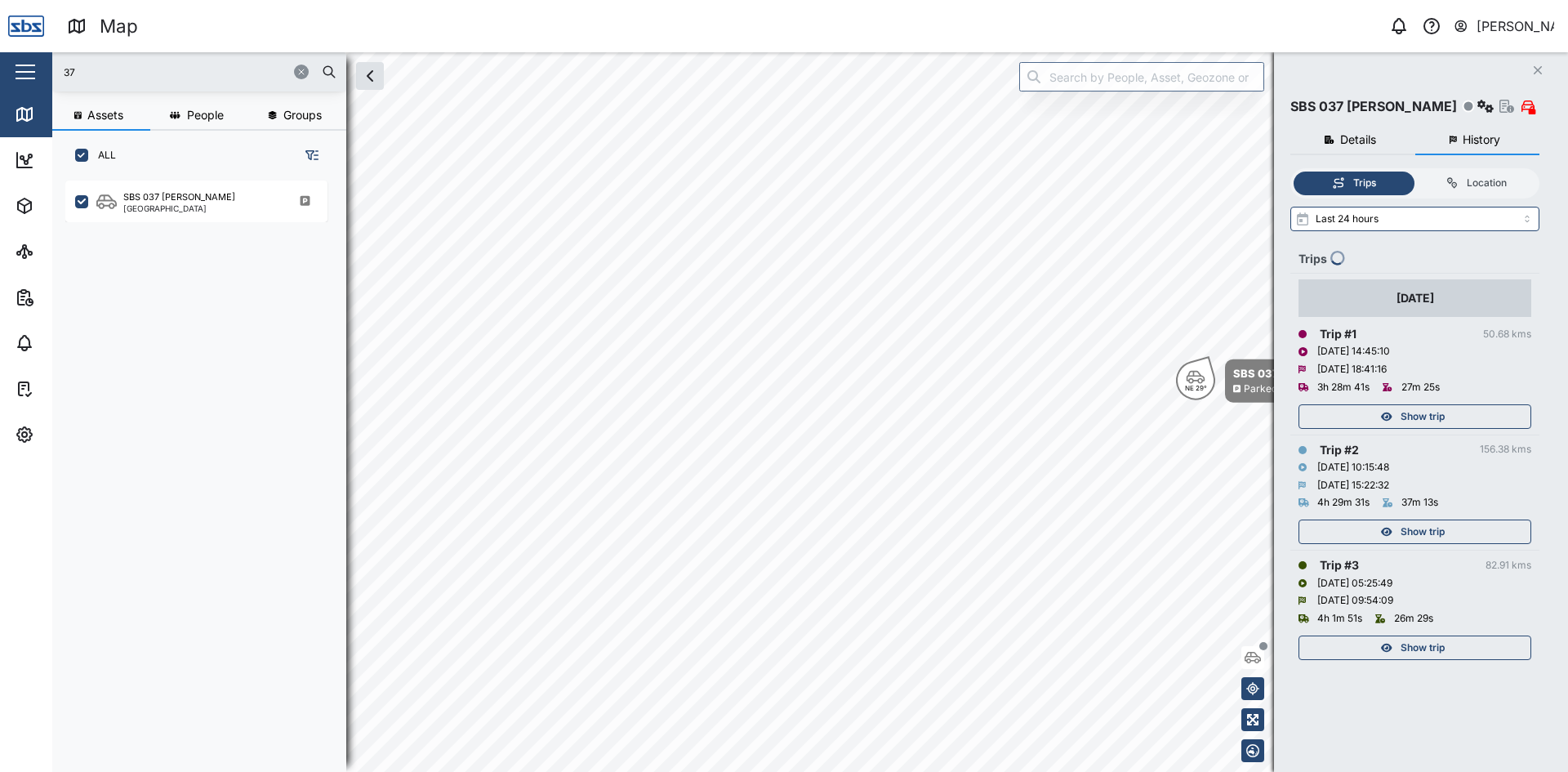
click at [1398, 413] on div "Show trip" at bounding box center [1413, 416] width 212 height 23
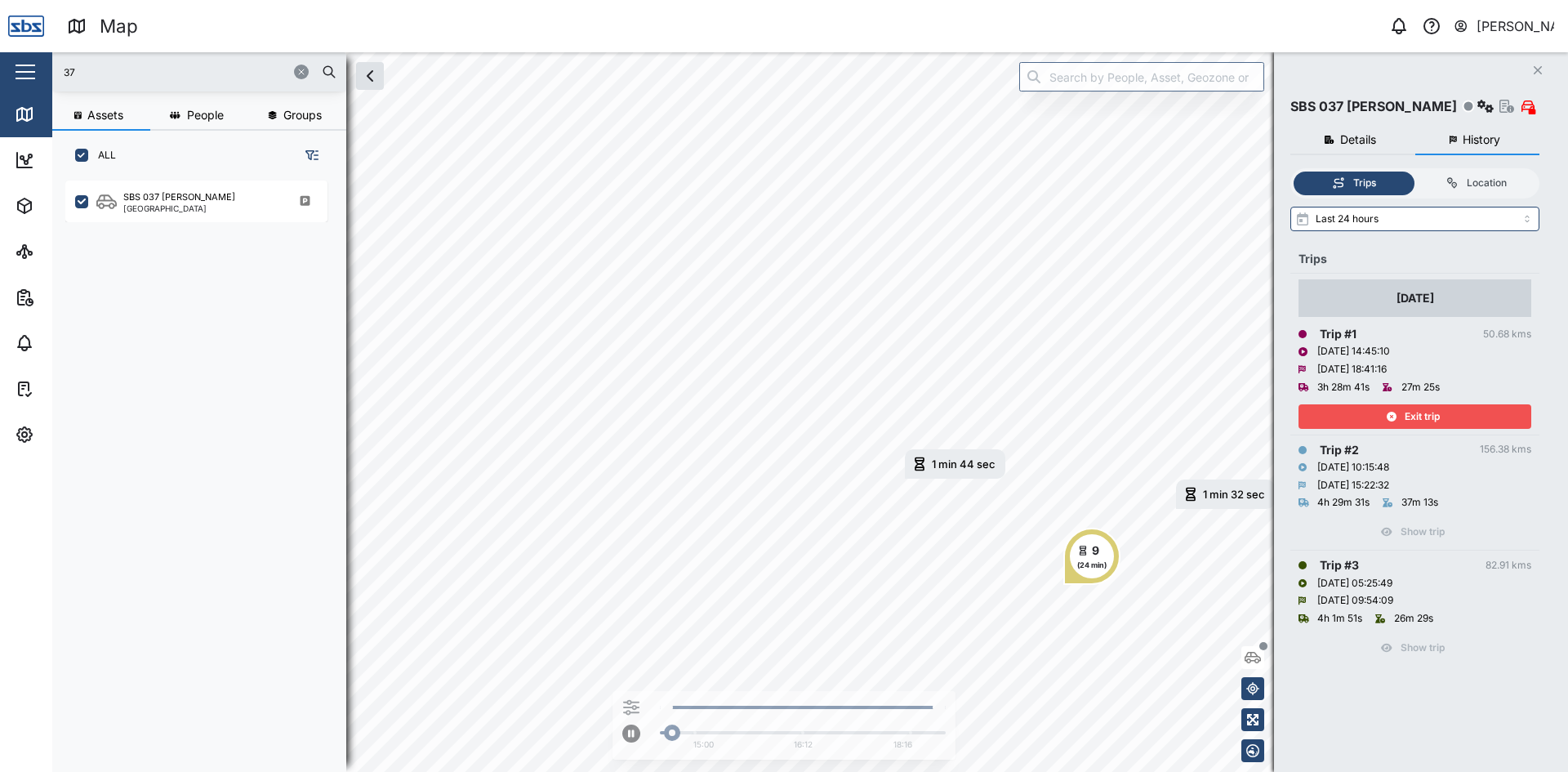
click at [1430, 409] on span "Exit trip" at bounding box center [1422, 416] width 35 height 23
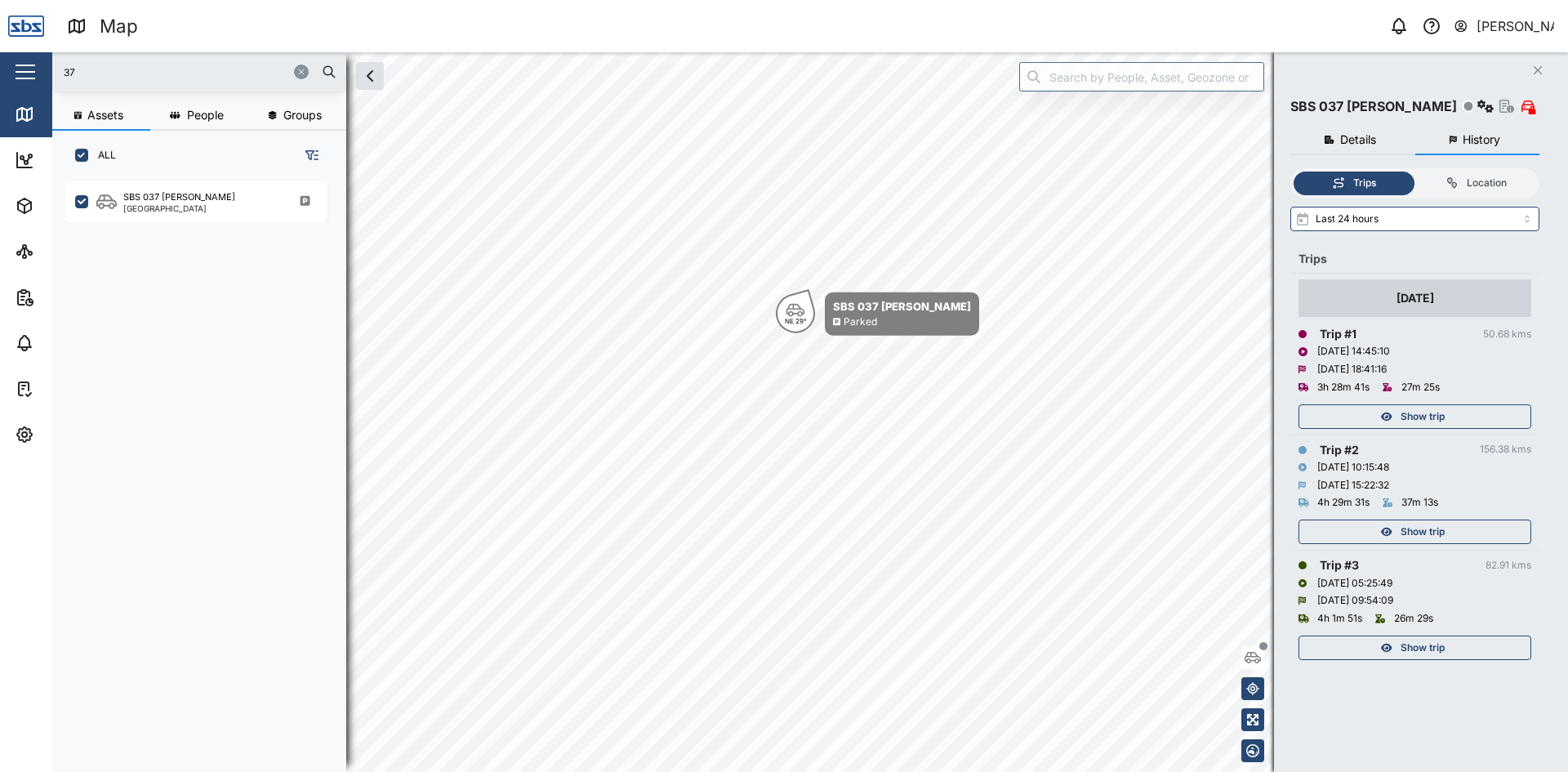
click at [303, 70] on icon "button" at bounding box center [301, 72] width 10 height 10
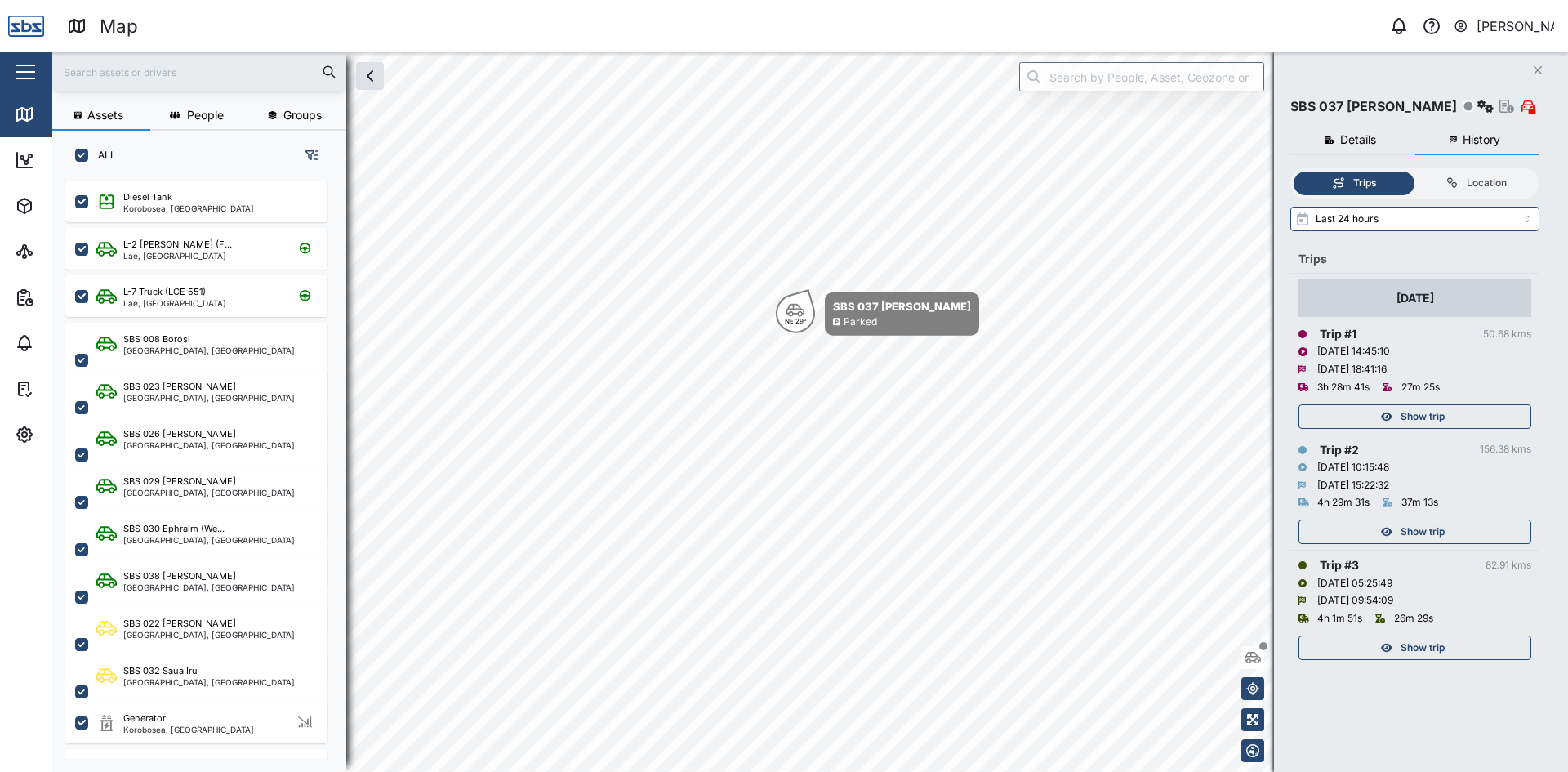
click at [154, 73] on input "text" at bounding box center [199, 72] width 275 height 24
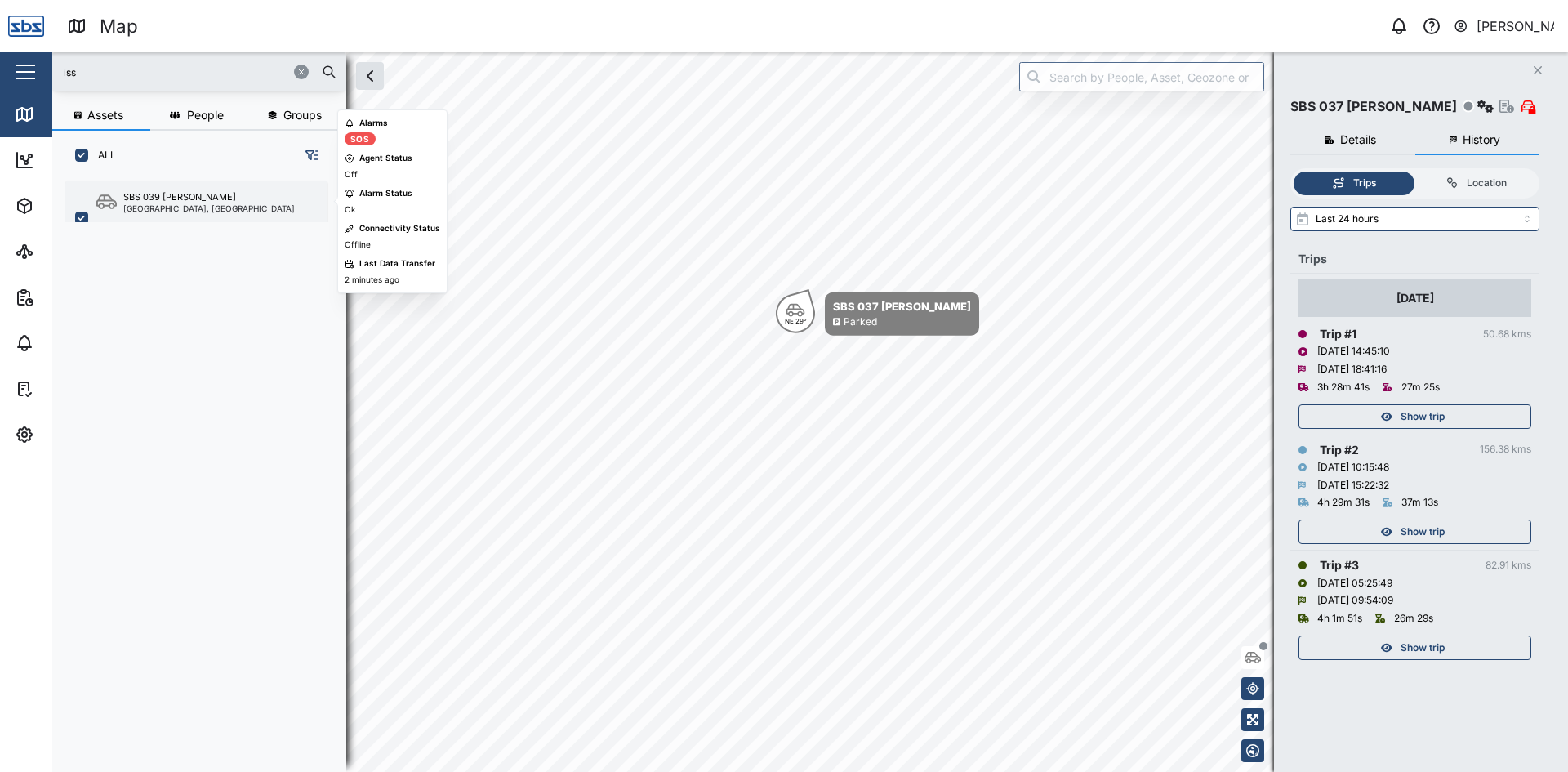
type input "iss"
click at [161, 201] on div "SBS 039 ISSAC" at bounding box center [180, 197] width 112 height 14
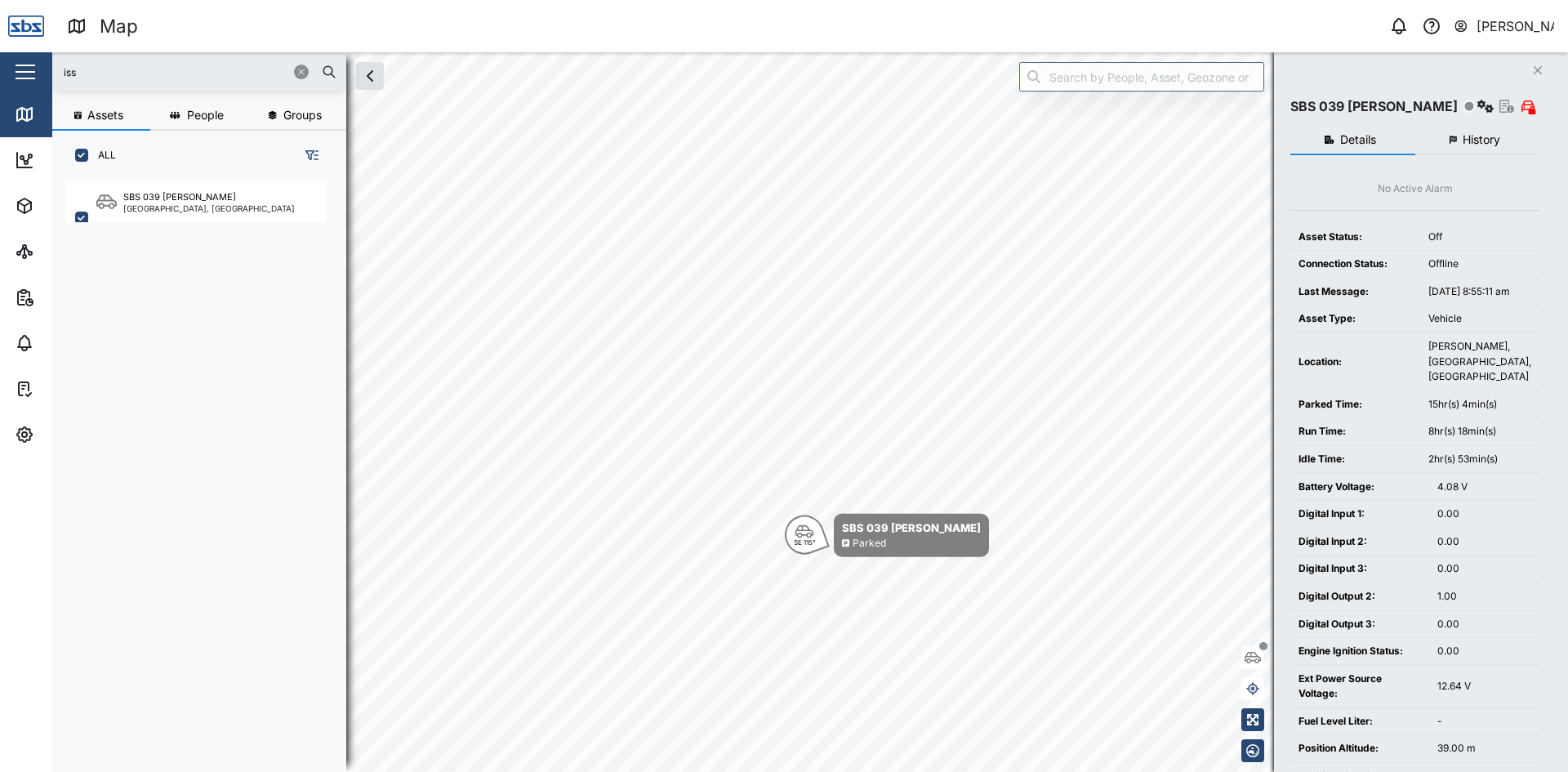
click at [1467, 145] on span "History" at bounding box center [1481, 140] width 37 height 12
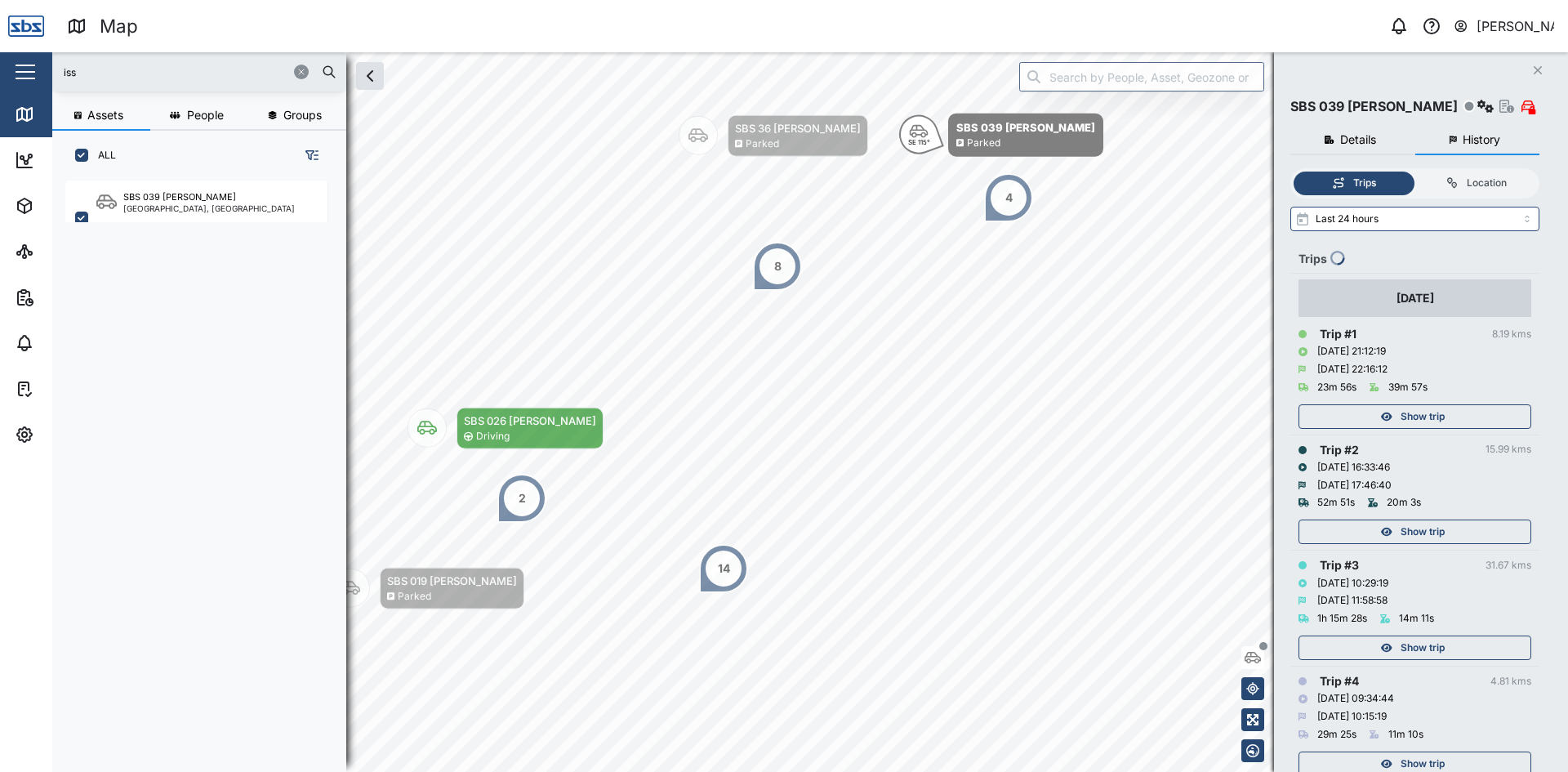
click at [1537, 68] on icon "Close" at bounding box center [1537, 70] width 10 height 13
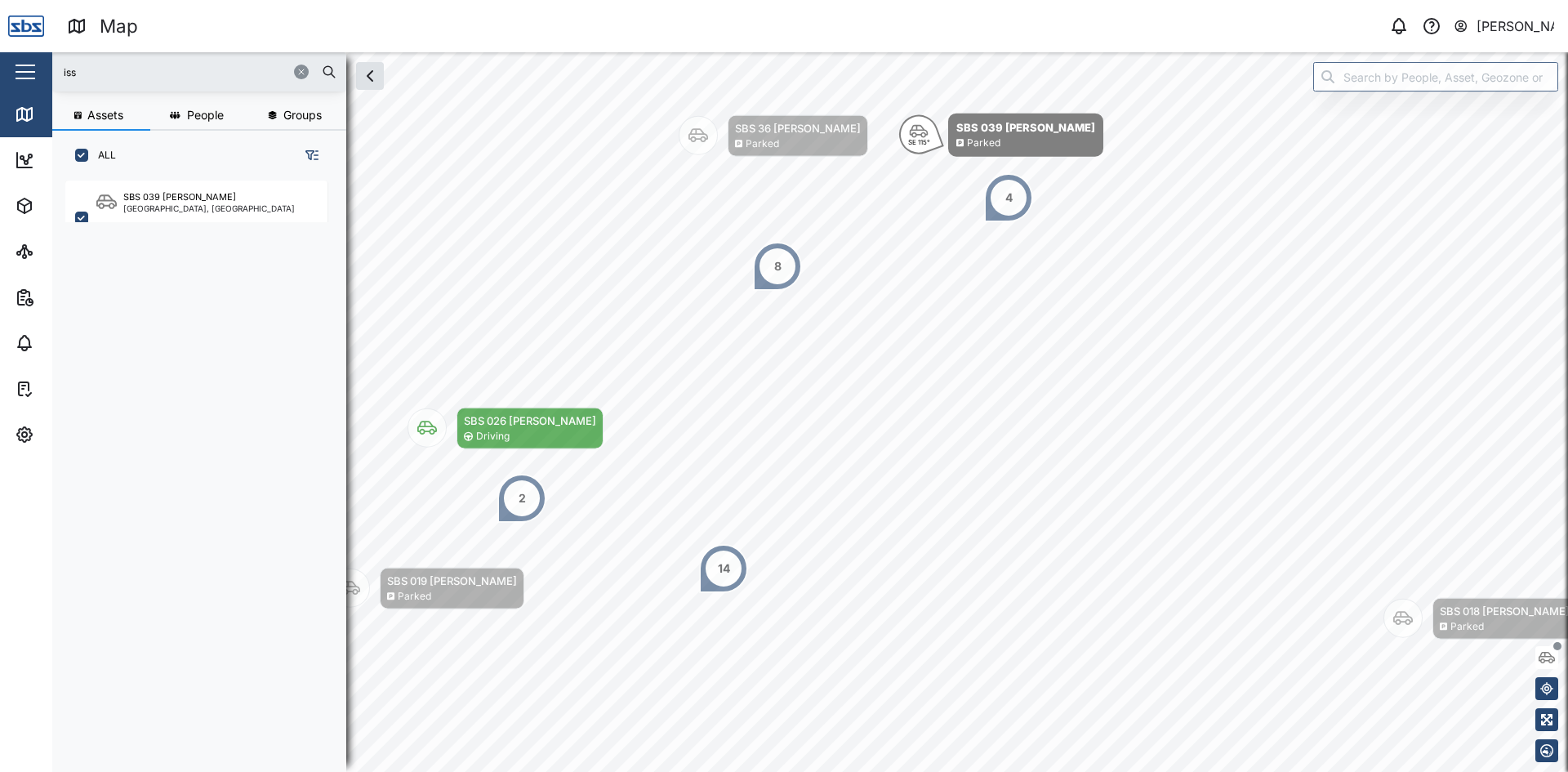
click at [305, 72] on icon "button" at bounding box center [301, 72] width 10 height 10
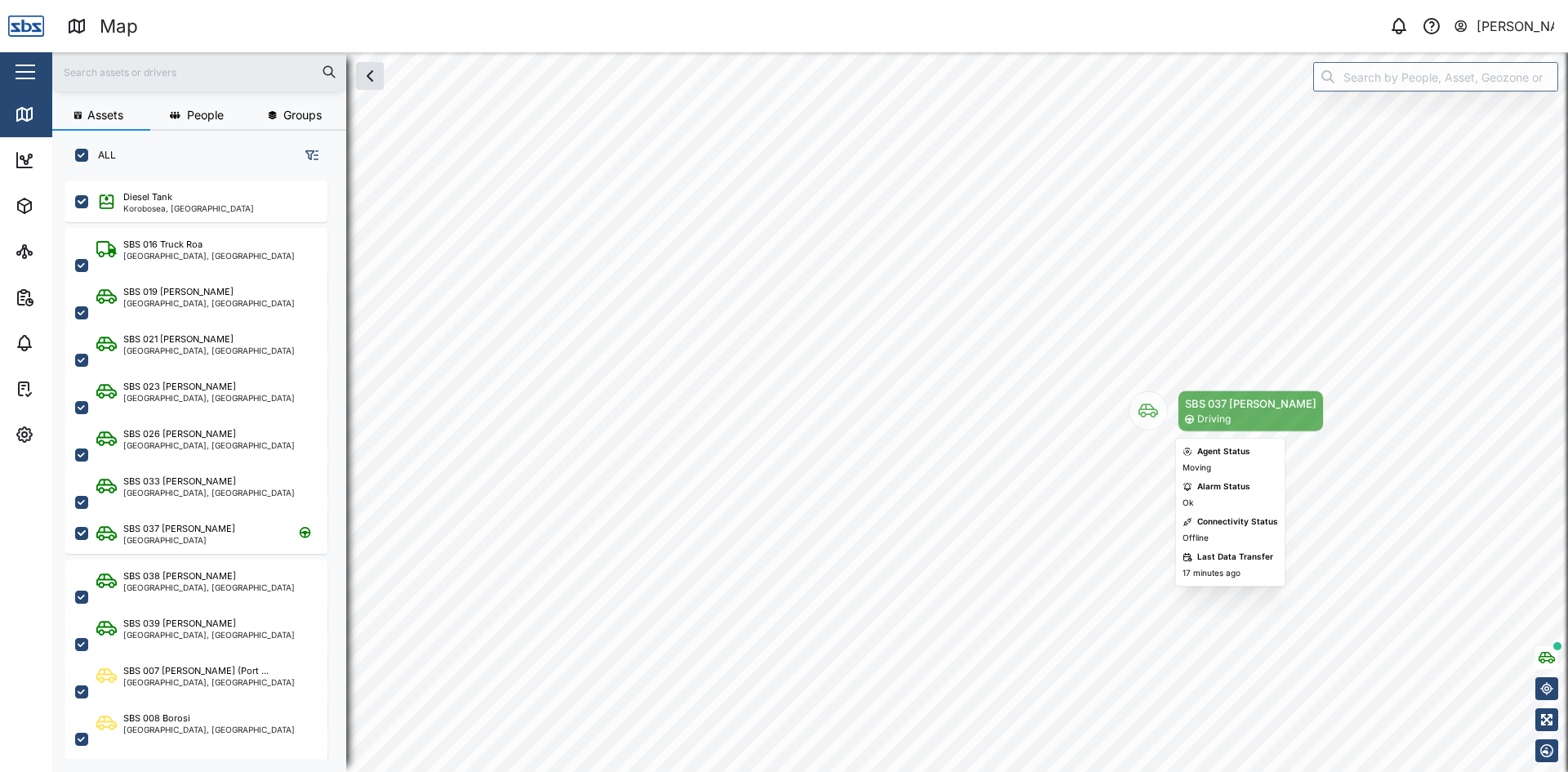
click at [1142, 419] on icon "Map marker" at bounding box center [1148, 411] width 20 height 20
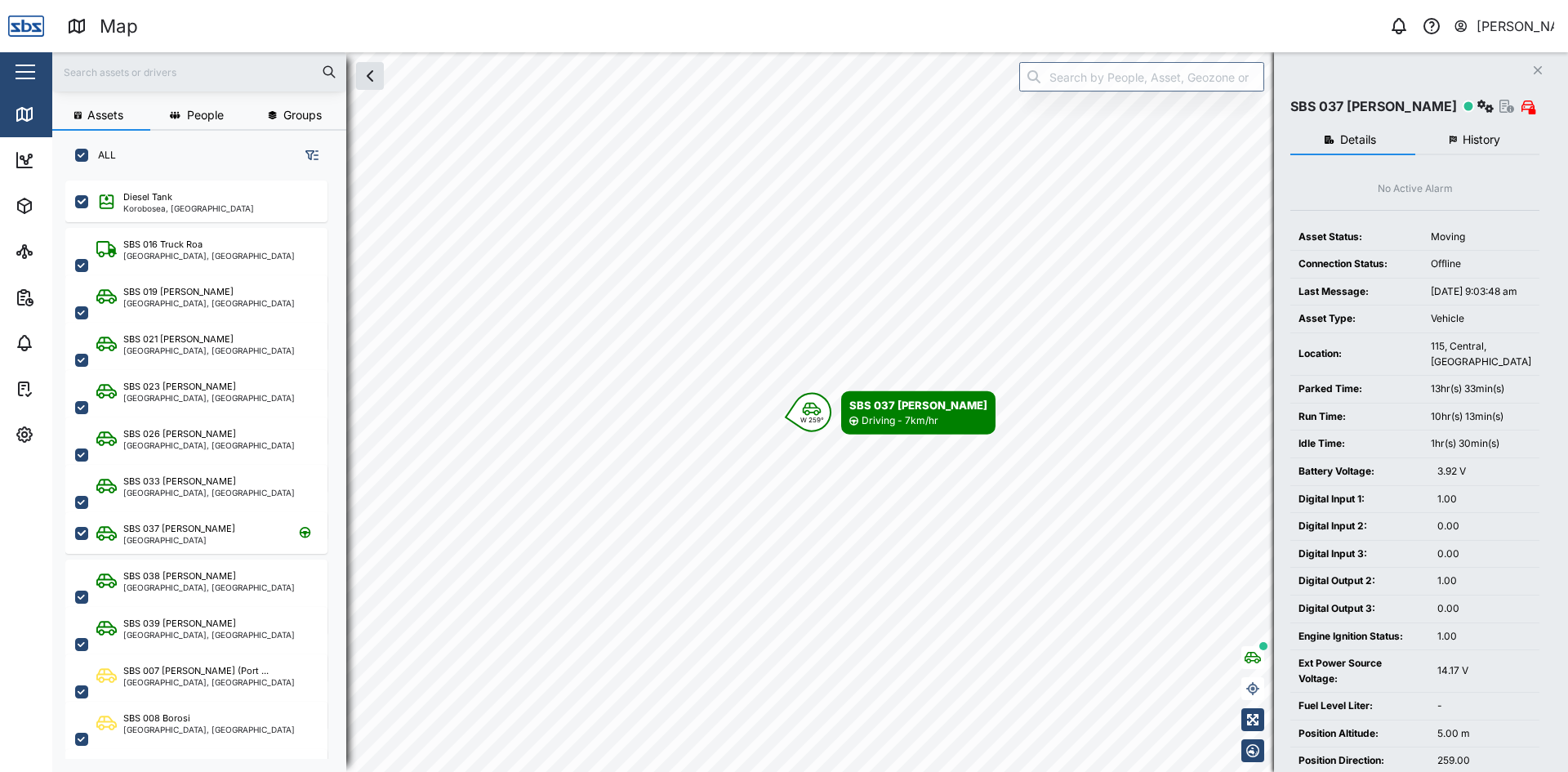
click at [1488, 138] on span "History" at bounding box center [1481, 140] width 37 height 12
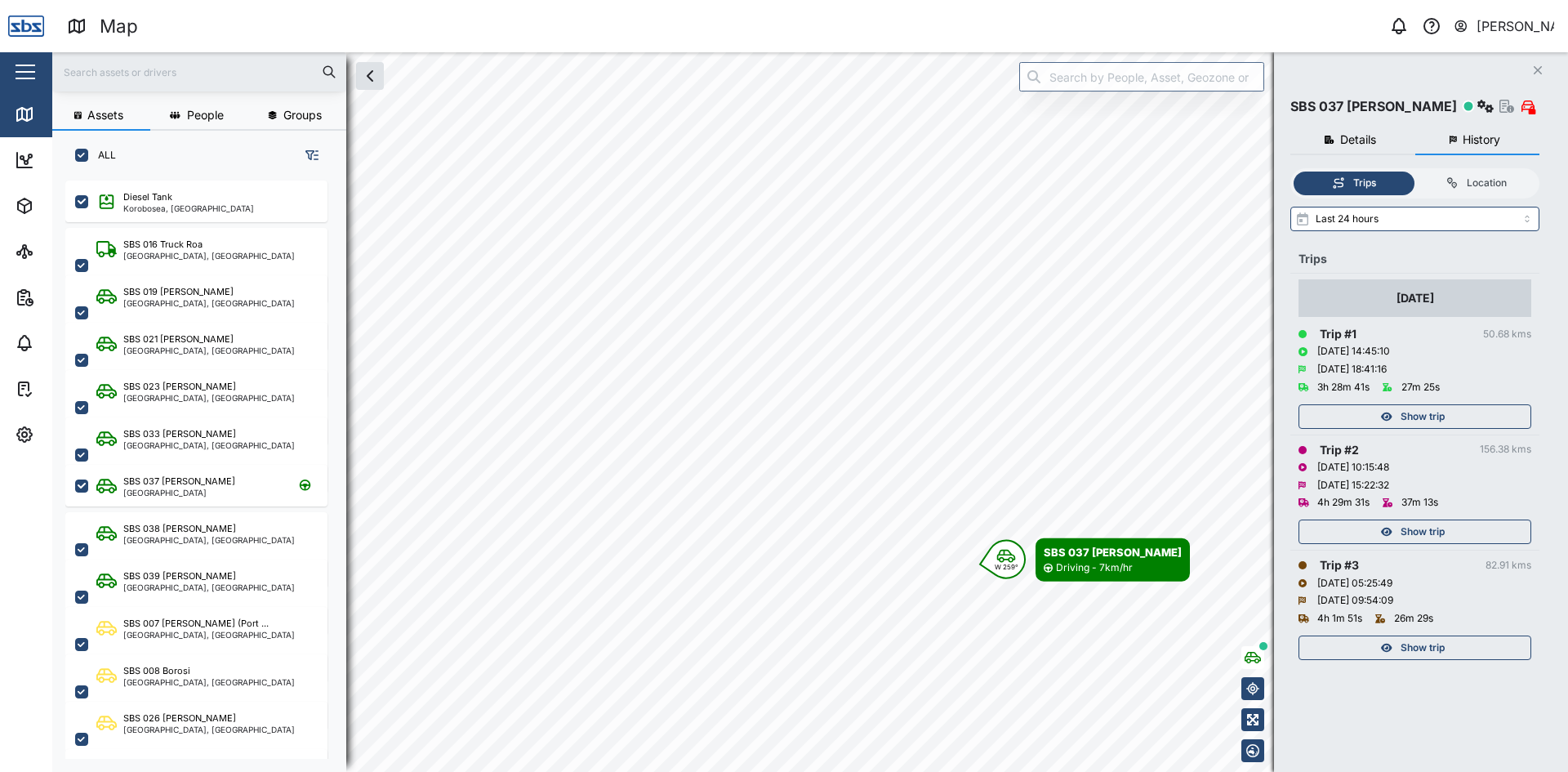
click at [1533, 70] on icon "Close" at bounding box center [1537, 70] width 10 height 13
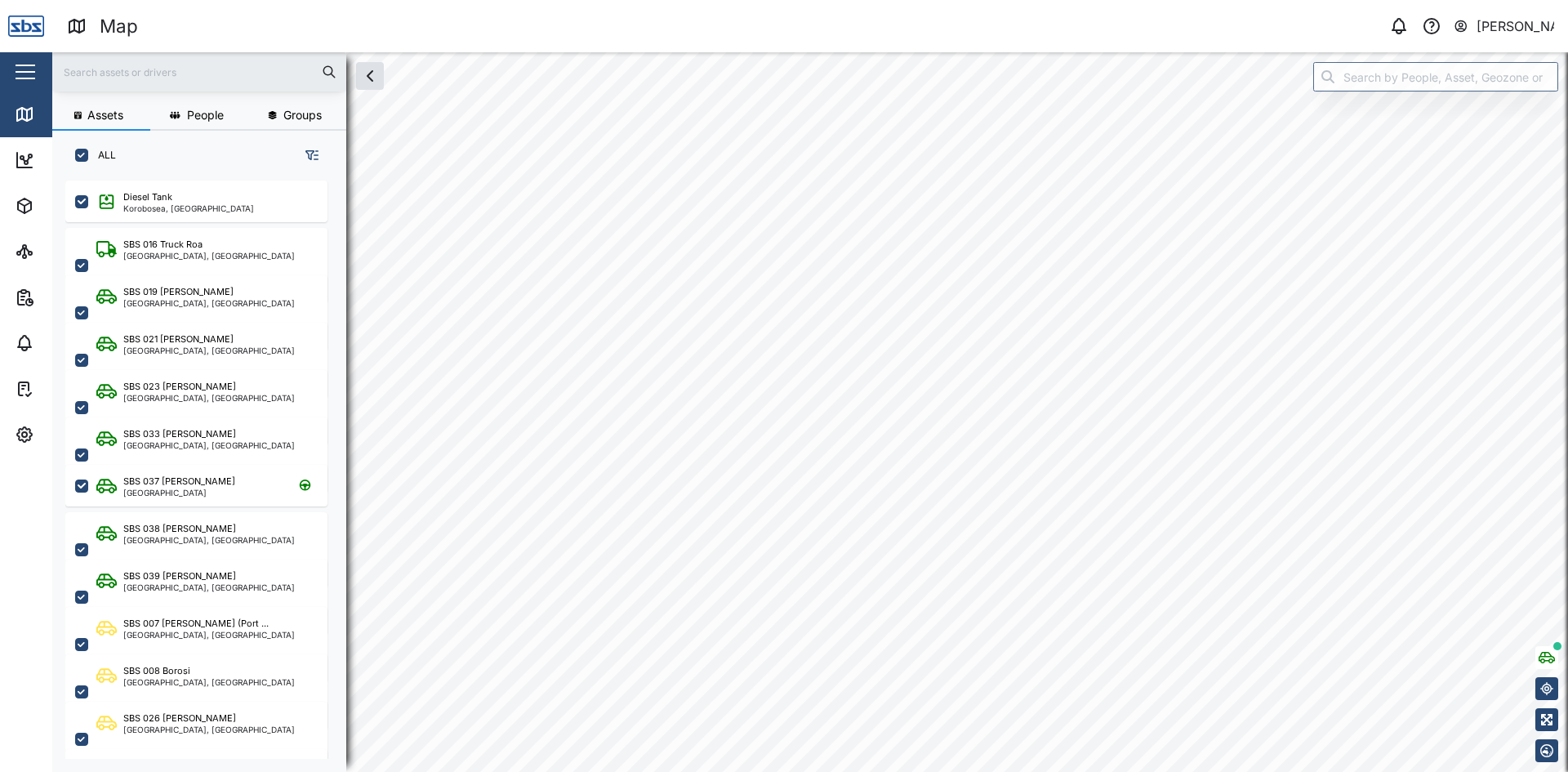
click at [820, 771] on html "Map 0 Vijay Kumar Close Map Dashboard Assets ATS Camera Generator Personnel Tan…" at bounding box center [784, 386] width 1568 height 772
